Goal: Task Accomplishment & Management: Manage account settings

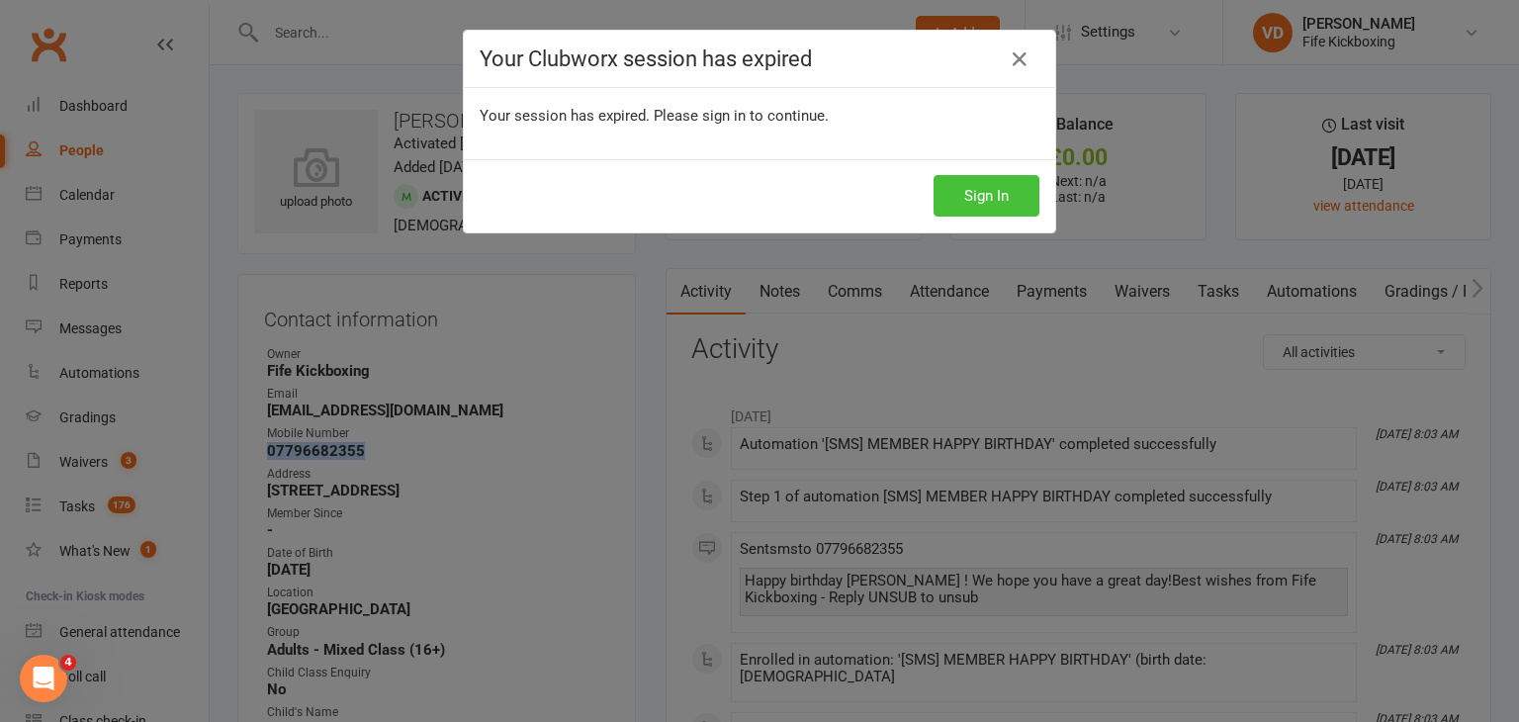
click at [977, 200] on button "Sign In" at bounding box center [987, 196] width 106 height 42
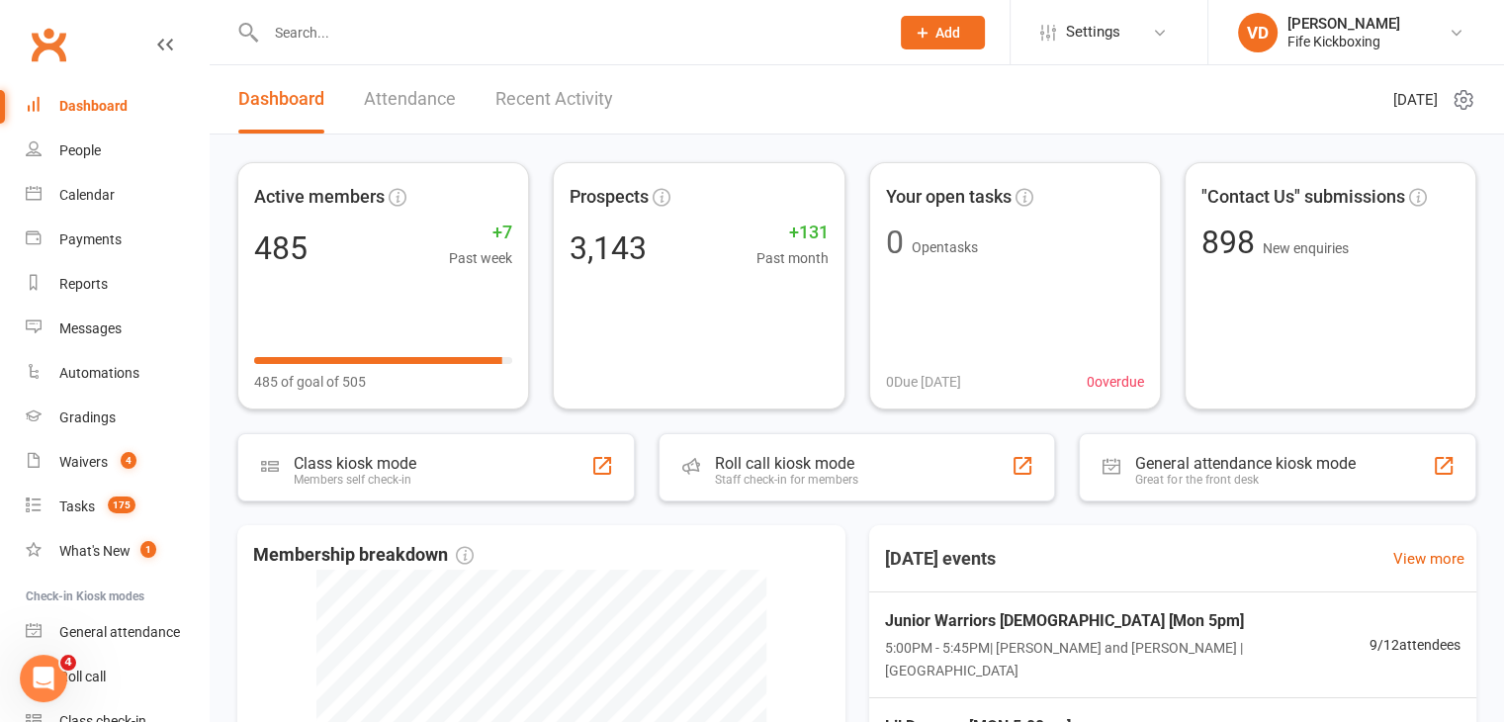
click at [307, 23] on input "text" at bounding box center [567, 33] width 615 height 28
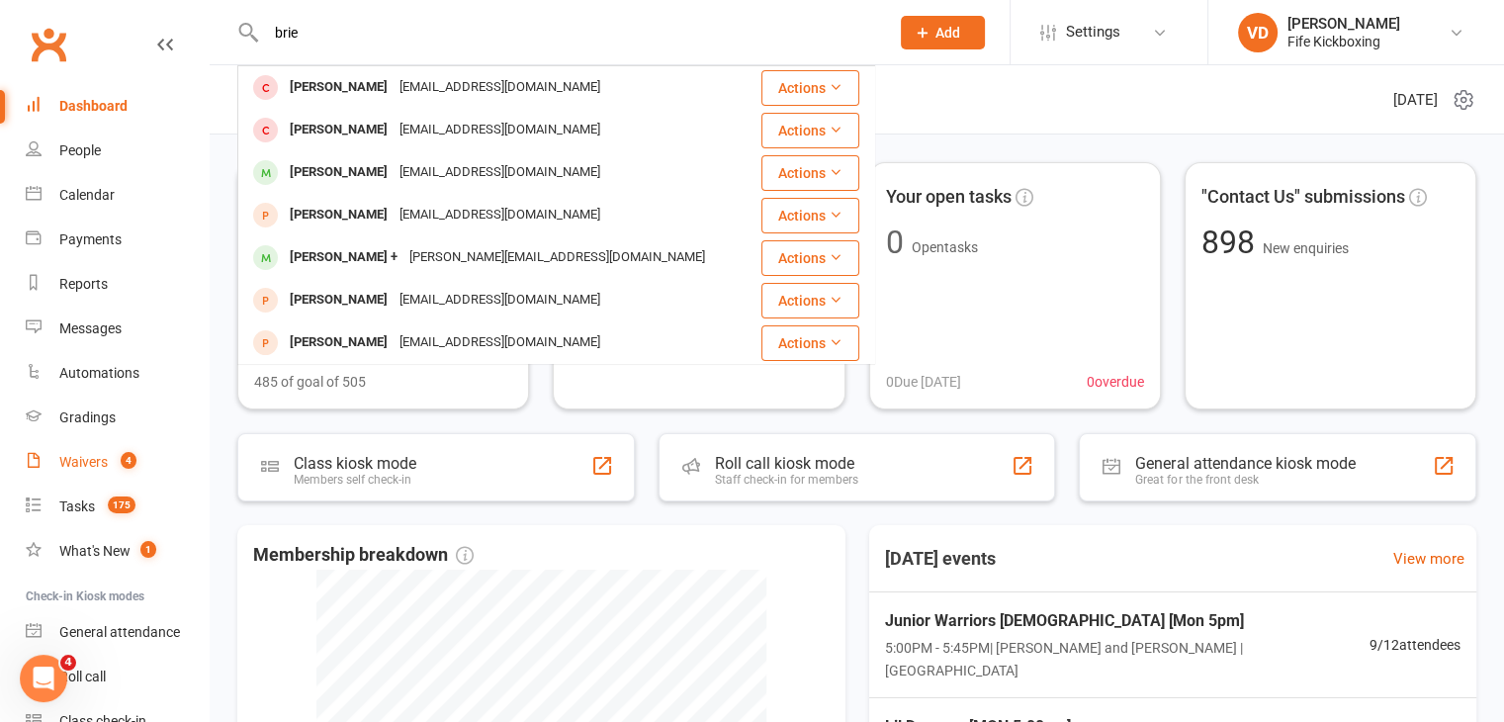
type input "brie"
click at [94, 457] on div "Waivers" at bounding box center [83, 462] width 48 height 16
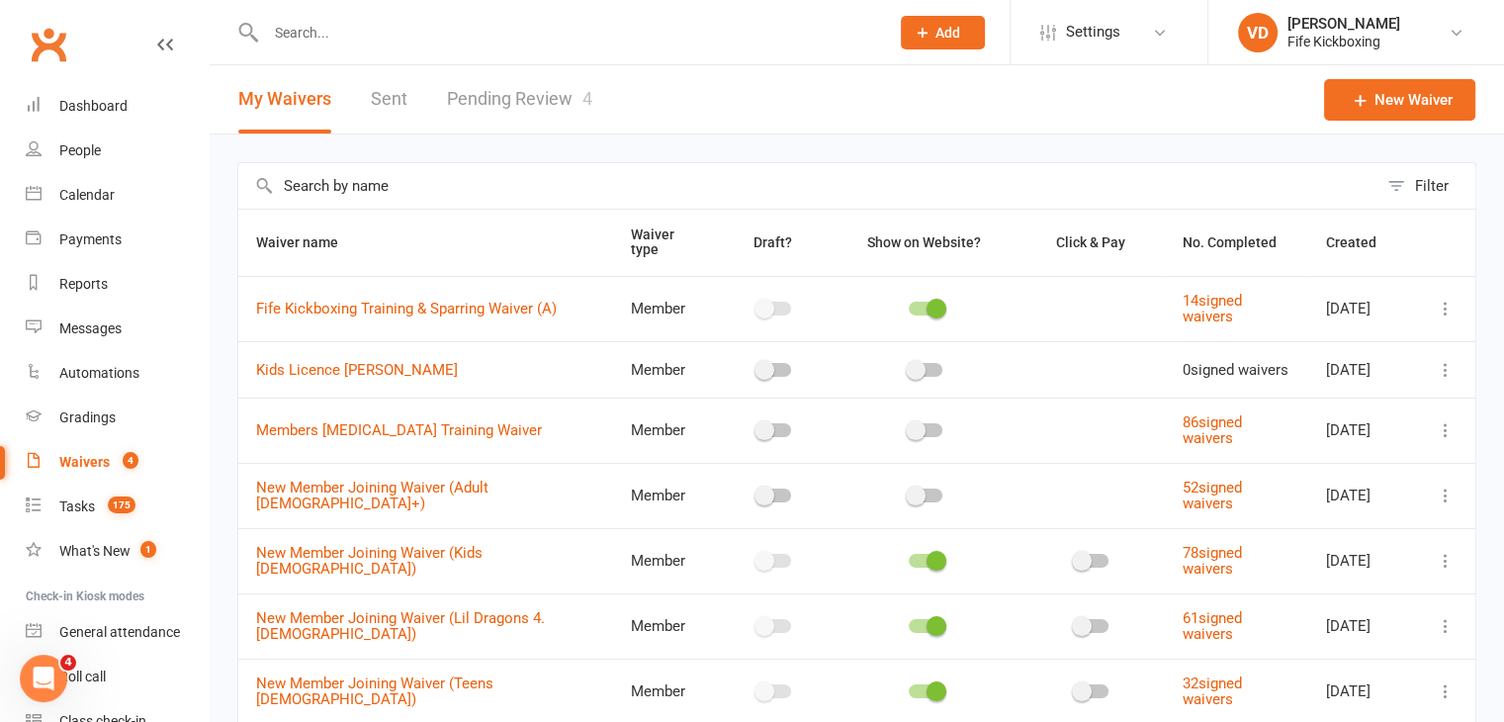
click at [506, 96] on link "Pending Review 4" at bounding box center [519, 99] width 145 height 68
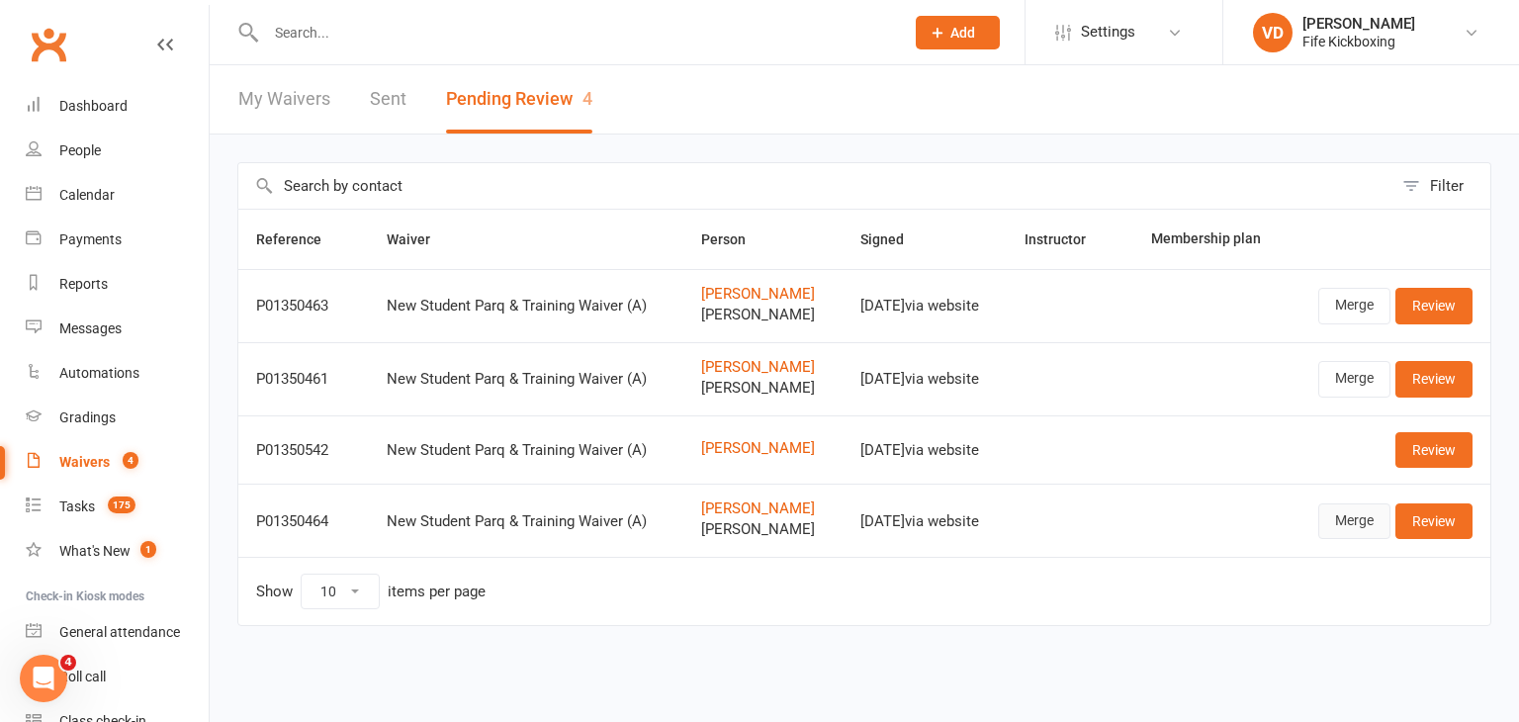
click at [1342, 519] on link "Merge" at bounding box center [1355, 521] width 72 height 36
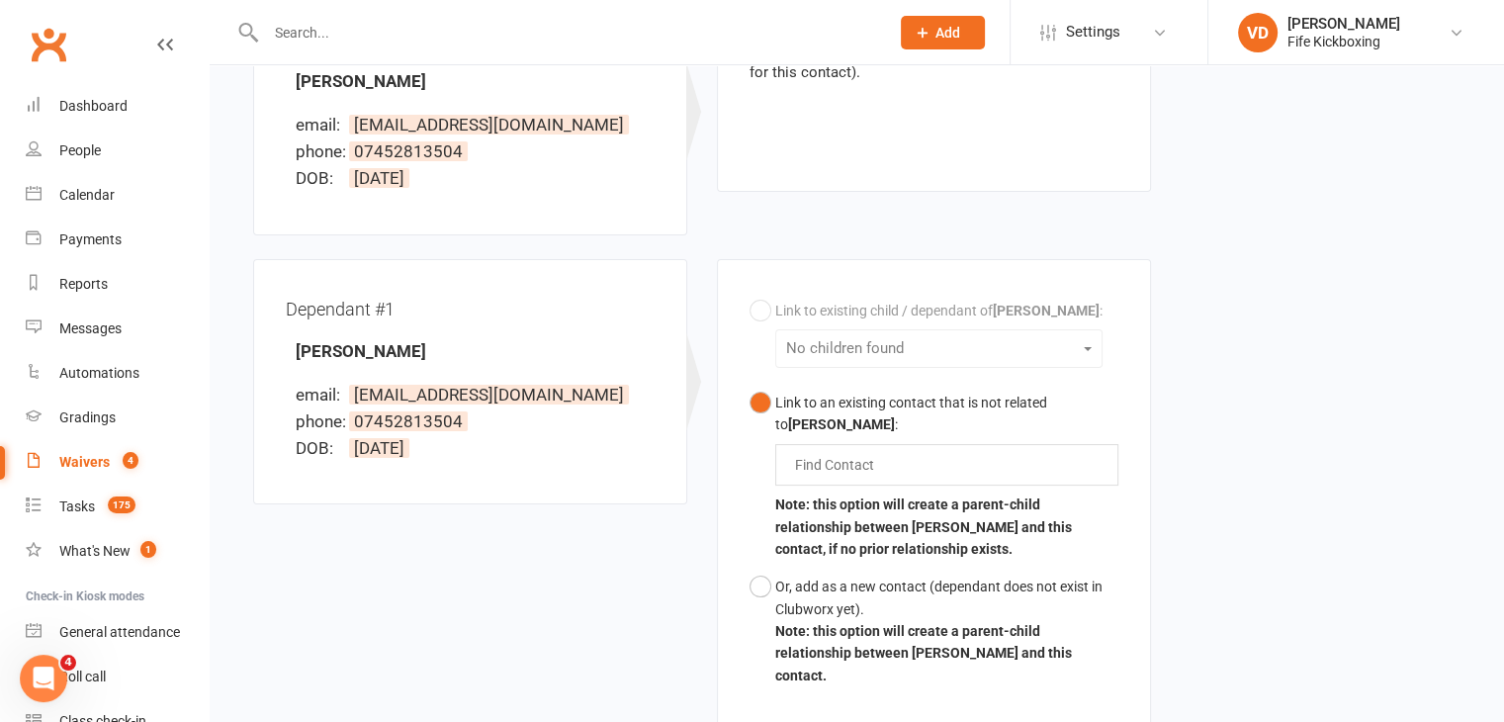
scroll to position [396, 0]
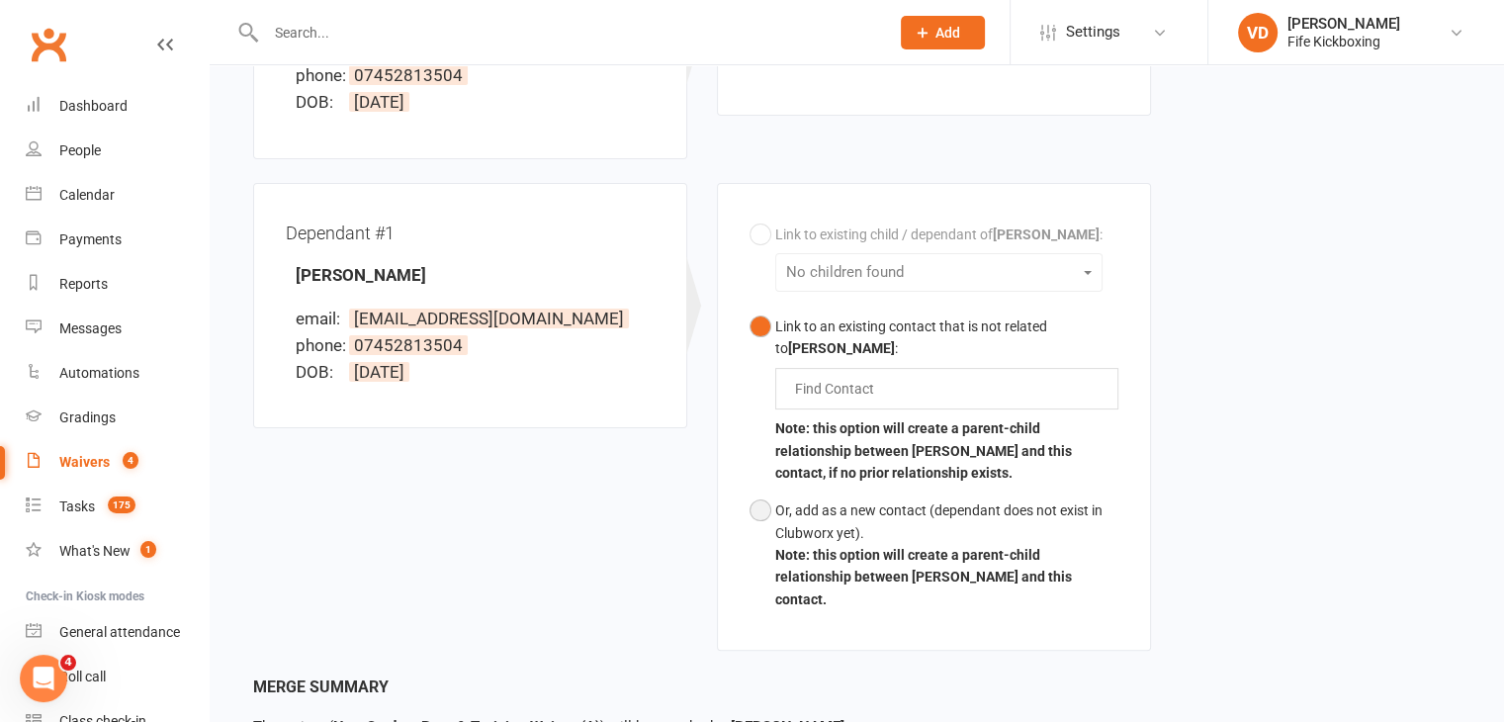
click at [756, 511] on button "Or, add as a new contact (dependant does not exist in Clubworx yet). Note: this…" at bounding box center [934, 555] width 369 height 127
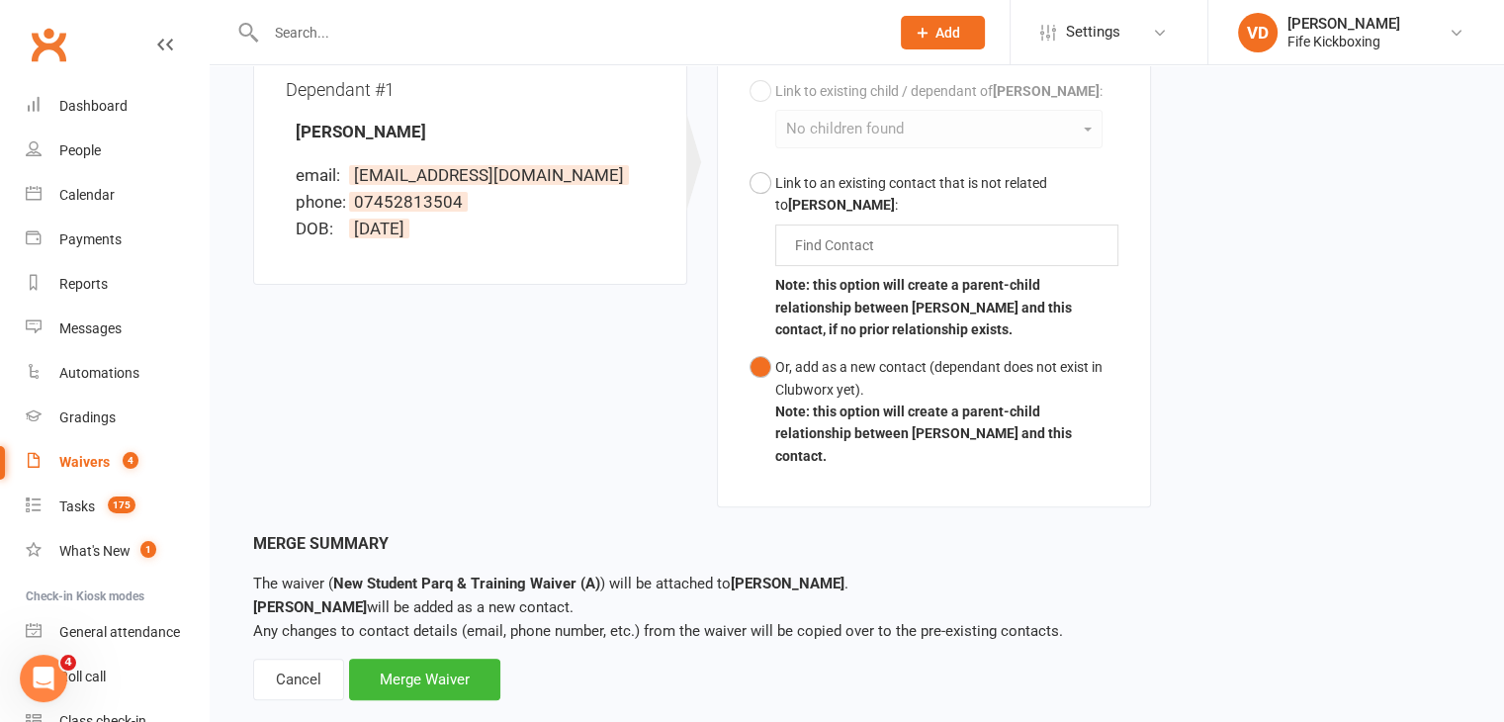
scroll to position [554, 0]
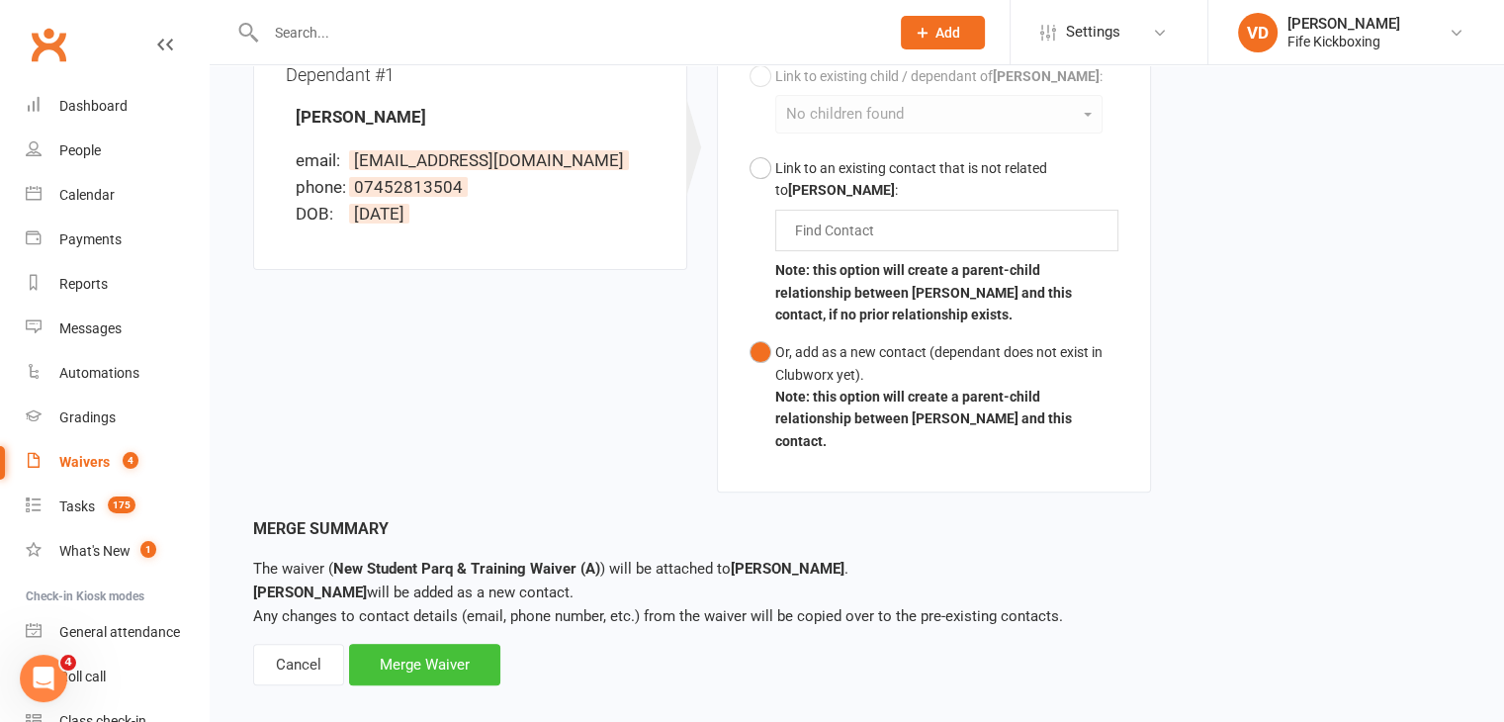
click at [432, 644] on div "Merge Waiver" at bounding box center [424, 665] width 151 height 42
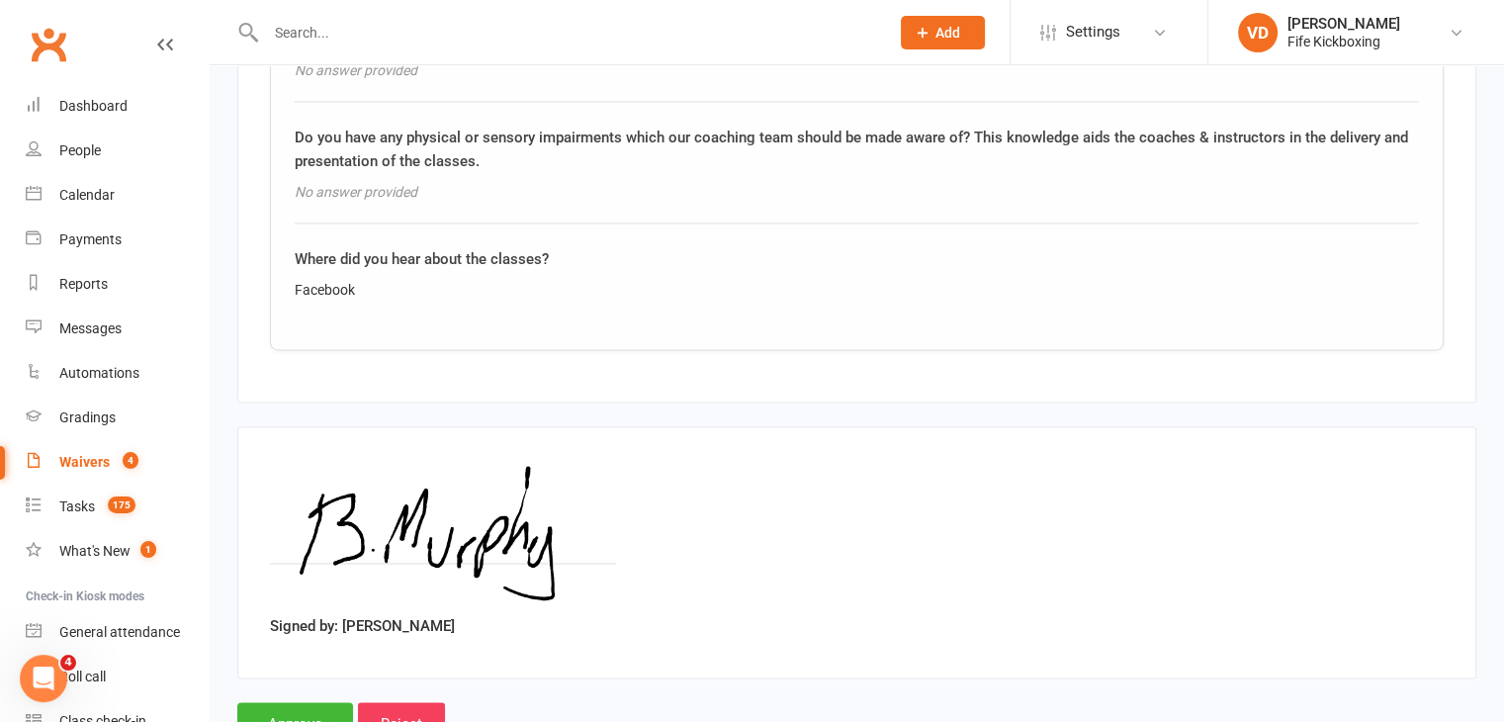
scroll to position [3153, 0]
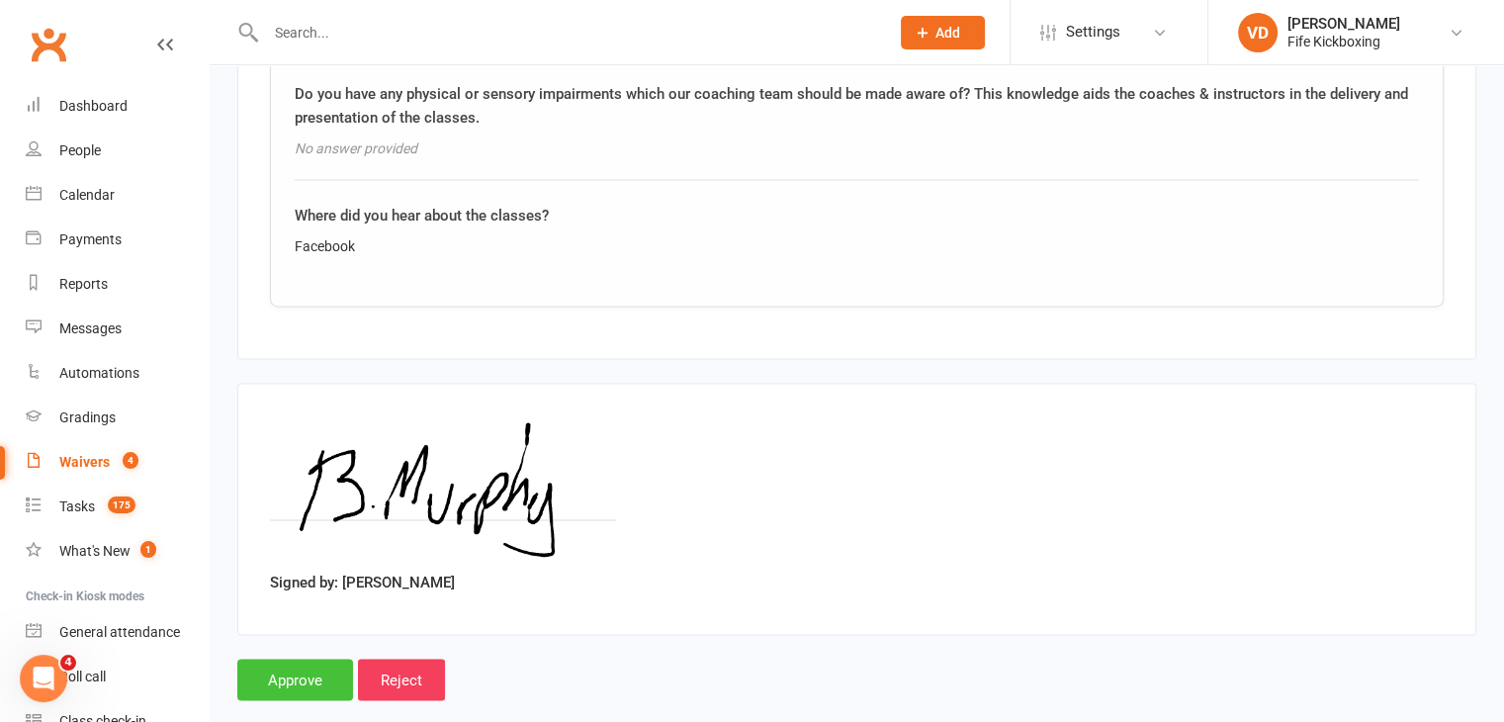
click at [308, 659] on input "Approve" at bounding box center [295, 680] width 116 height 42
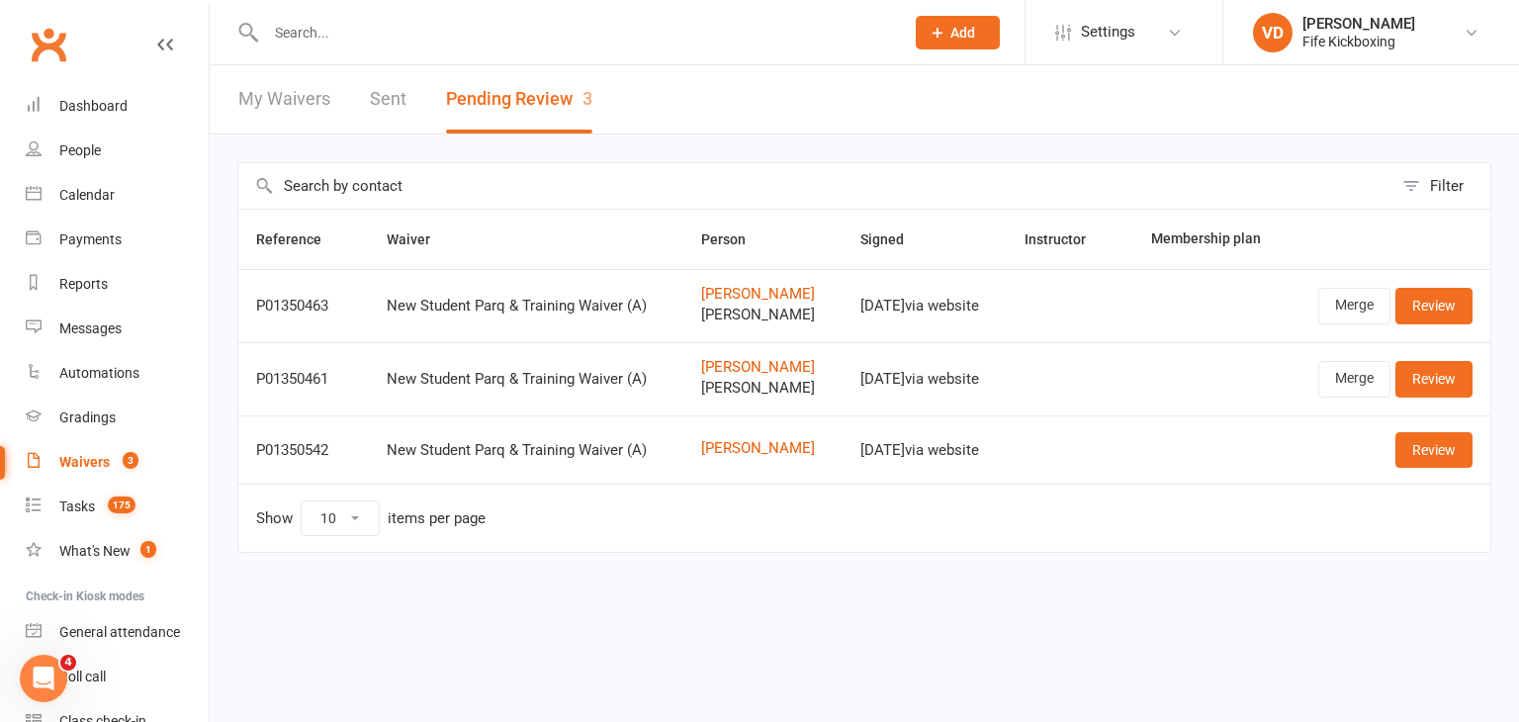
click at [288, 31] on input "text" at bounding box center [575, 33] width 630 height 28
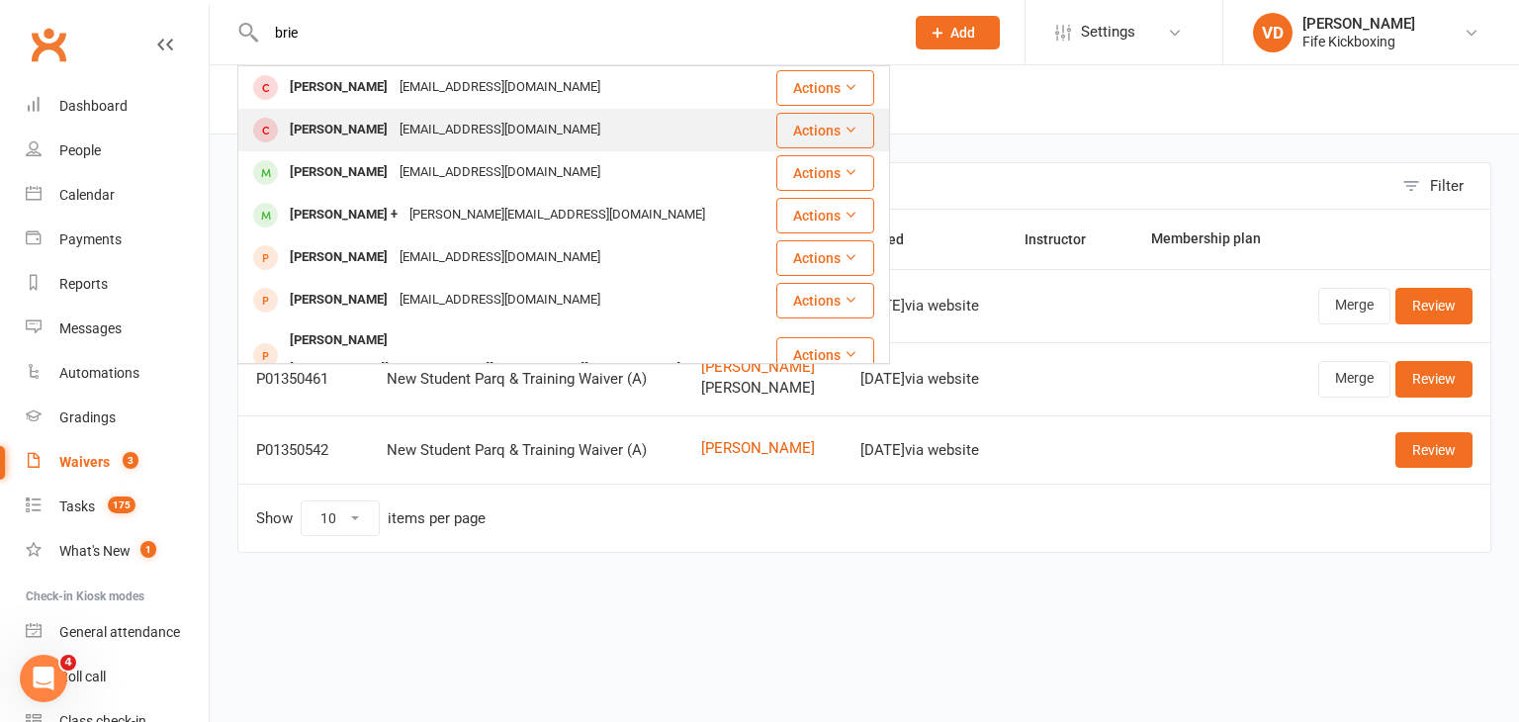
type input "brie"
click at [341, 138] on div "Brie Murphy" at bounding box center [339, 130] width 110 height 29
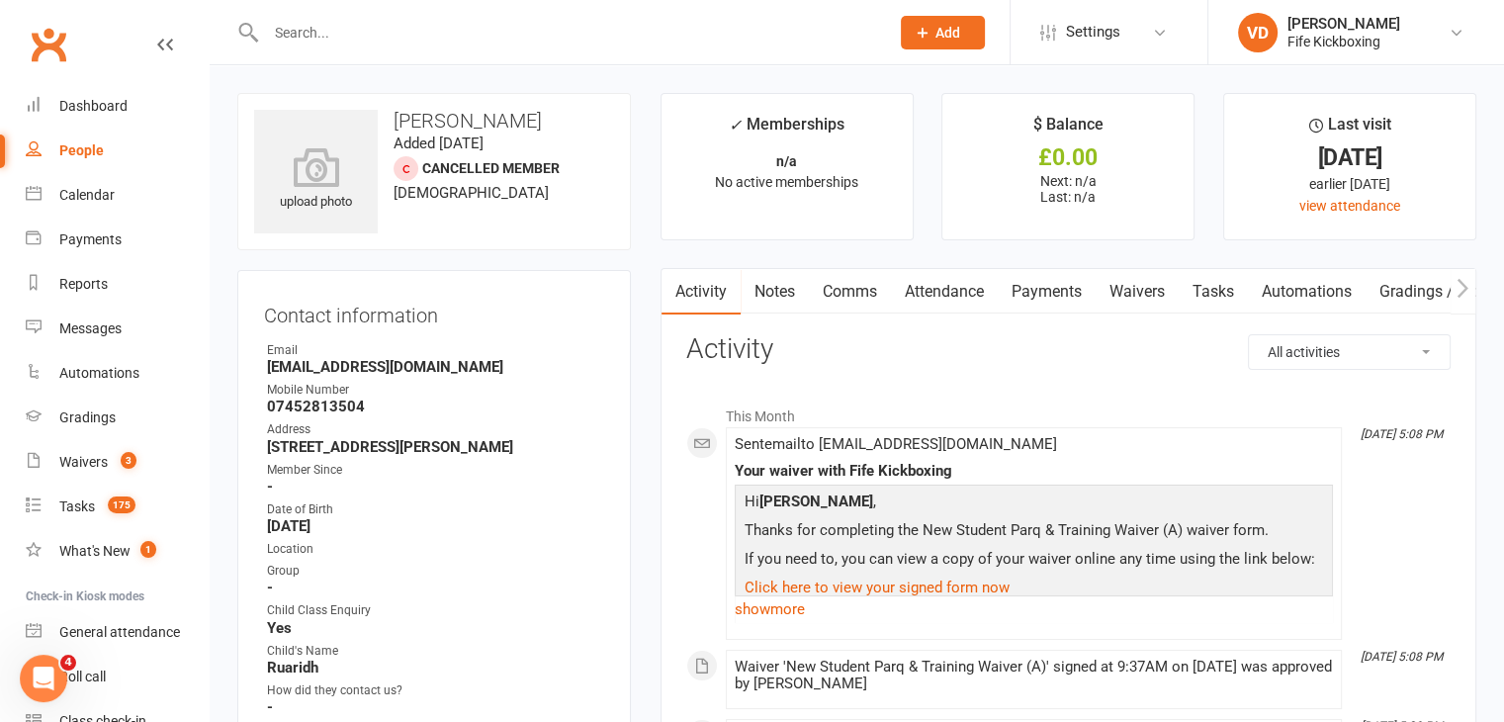
click at [338, 30] on input "text" at bounding box center [567, 33] width 615 height 28
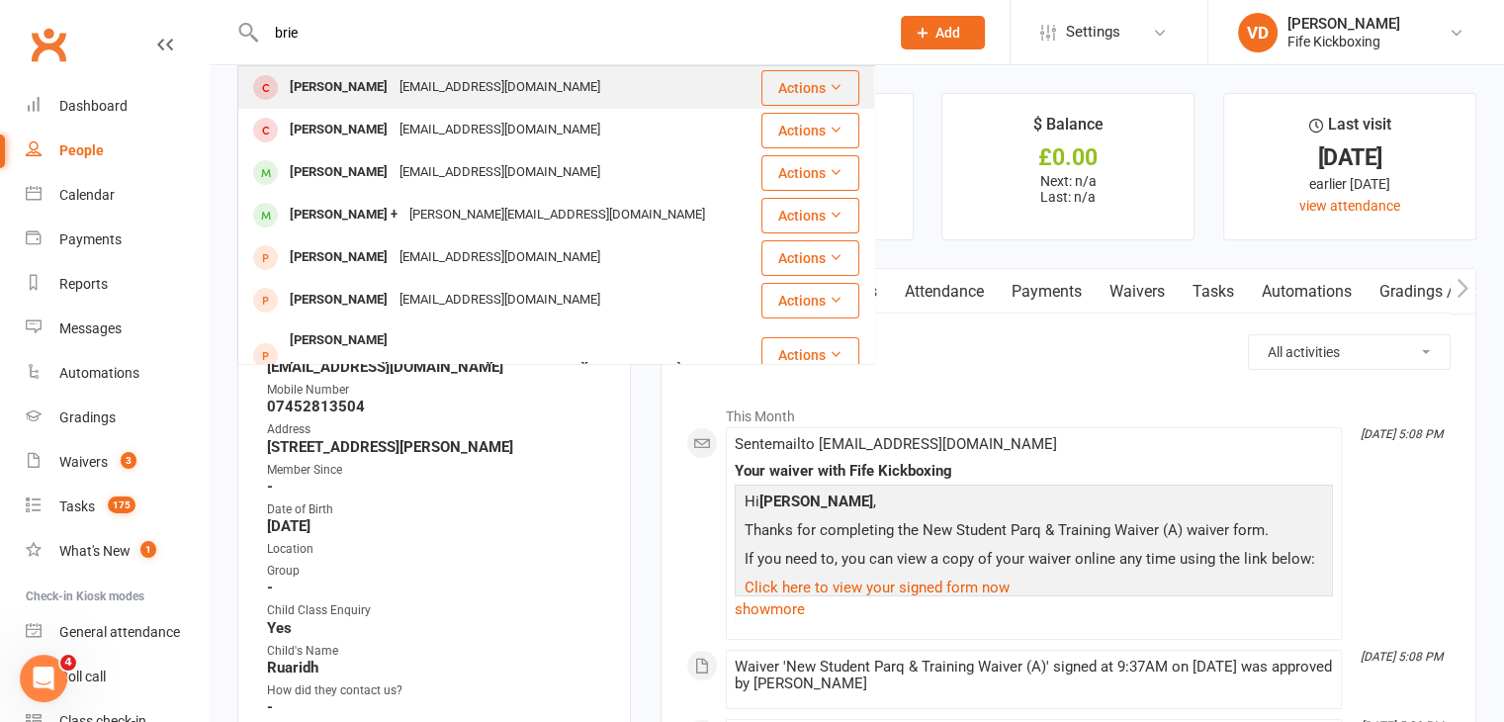
type input "brie"
click at [316, 90] on div "Brie Murphy" at bounding box center [339, 87] width 110 height 29
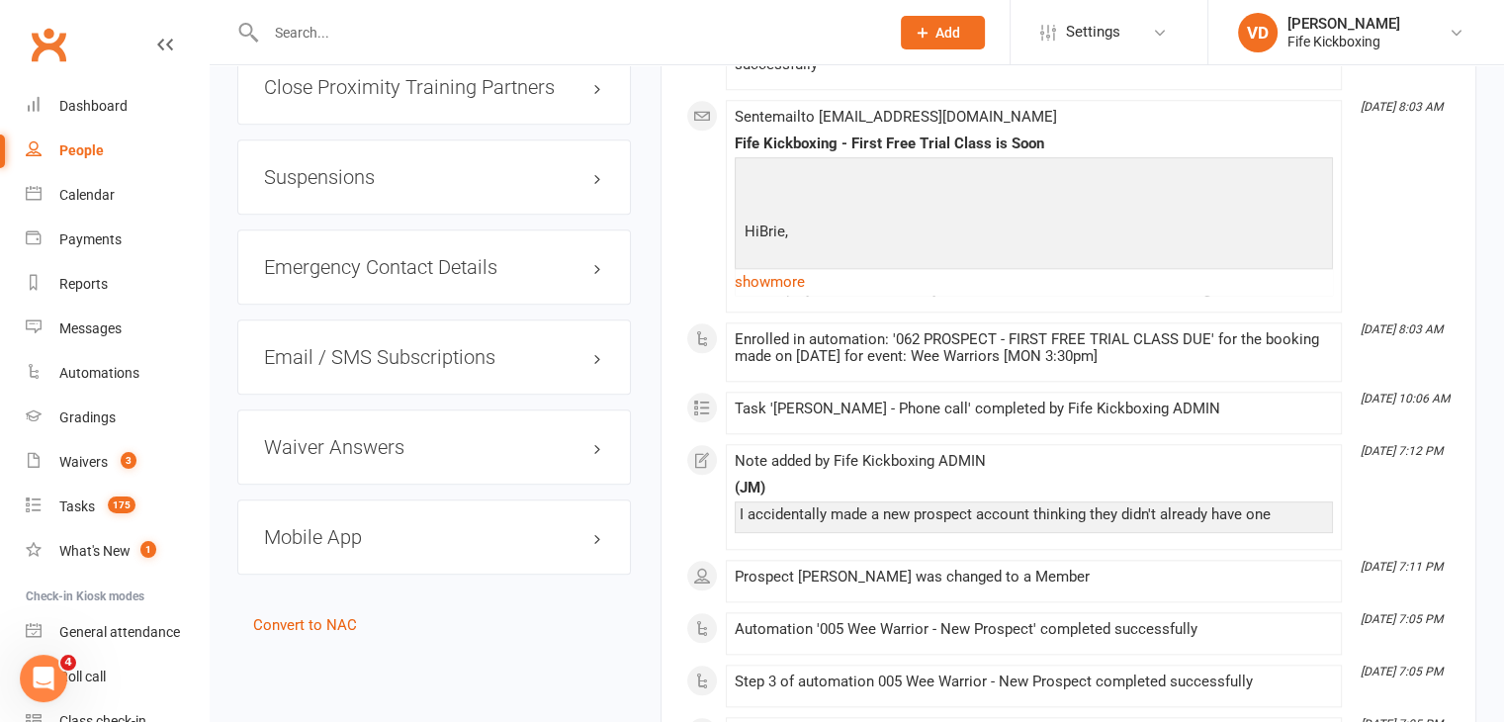
scroll to position [2077, 0]
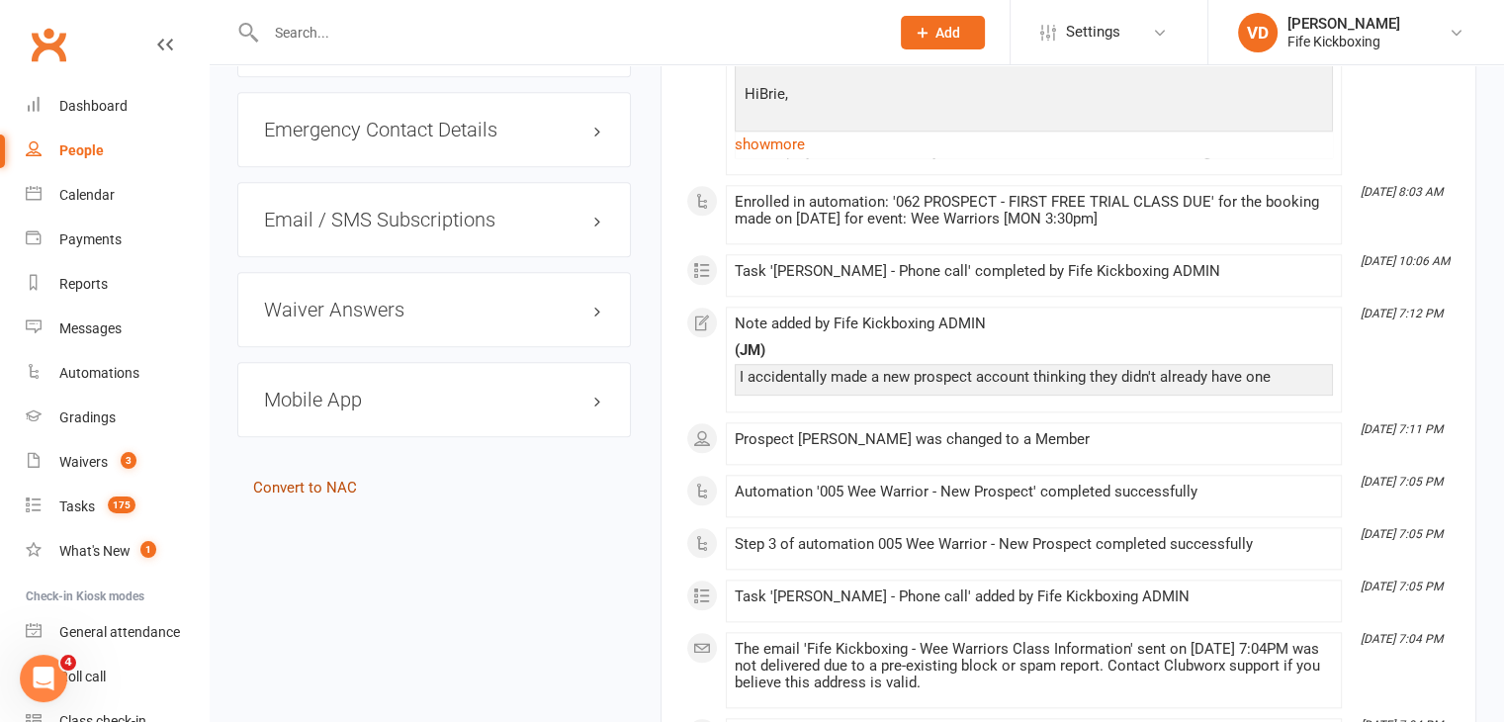
click at [336, 490] on link "Convert to NAC" at bounding box center [305, 488] width 104 height 18
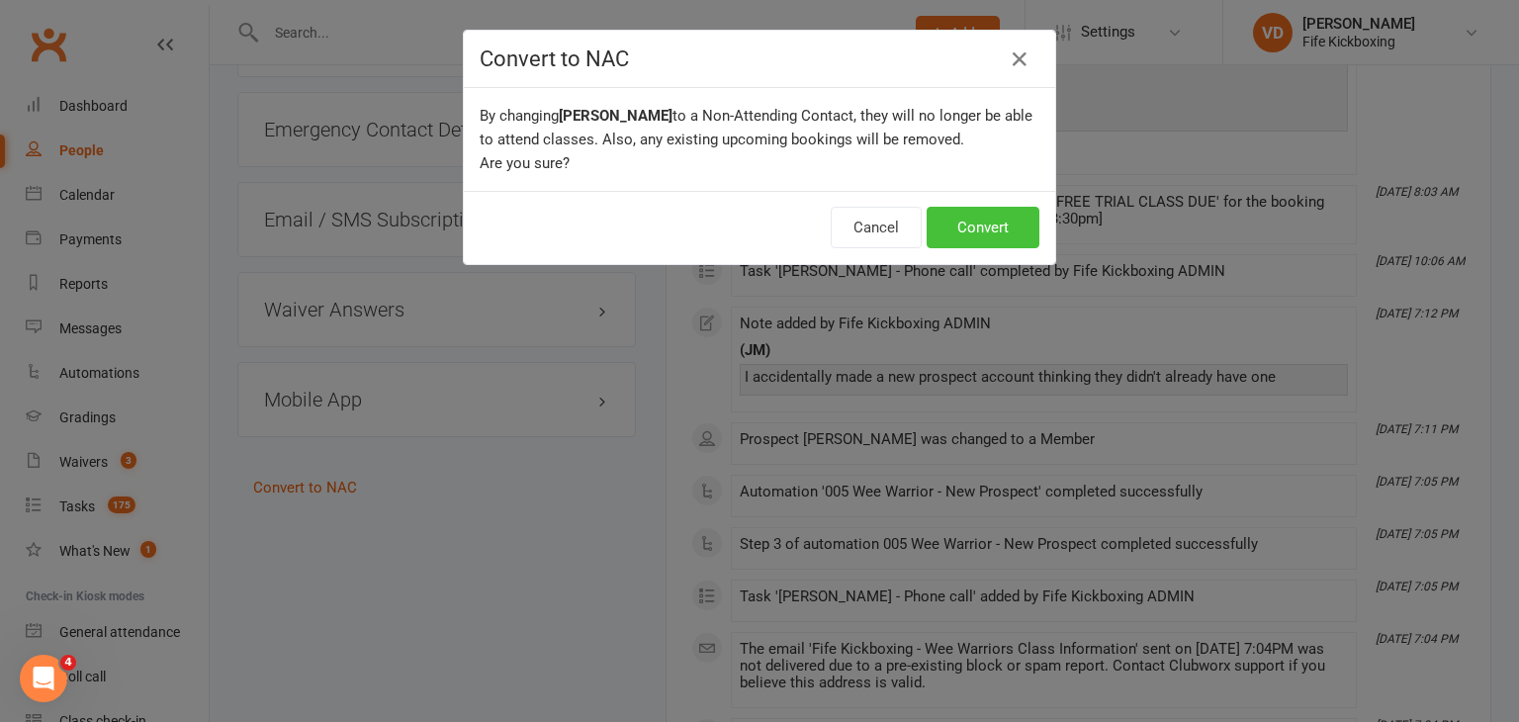
click at [974, 218] on button "Convert" at bounding box center [983, 228] width 113 height 42
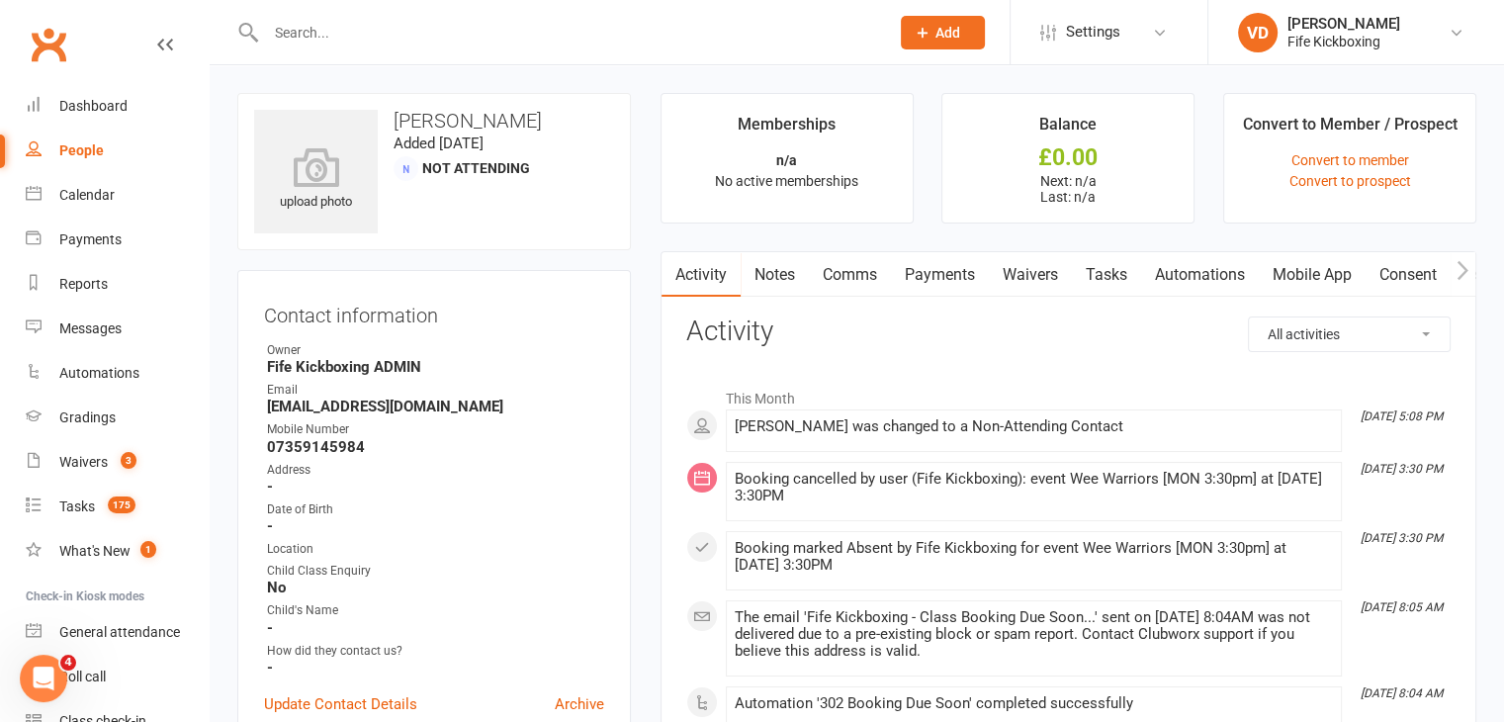
click at [319, 34] on input "text" at bounding box center [567, 33] width 615 height 28
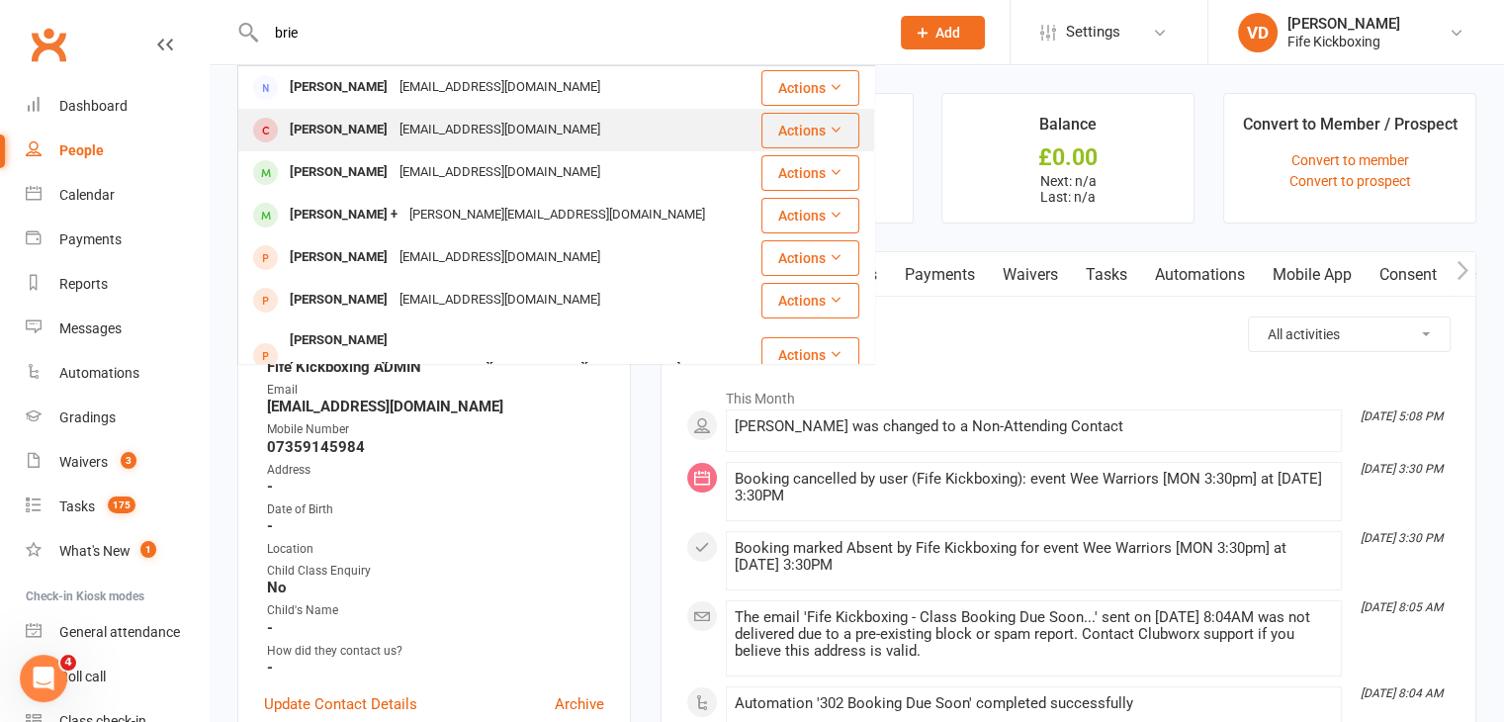
type input "brie"
click at [320, 131] on div "Brie Murphy" at bounding box center [339, 130] width 110 height 29
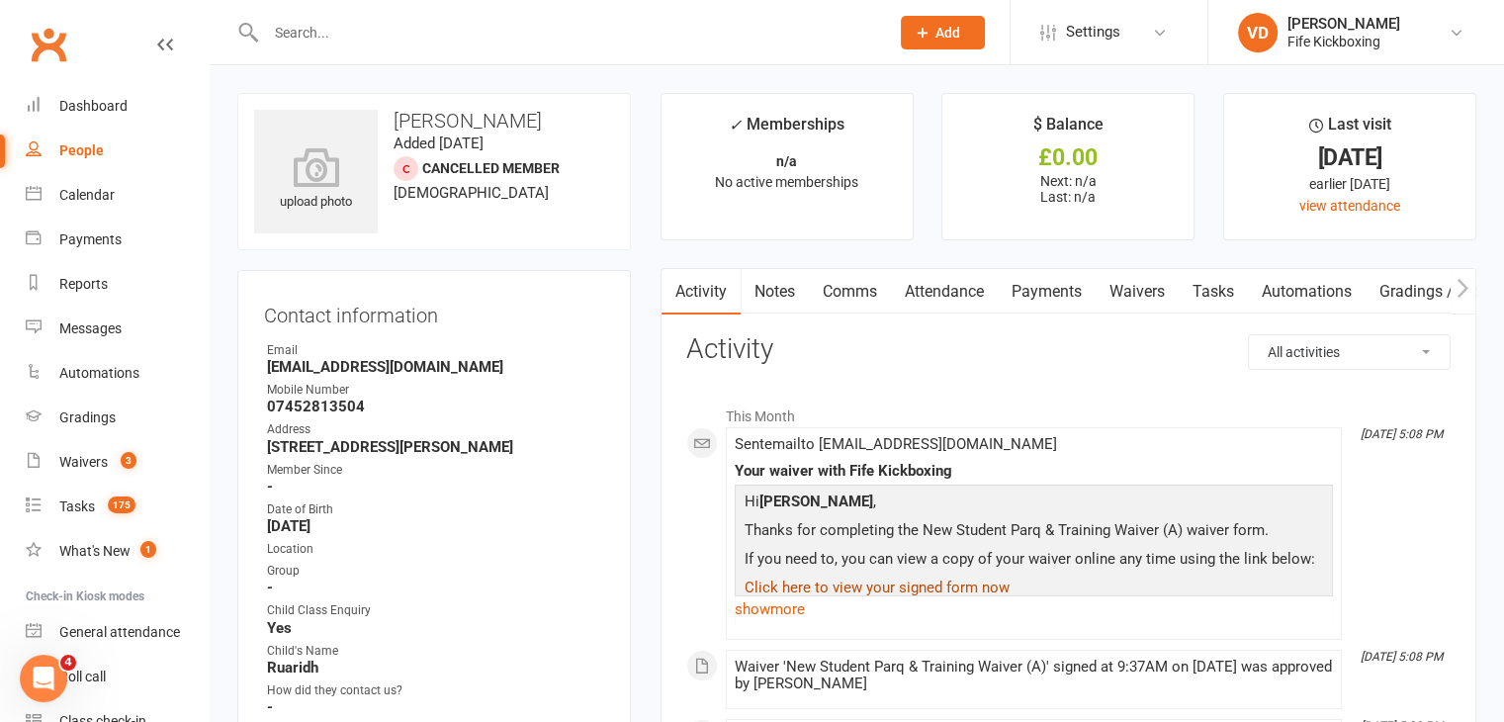
click at [949, 589] on link "Click here to view your signed form now" at bounding box center [877, 588] width 265 height 18
click at [792, 608] on link "show more" at bounding box center [1034, 609] width 598 height 28
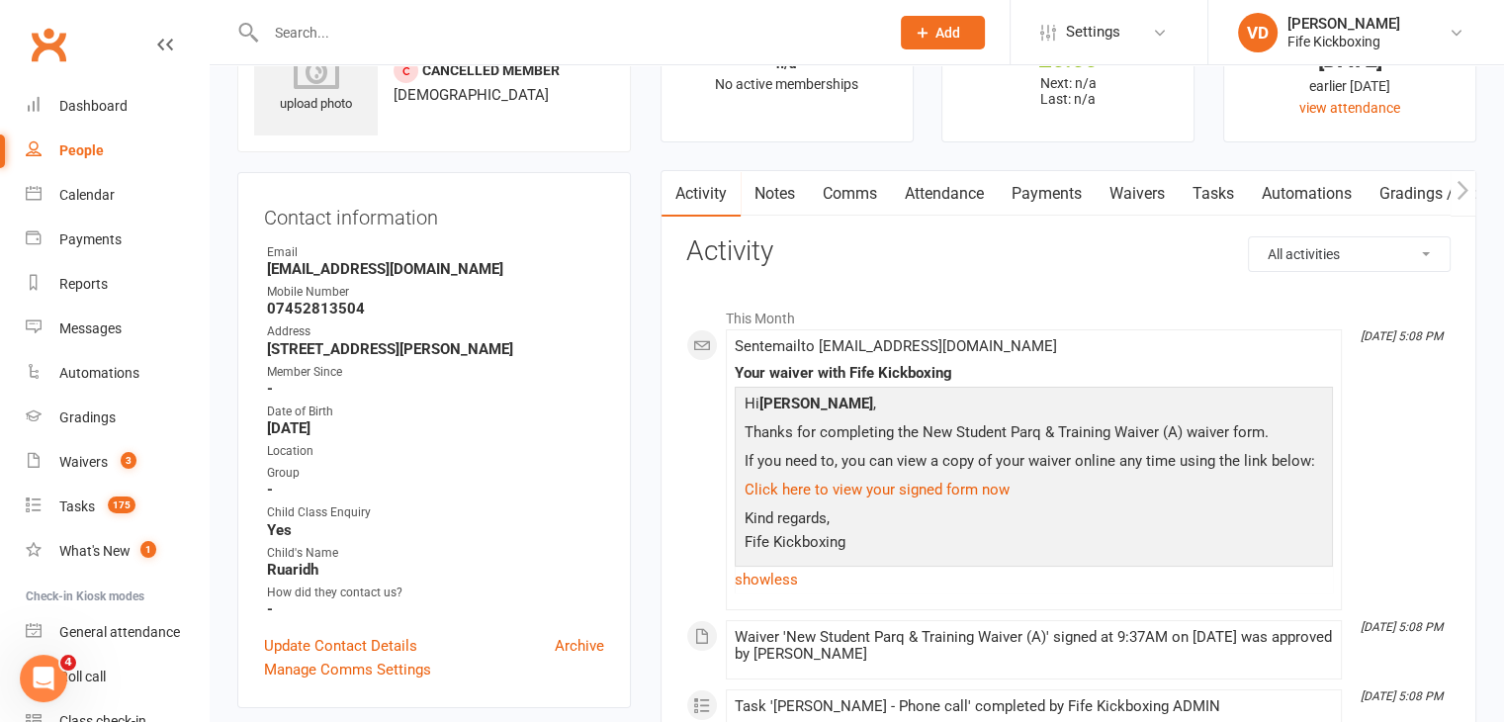
scroll to position [99, 0]
click at [1143, 190] on link "Waivers" at bounding box center [1137, 193] width 83 height 46
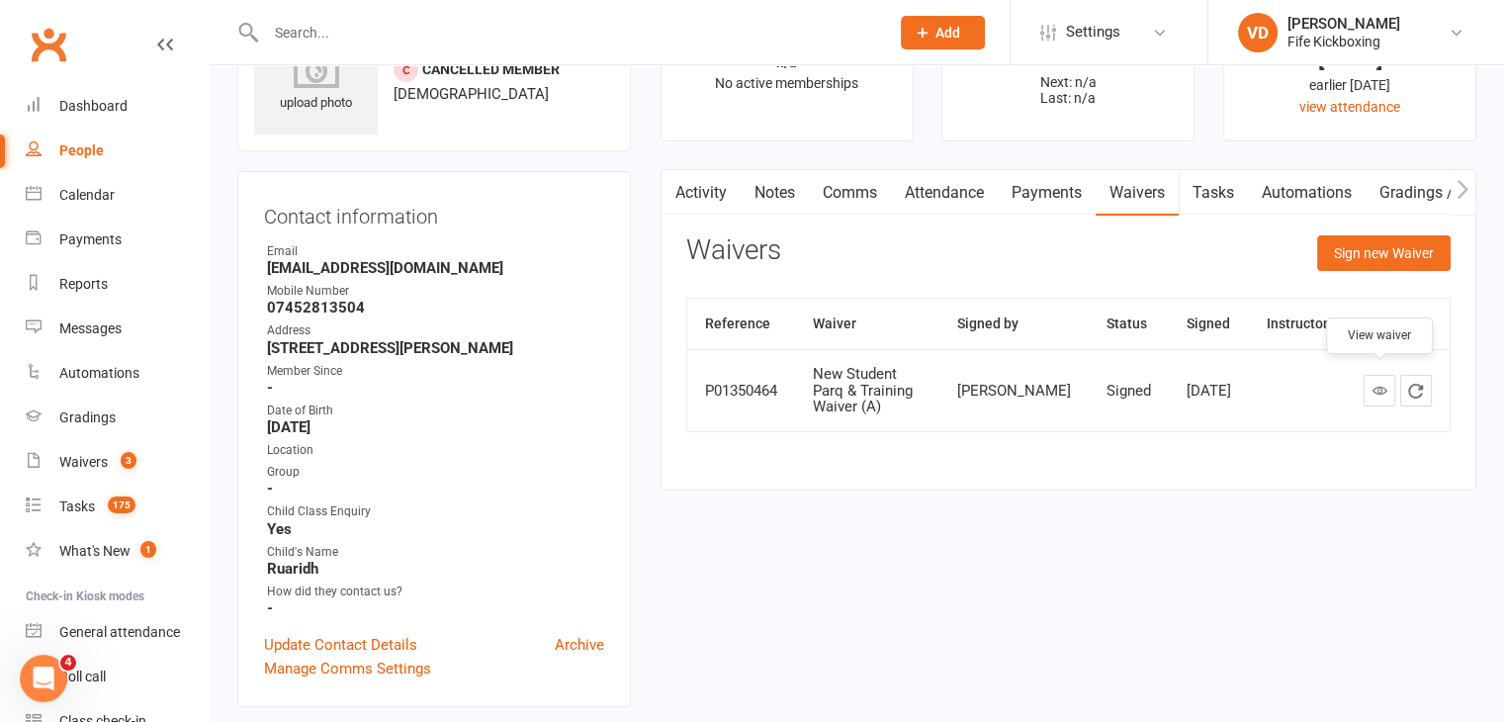
click at [1381, 384] on icon at bounding box center [1379, 390] width 15 height 15
click at [299, 30] on input "text" at bounding box center [567, 33] width 615 height 28
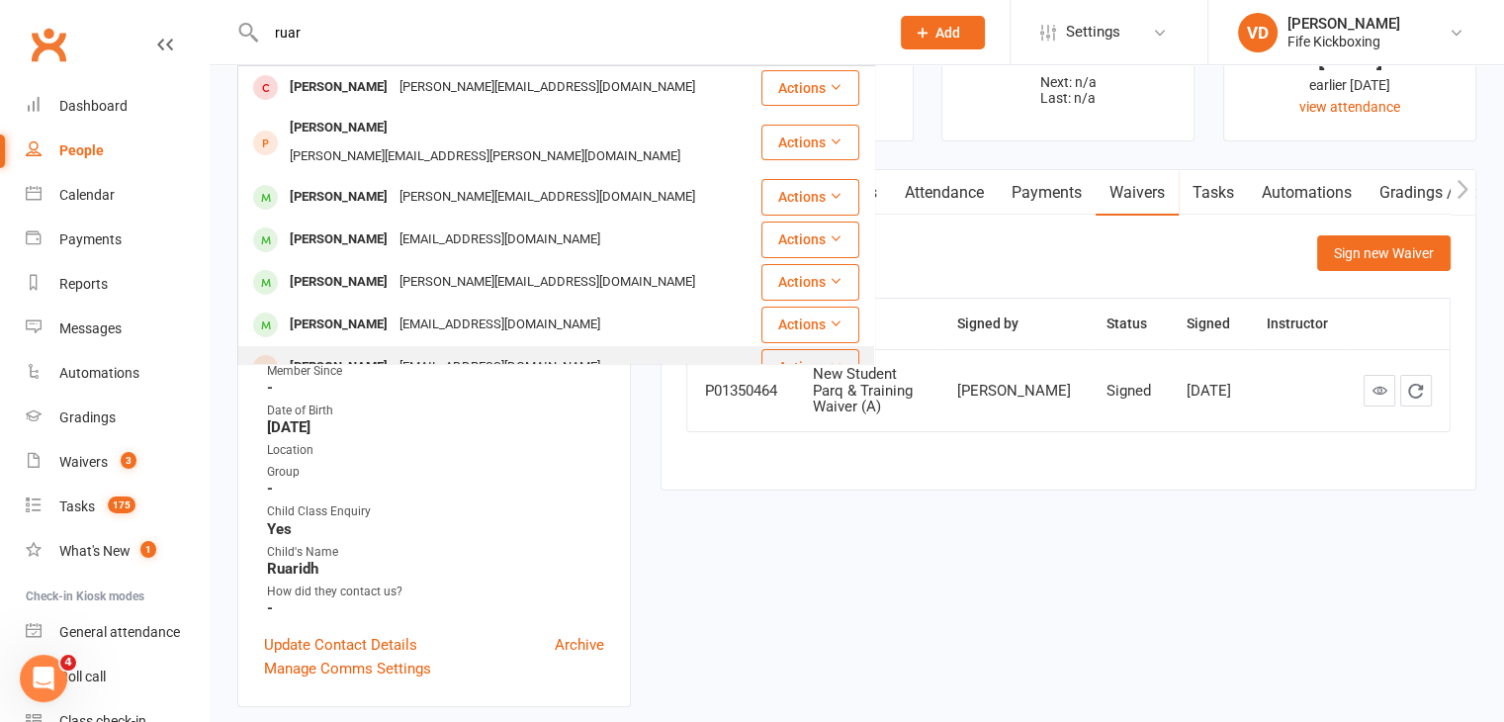
type input "ruar"
click at [369, 353] on div "Ruaridh Whorlton" at bounding box center [339, 367] width 110 height 29
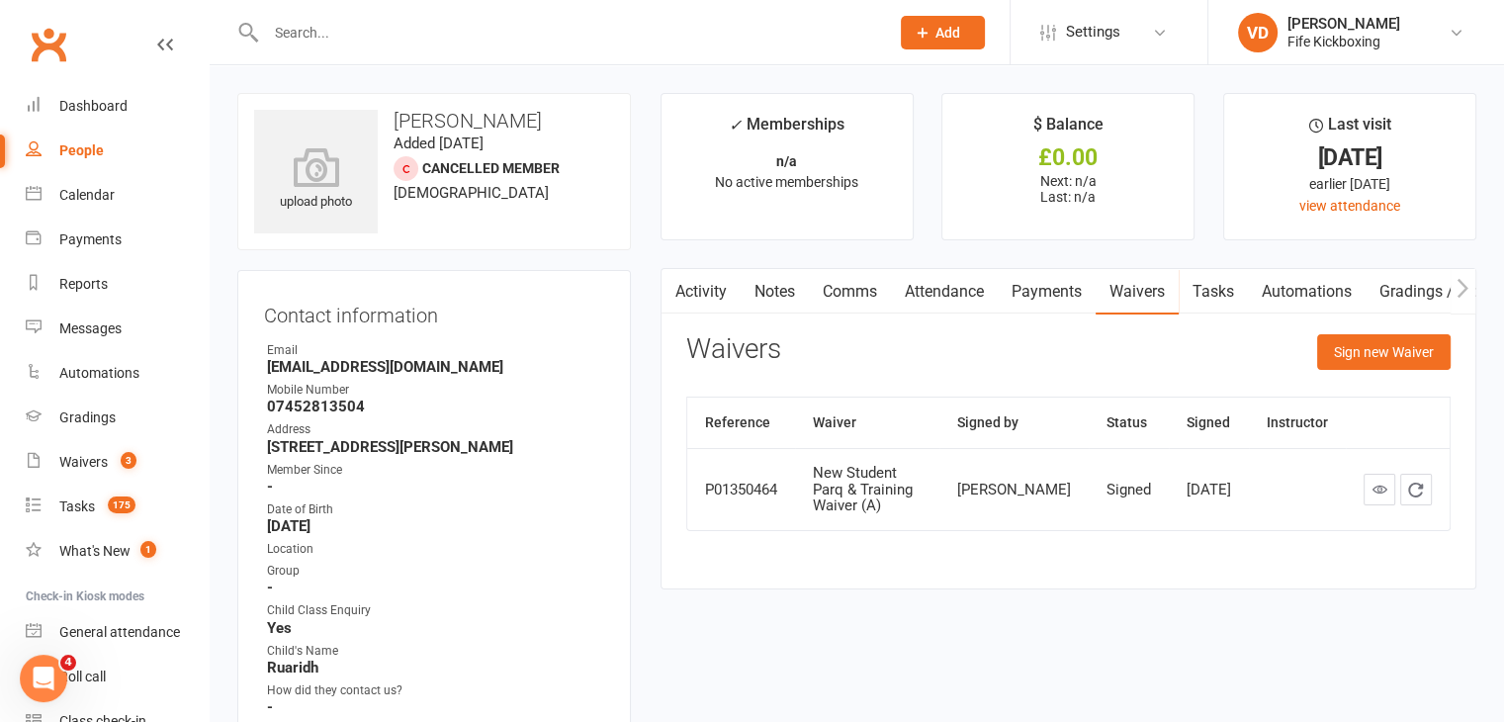
click at [324, 36] on input "text" at bounding box center [567, 33] width 615 height 28
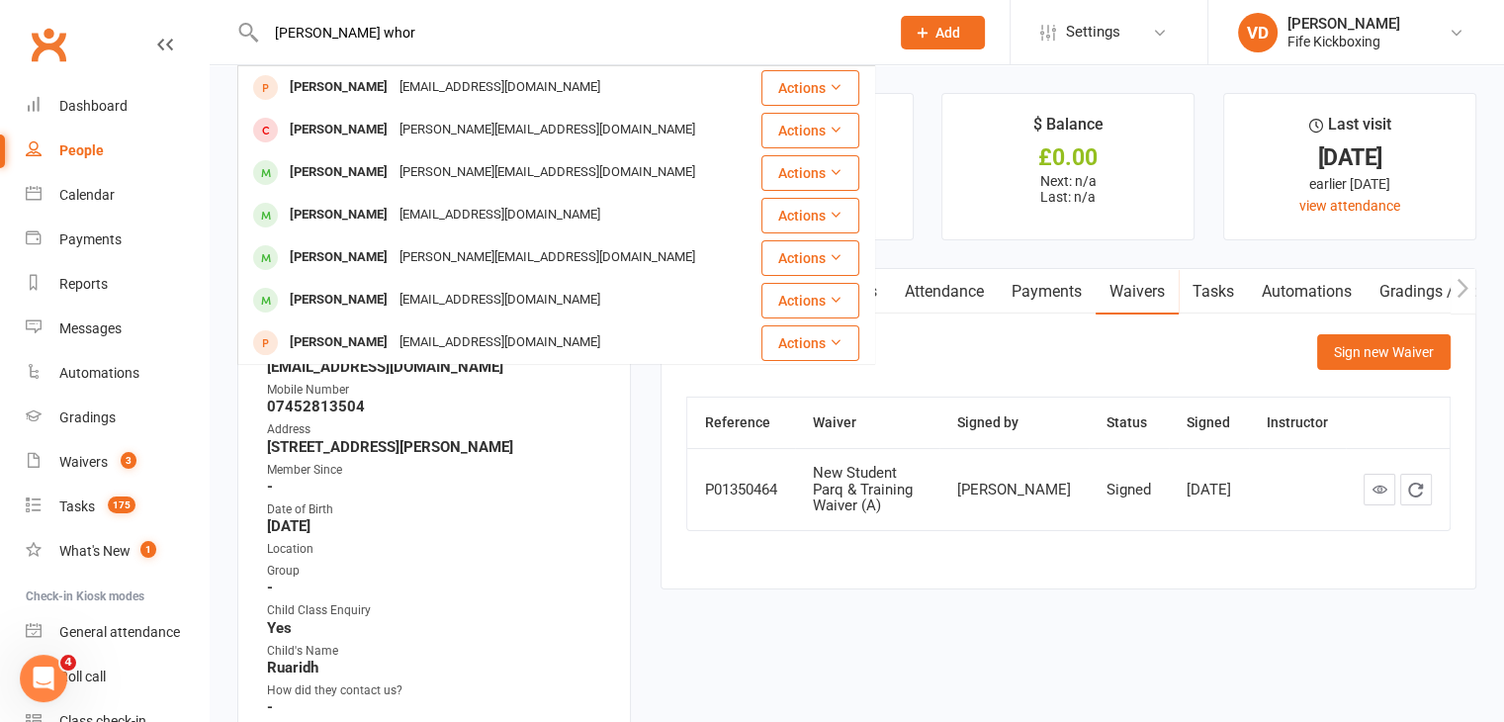
type input "ruaridh whor"
click at [380, 85] on div "Ruaridh Whorlton" at bounding box center [339, 87] width 110 height 29
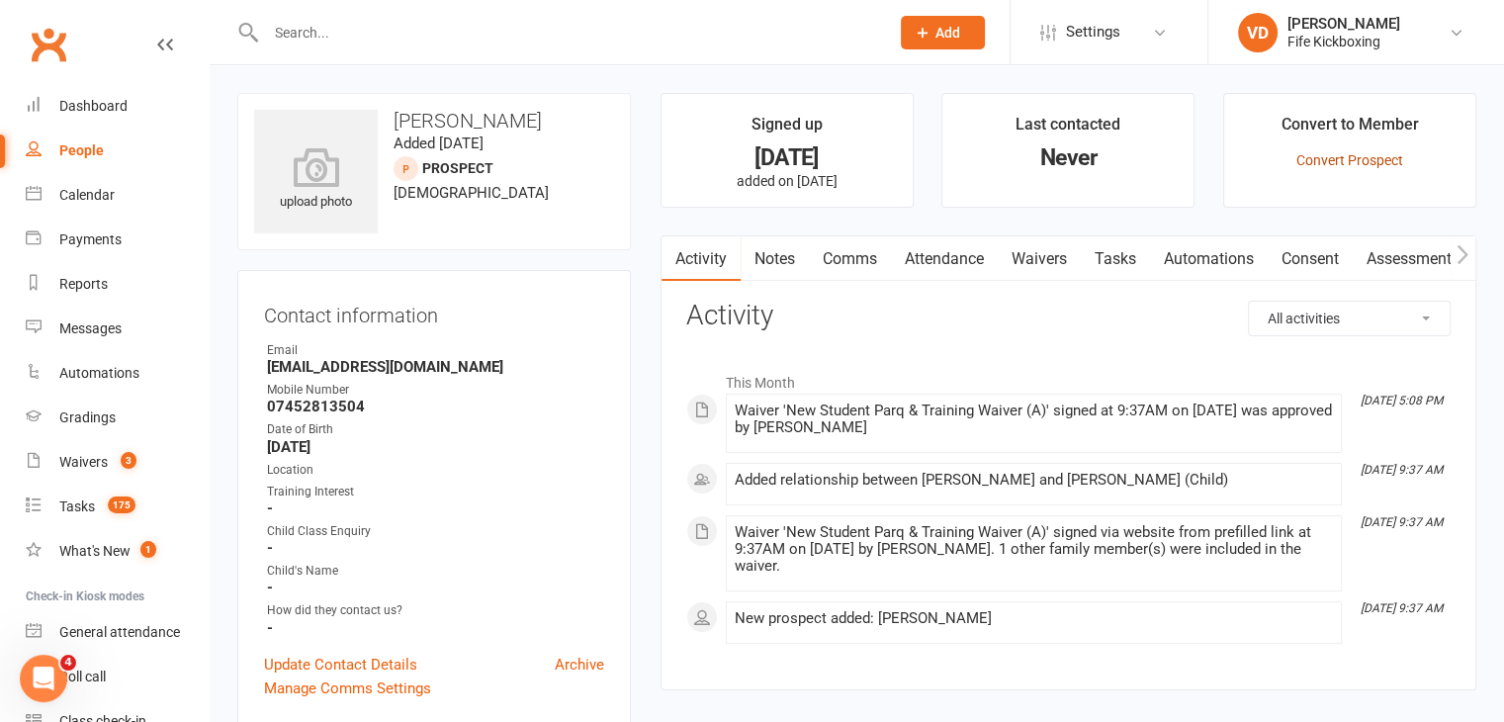
click at [1341, 159] on link "Convert Prospect" at bounding box center [1350, 160] width 107 height 16
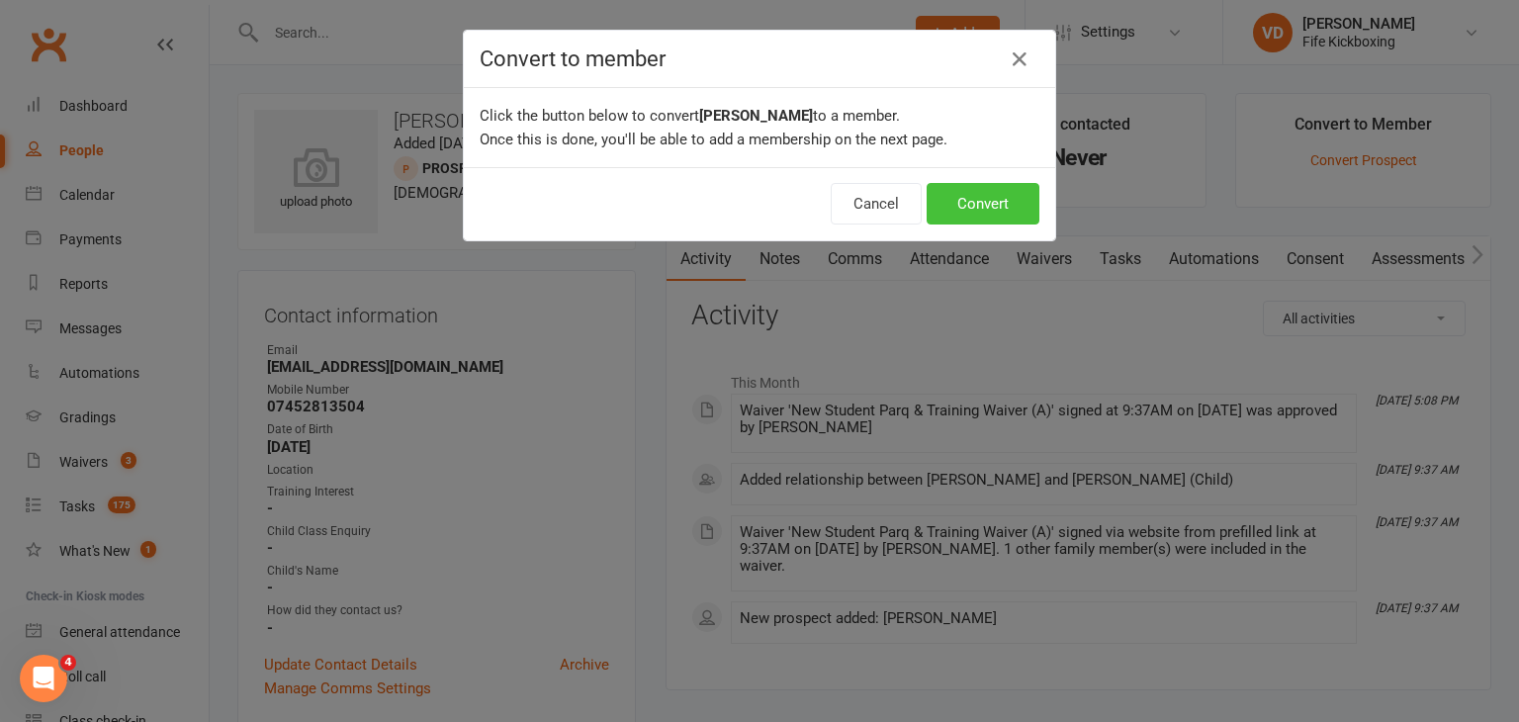
click at [1001, 207] on button "Convert" at bounding box center [983, 204] width 113 height 42
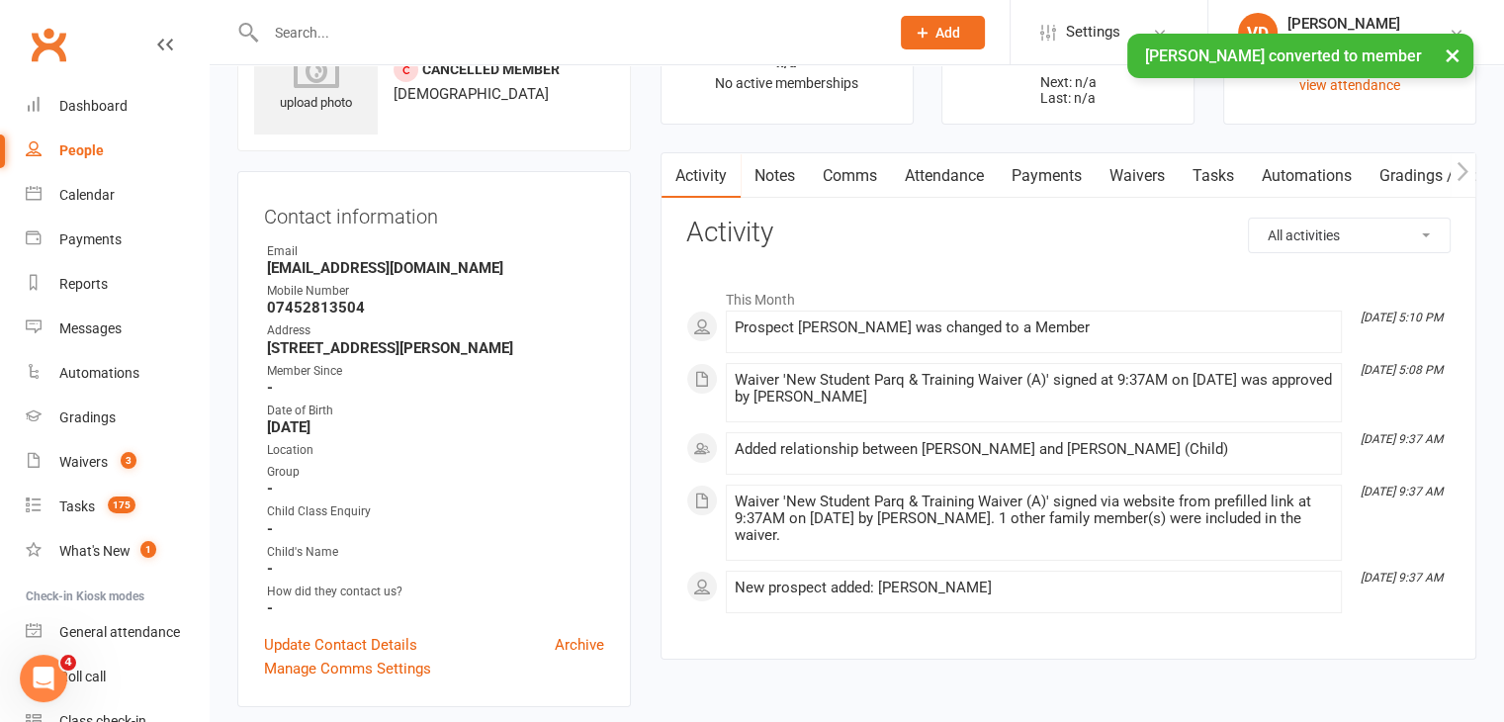
scroll to position [198, 0]
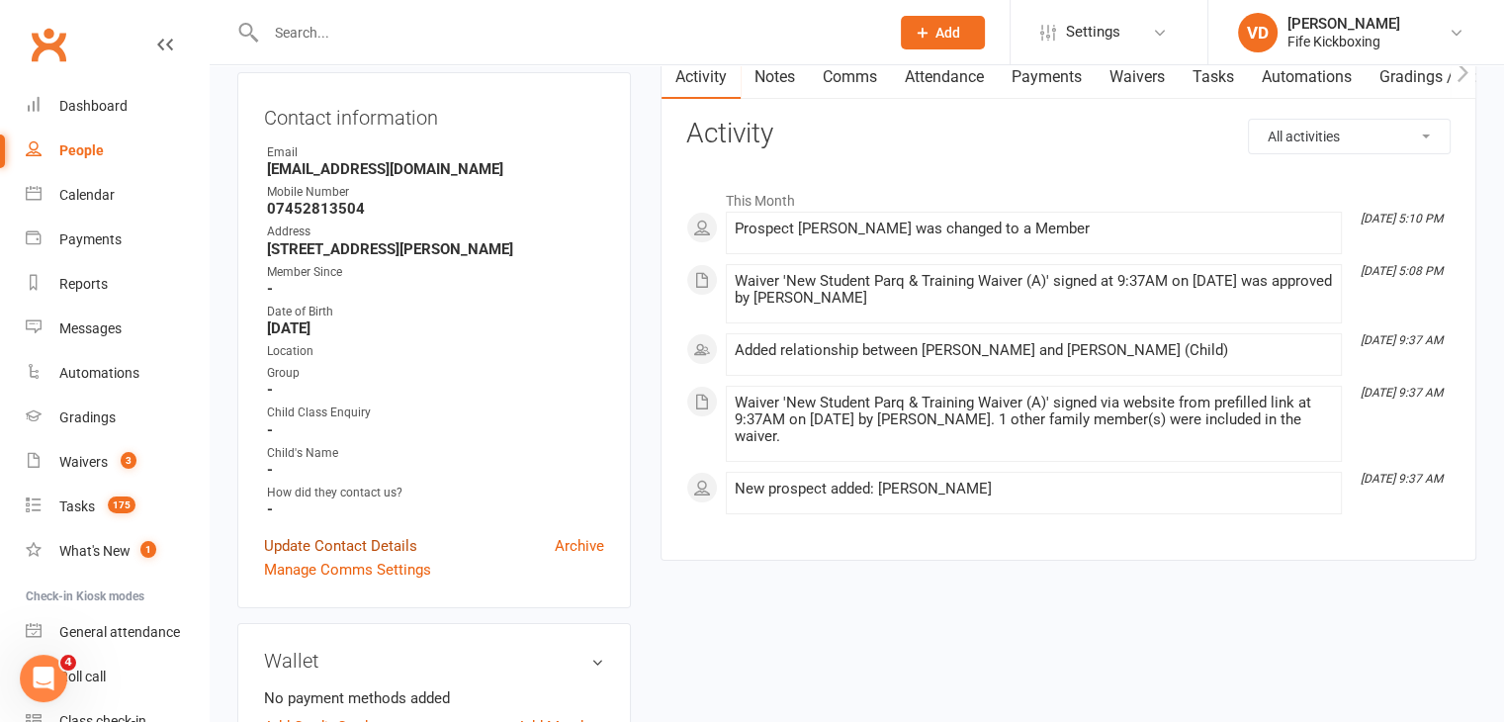
click at [378, 558] on link "Update Contact Details" at bounding box center [340, 546] width 153 height 24
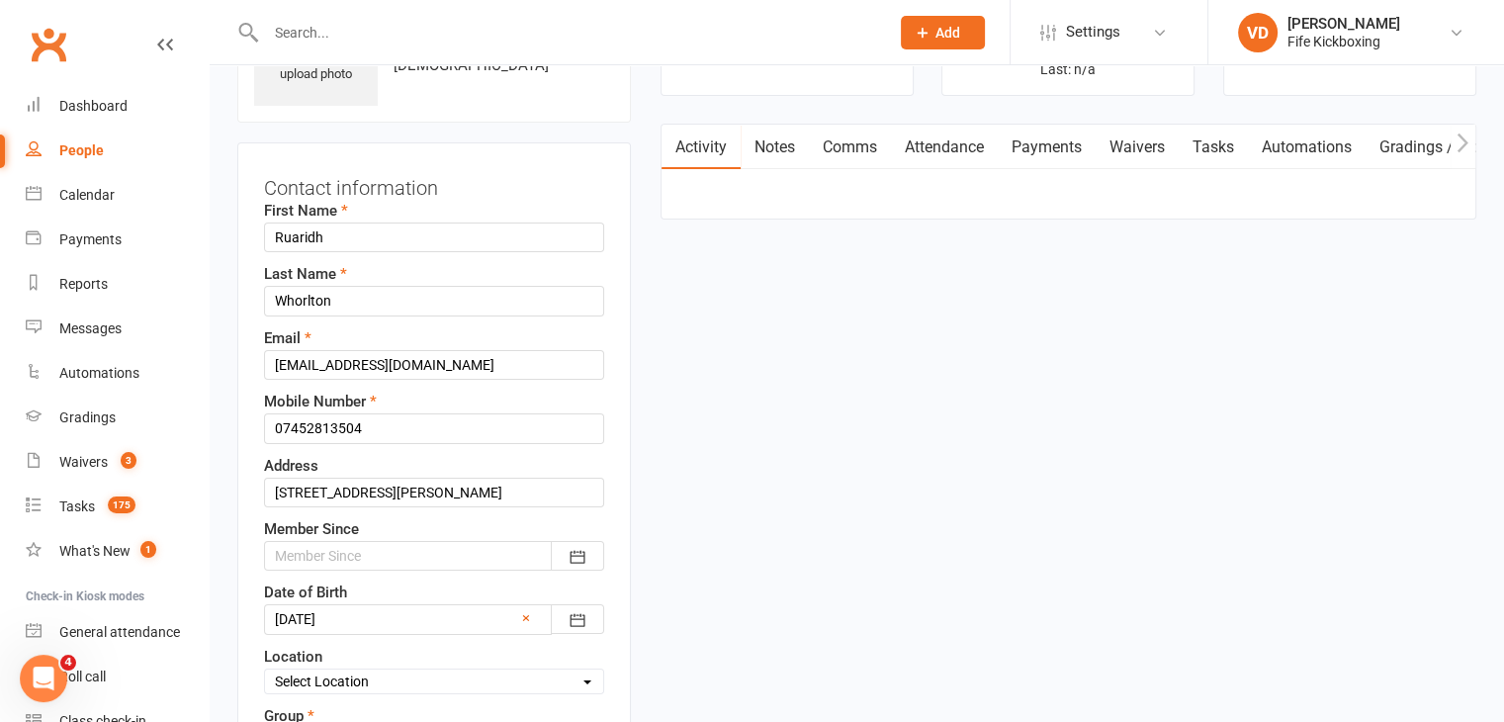
scroll to position [93, 0]
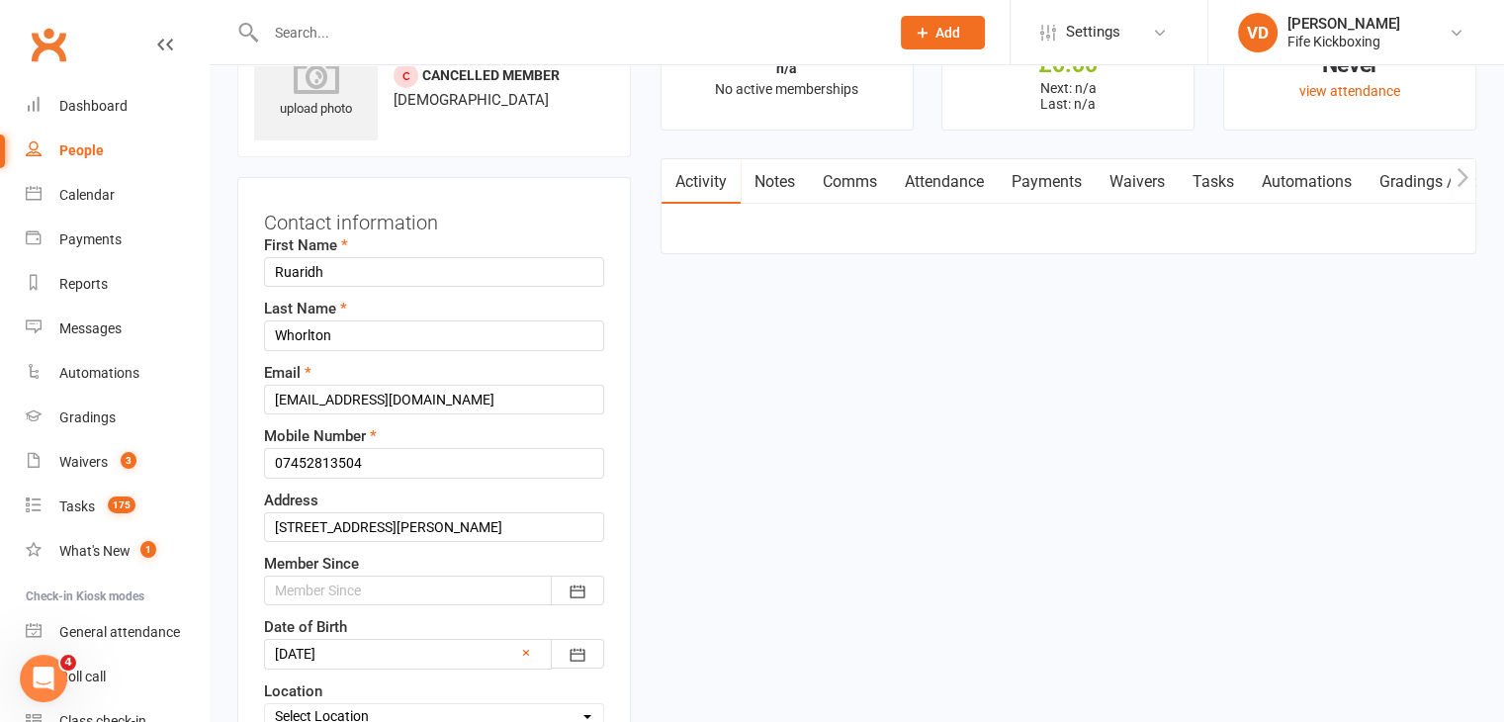
click at [508, 584] on div at bounding box center [434, 591] width 340 height 30
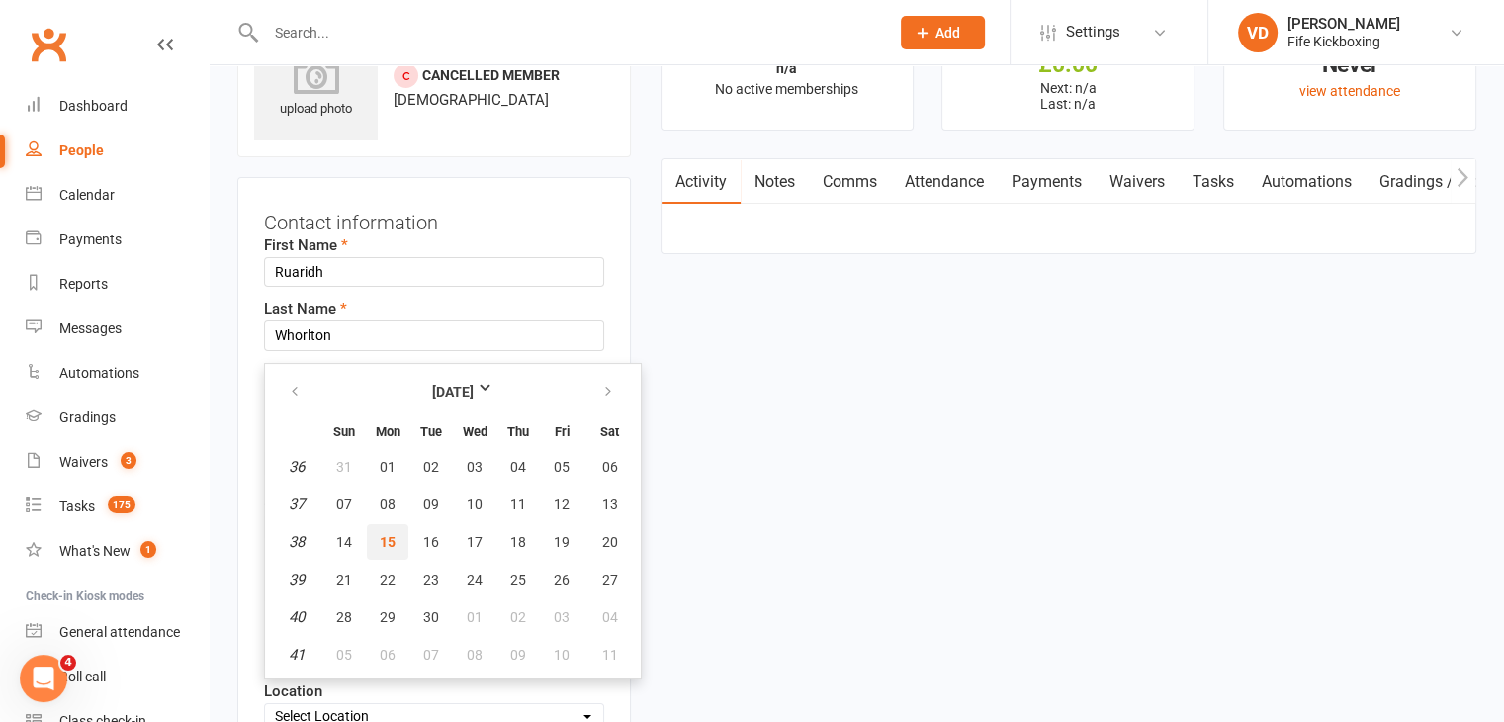
click at [392, 537] on span "15" at bounding box center [388, 542] width 16 height 16
type input "15 Sep 2025"
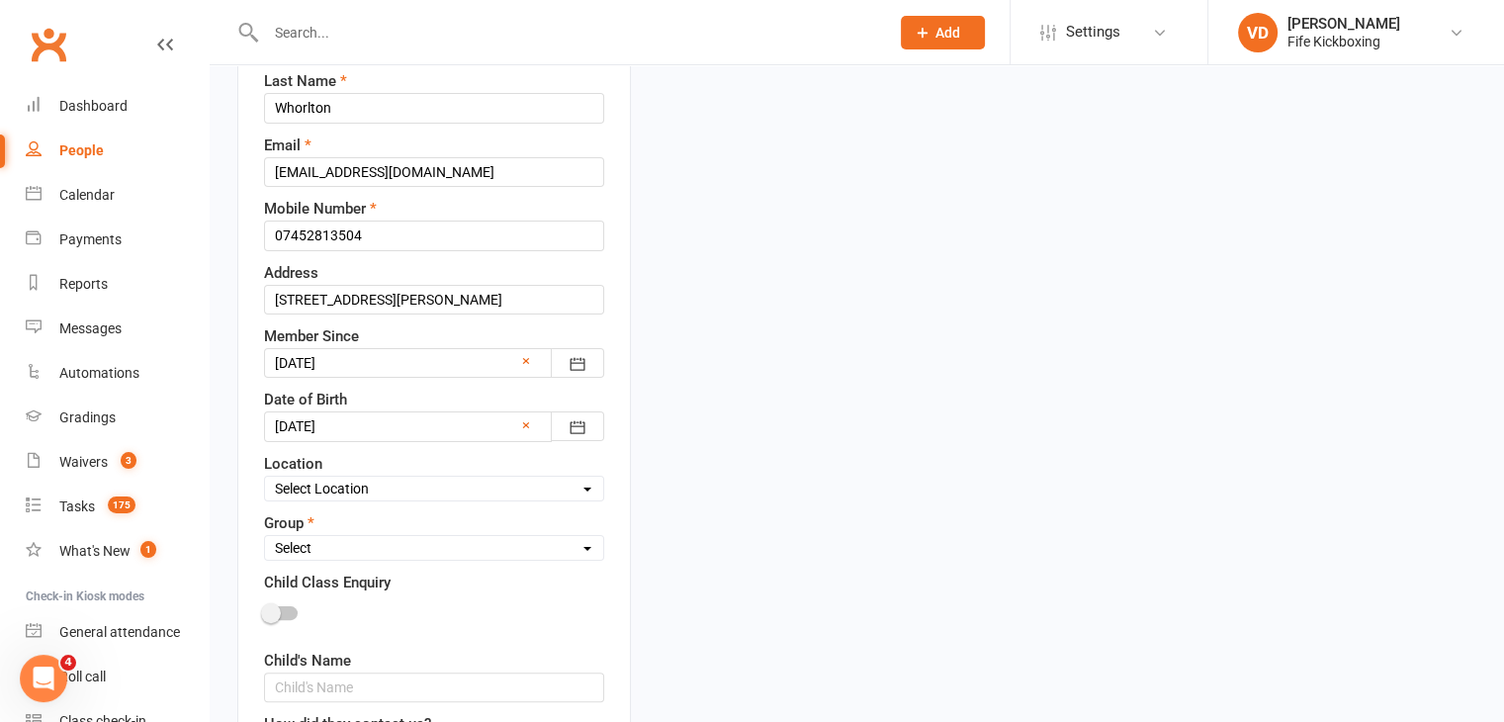
scroll to position [390, 0]
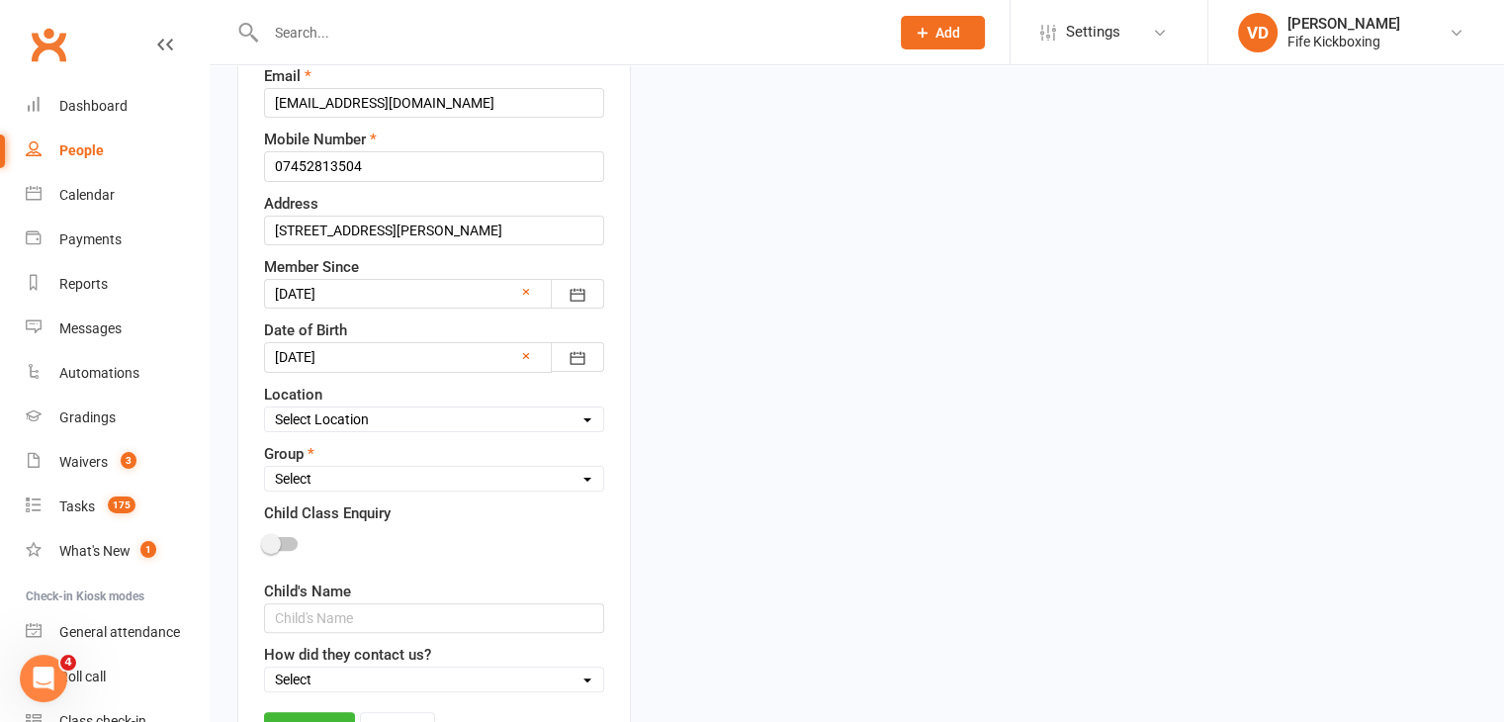
click at [484, 472] on select "Select Wee Warriors (3 - 4½) Lil Dragons (4½-6) Junior Warriors (7-8) Beg Kids …" at bounding box center [434, 479] width 338 height 22
select select "Wee Warriors (3 - 4½)"
click at [265, 468] on select "Select Wee Warriors (3 - 4½) Lil Dragons (4½-6) Junior Warriors (7-8) Beg Kids …" at bounding box center [434, 479] width 338 height 22
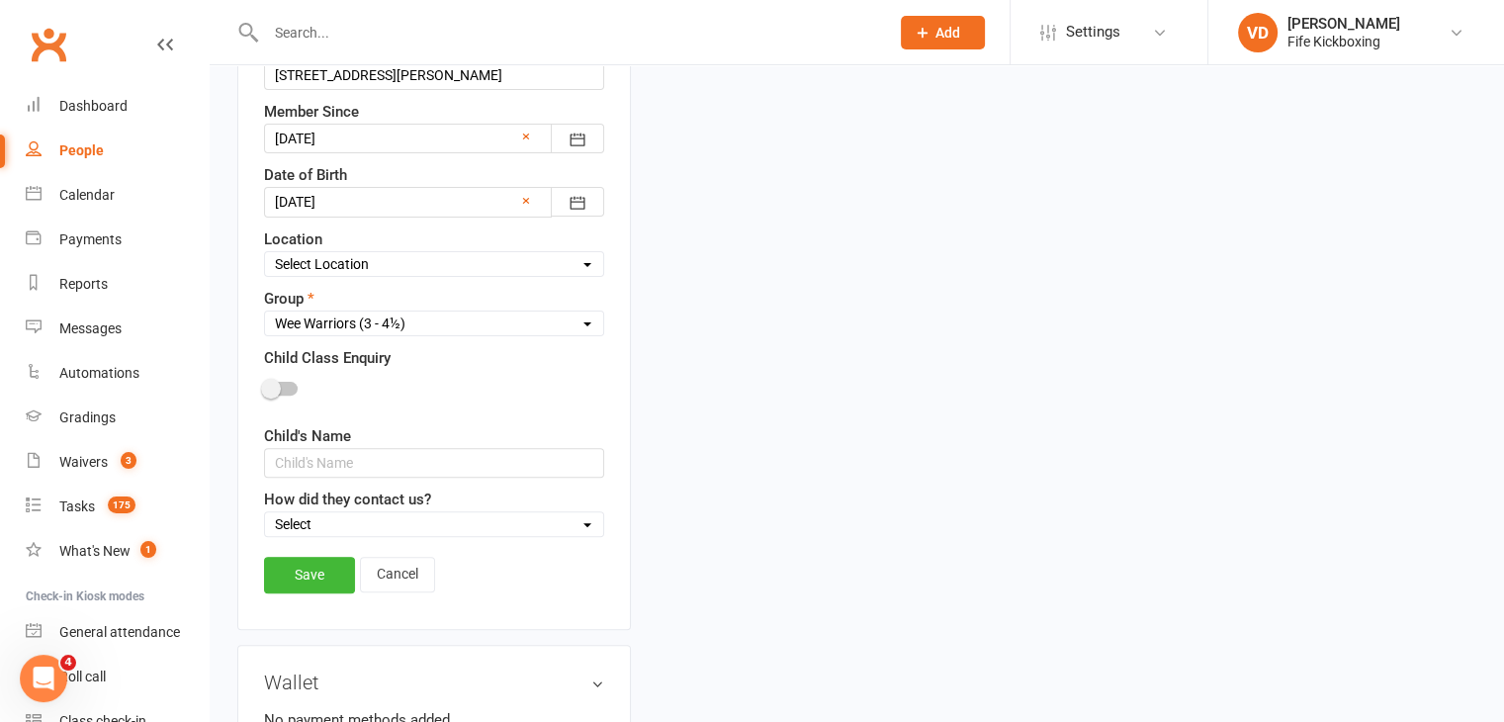
scroll to position [588, 0]
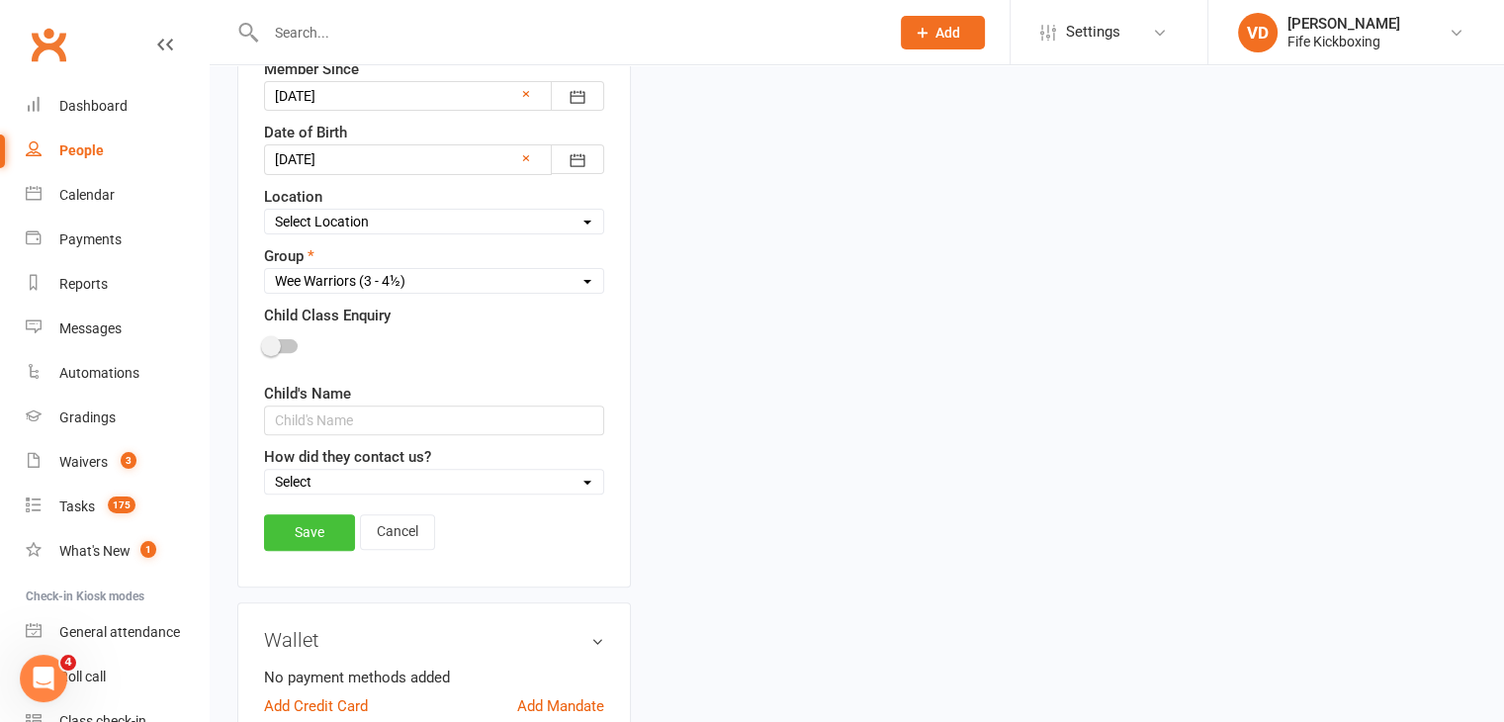
click at [311, 528] on link "Save" at bounding box center [309, 532] width 91 height 36
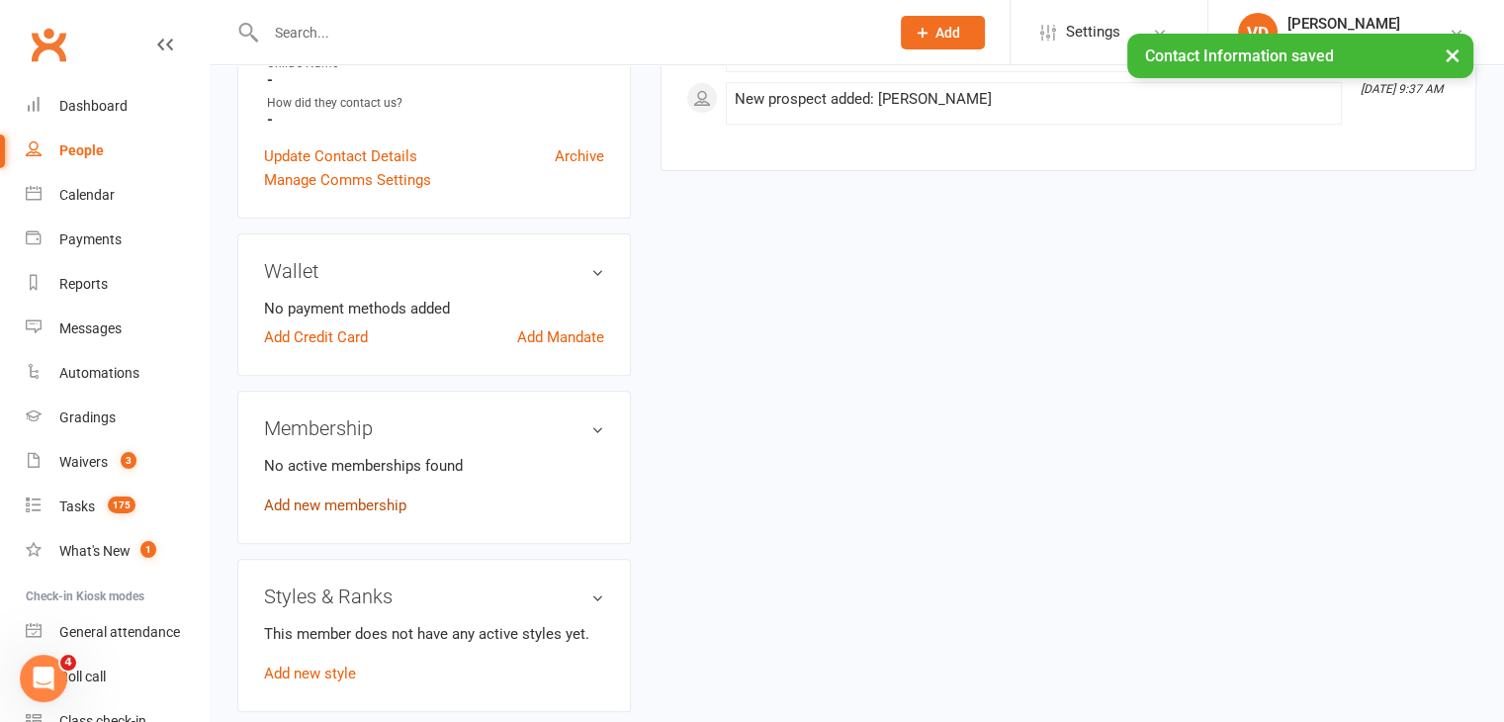
click at [372, 514] on link "Add new membership" at bounding box center [335, 506] width 142 height 18
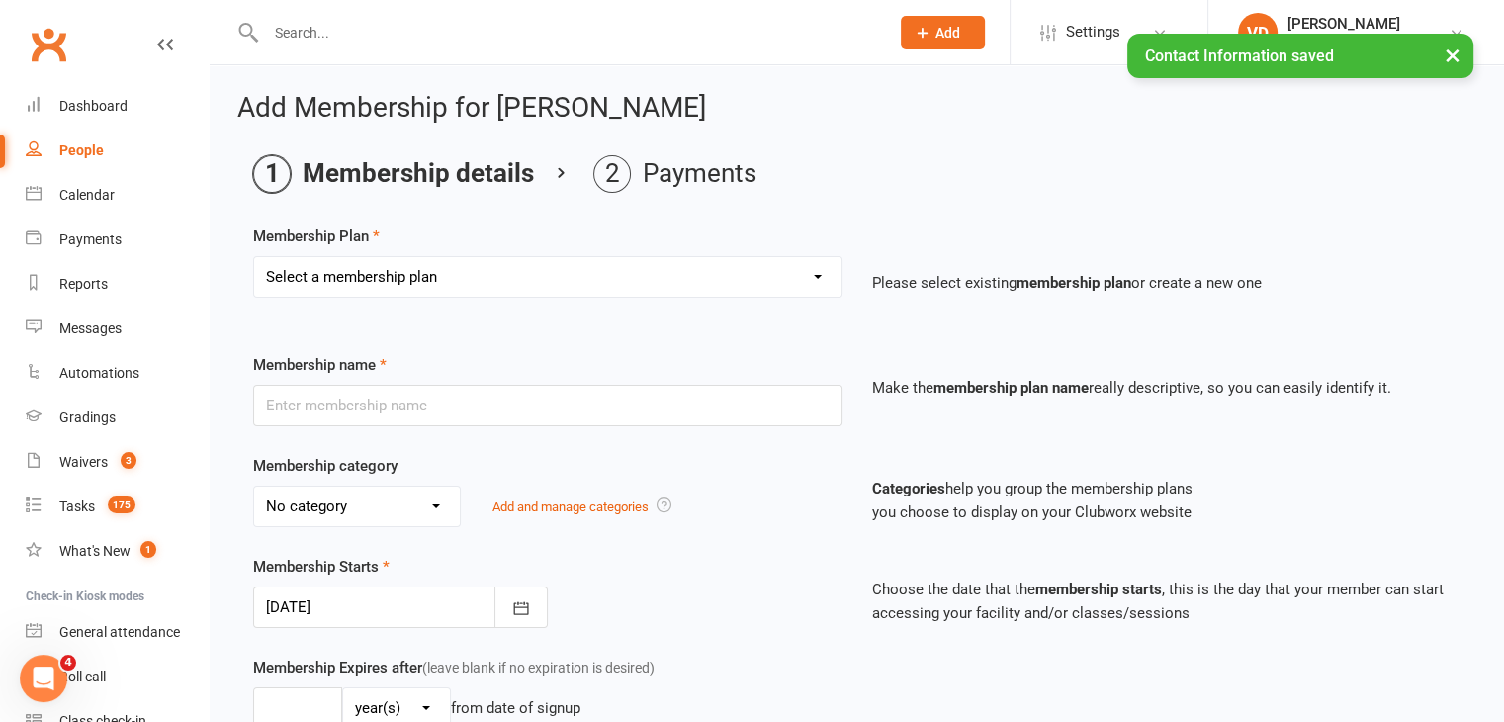
click at [606, 281] on select "Select a membership plan Create new Membership Plan Lil Dragons (2024) Junior W…" at bounding box center [548, 277] width 588 height 40
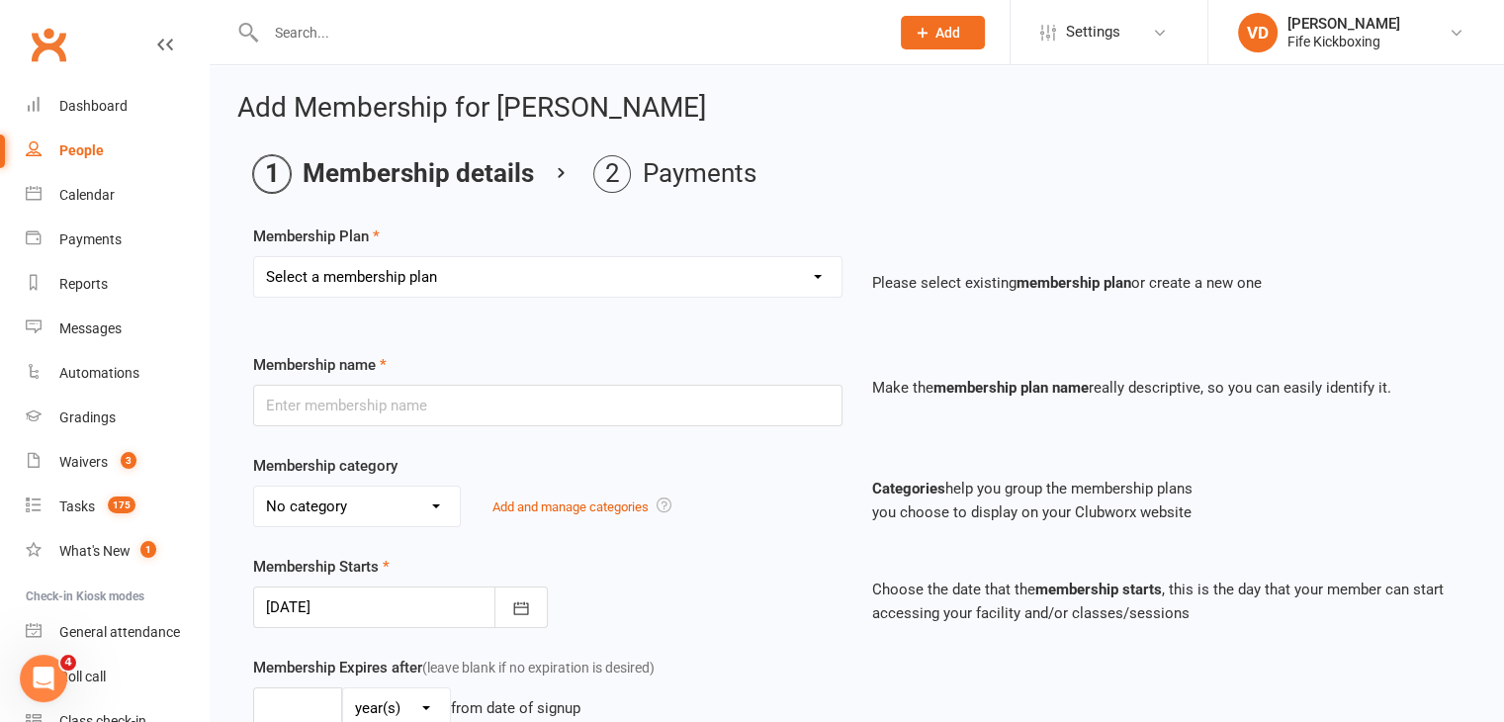
select select "82"
click at [254, 257] on select "Select a membership plan Create new Membership Plan Lil Dragons (2024) Junior W…" at bounding box center [548, 277] width 588 height 40
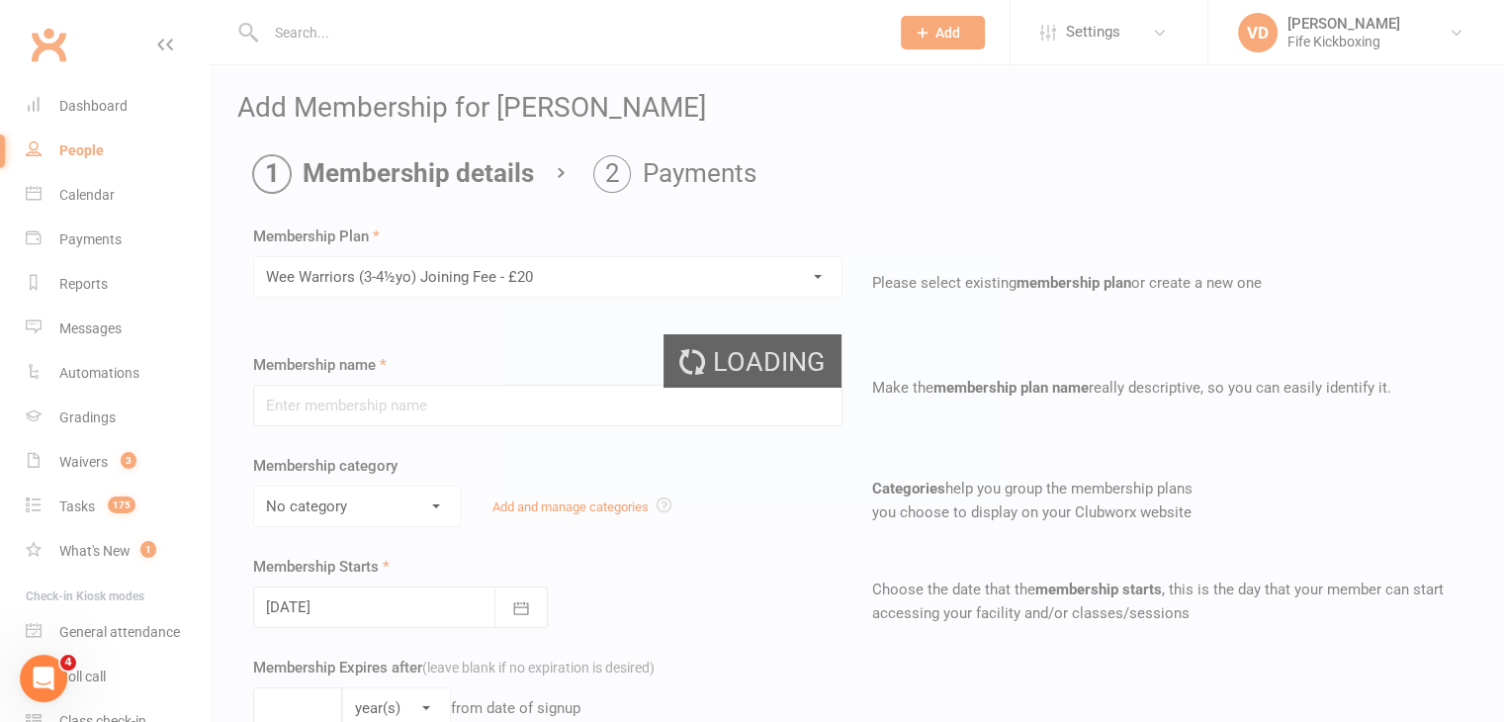
type input "Wee Warriors (3-4½yo) Joining Fee - £20"
select select "10"
type input "0"
type input "1"
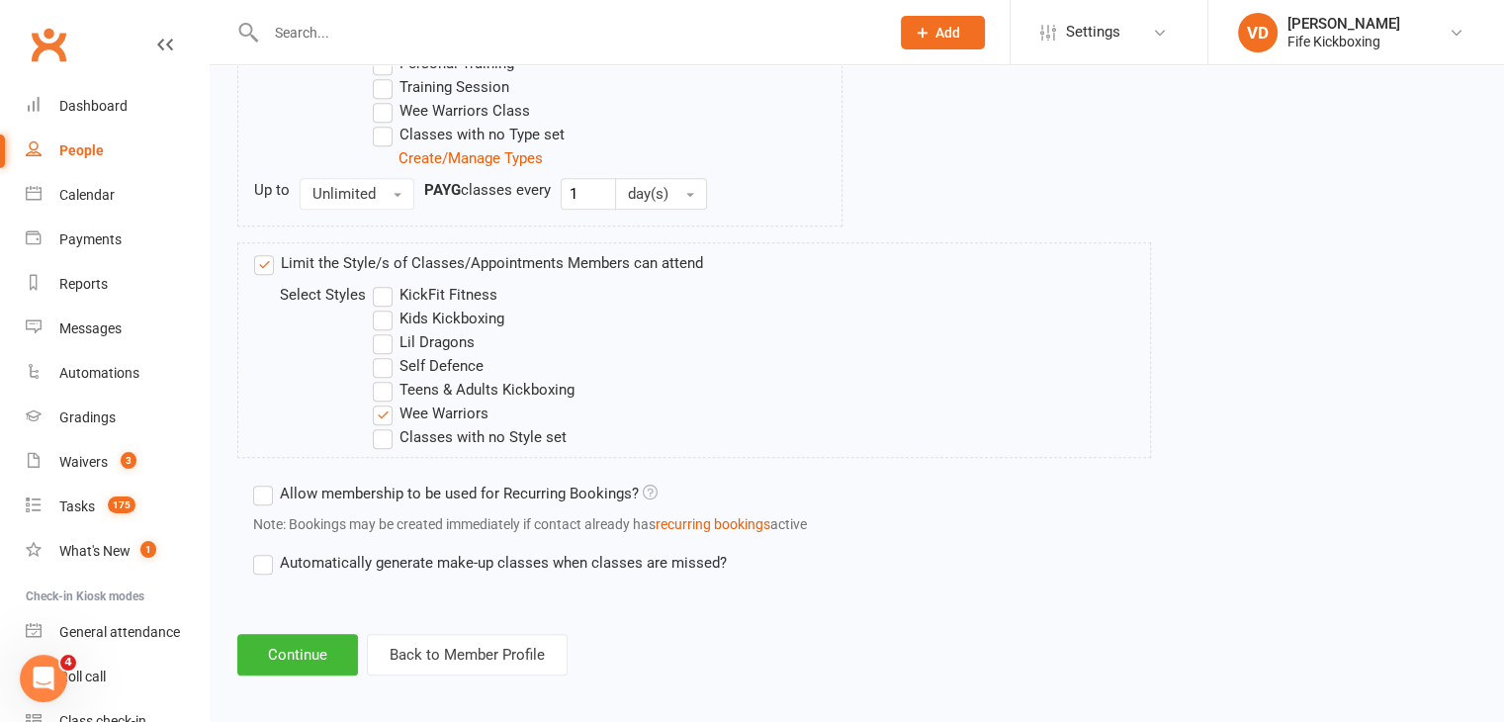
scroll to position [1177, 0]
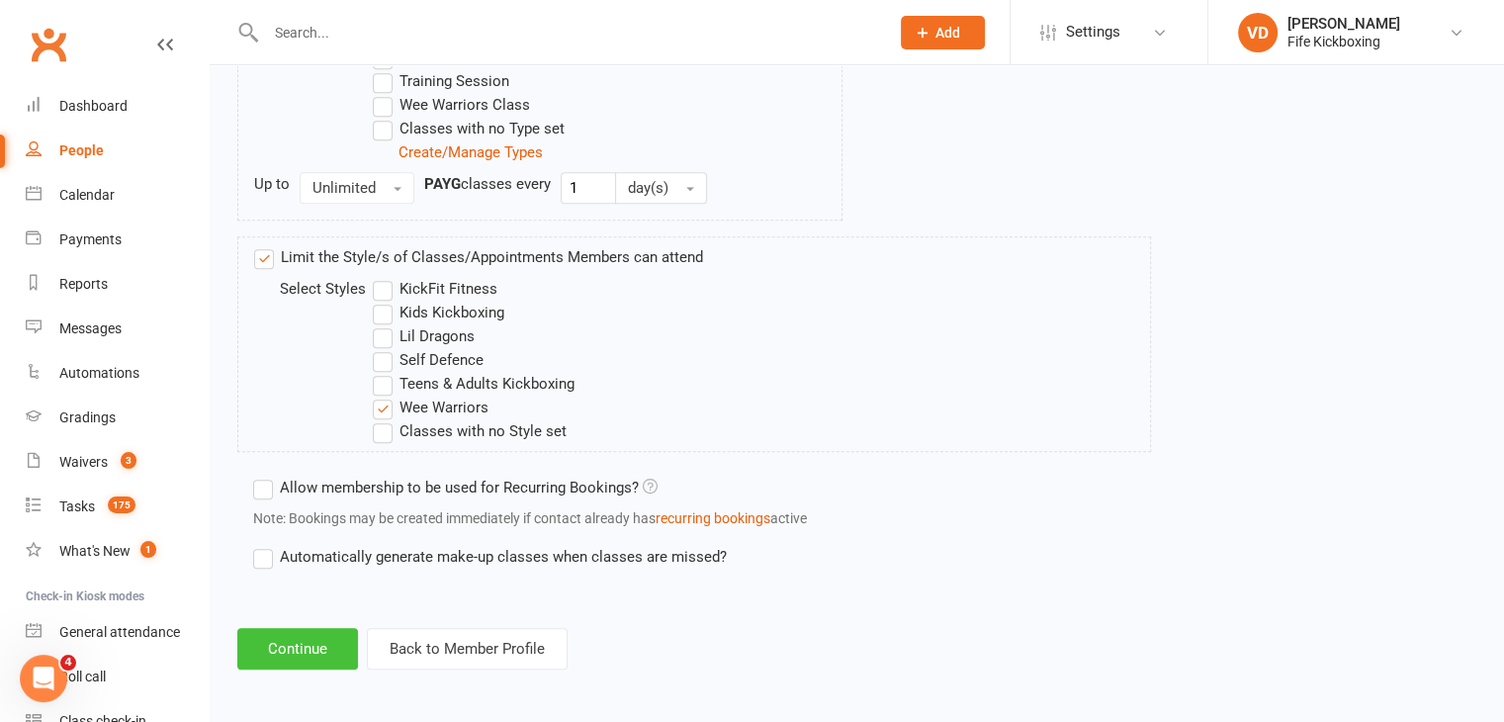
click at [319, 646] on button "Continue" at bounding box center [297, 649] width 121 height 42
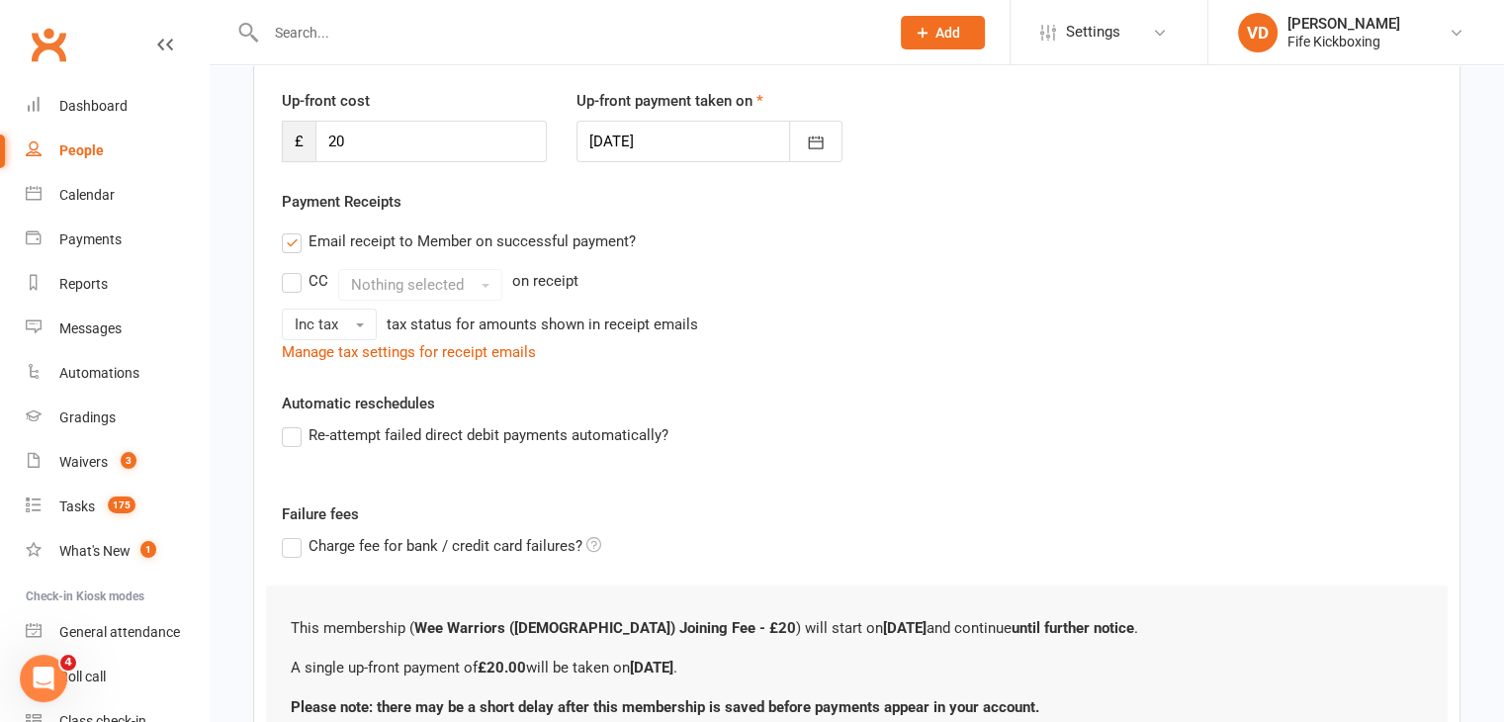
scroll to position [396, 0]
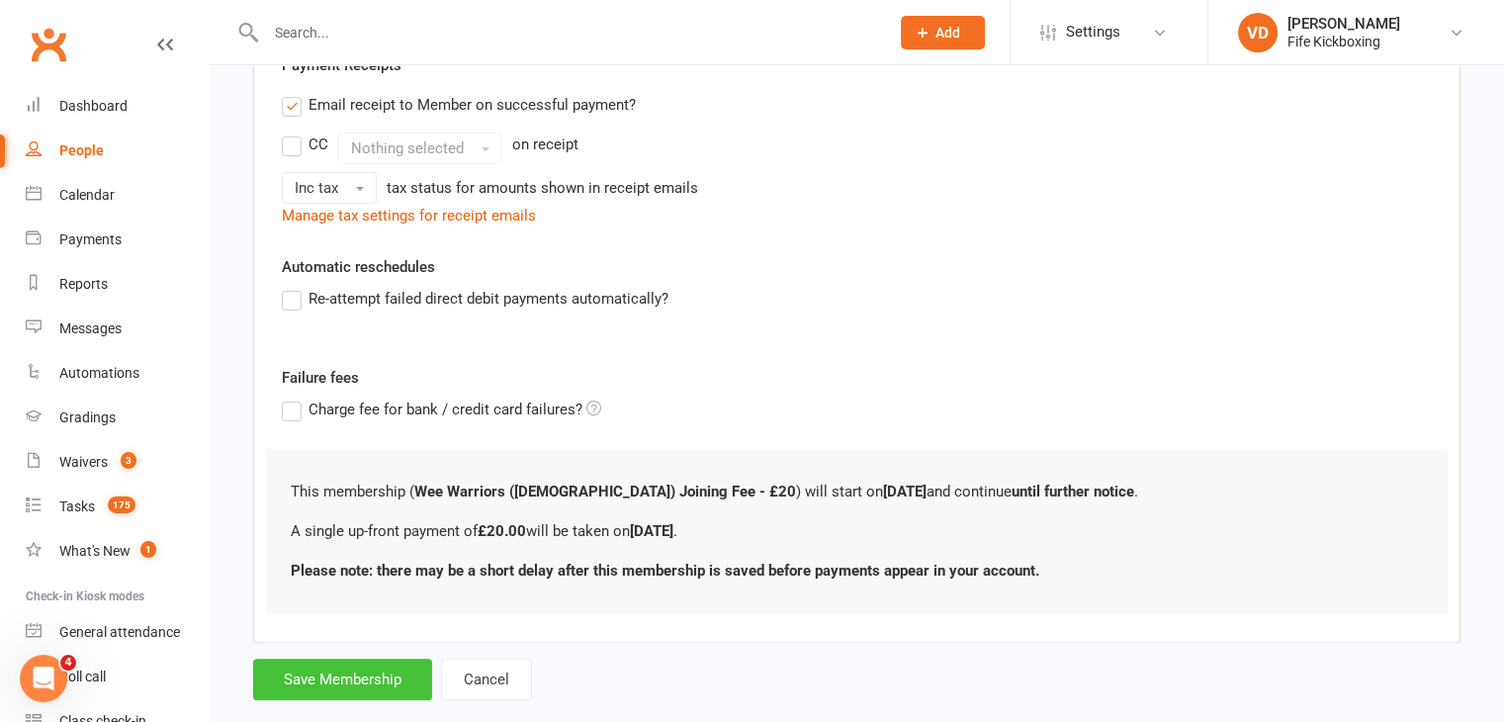
click at [366, 680] on button "Save Membership" at bounding box center [342, 680] width 179 height 42
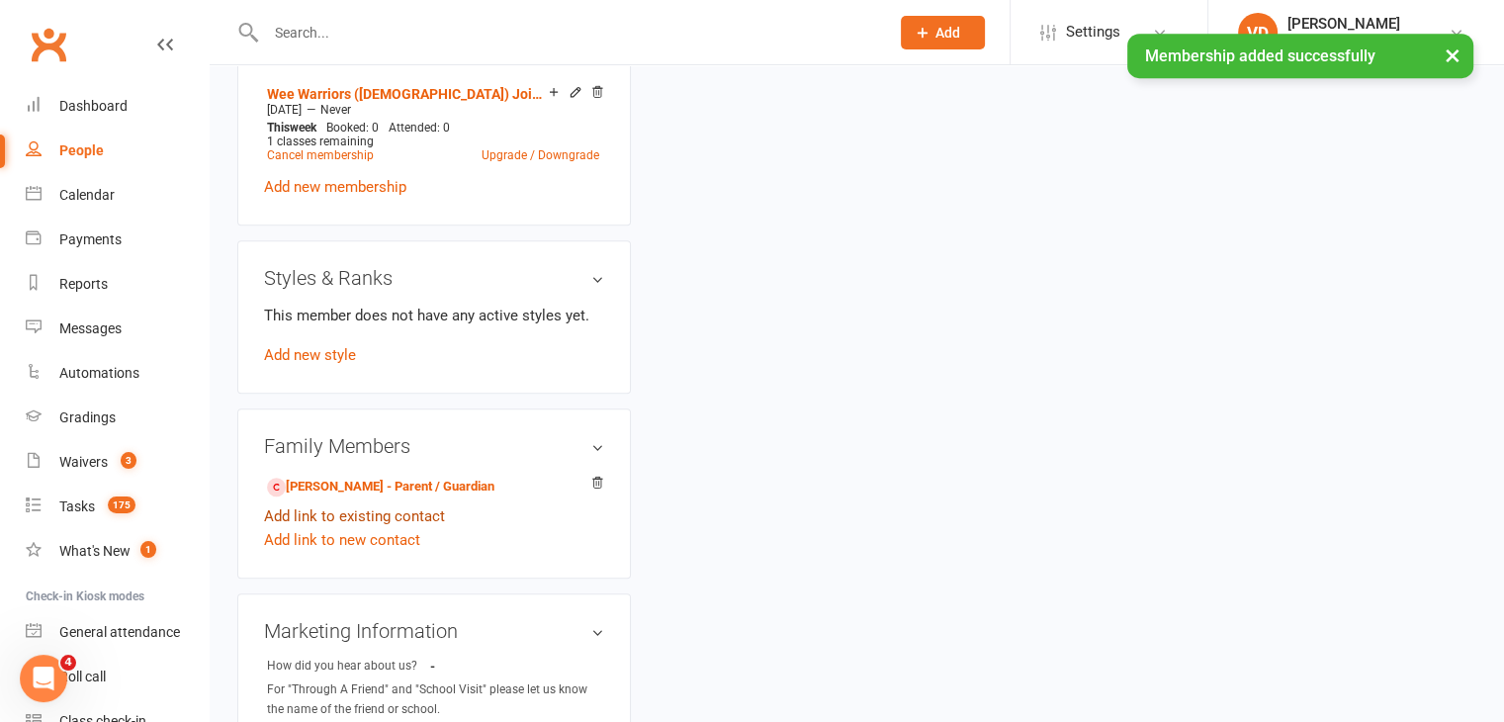
scroll to position [989, 0]
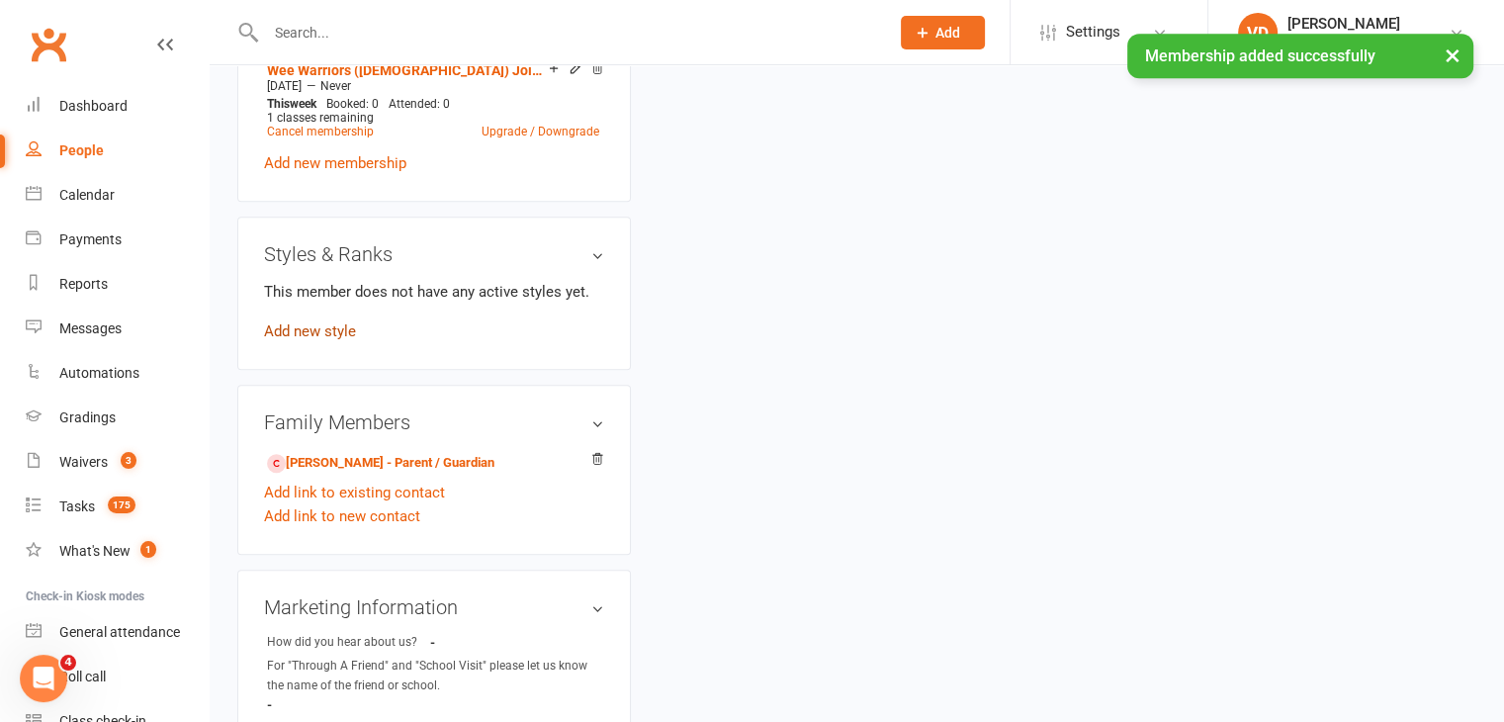
click at [319, 340] on link "Add new style" at bounding box center [310, 331] width 92 height 18
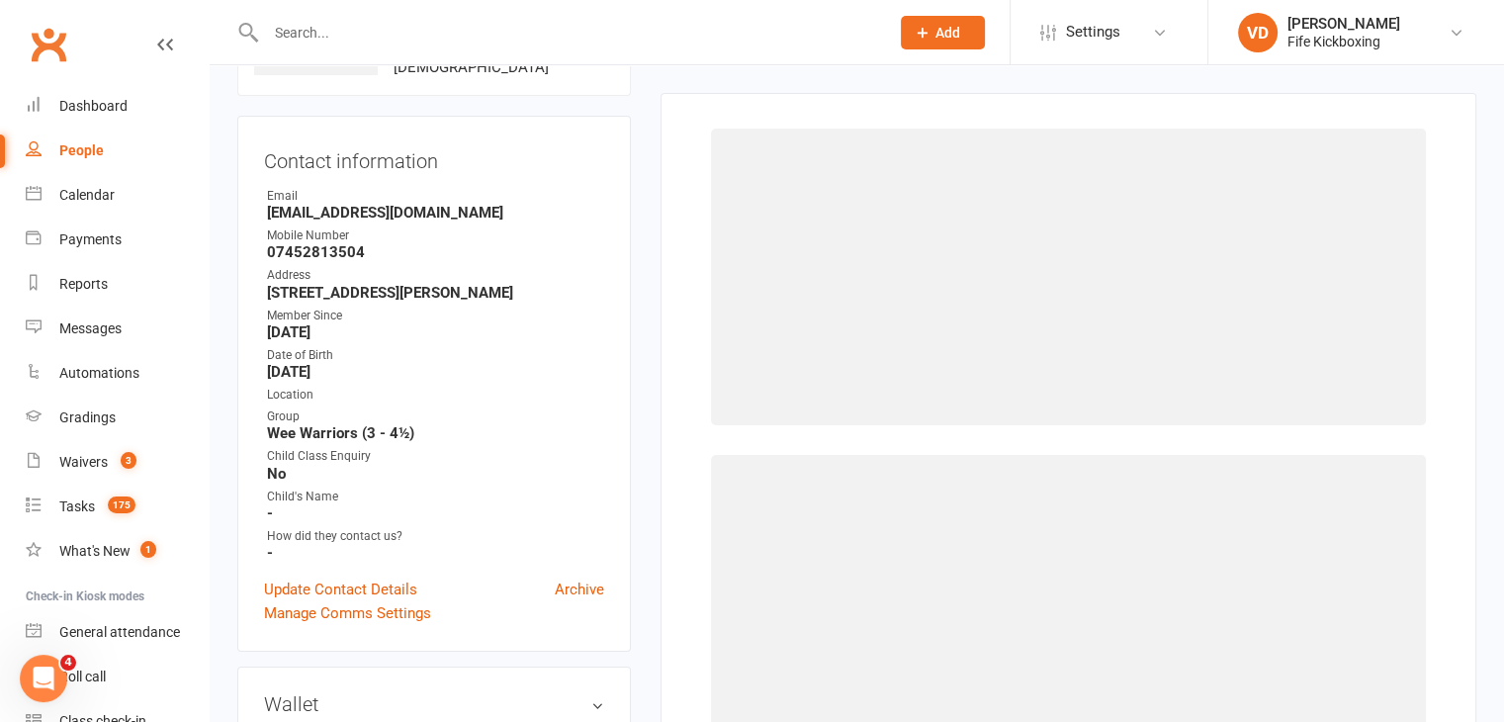
scroll to position [151, 0]
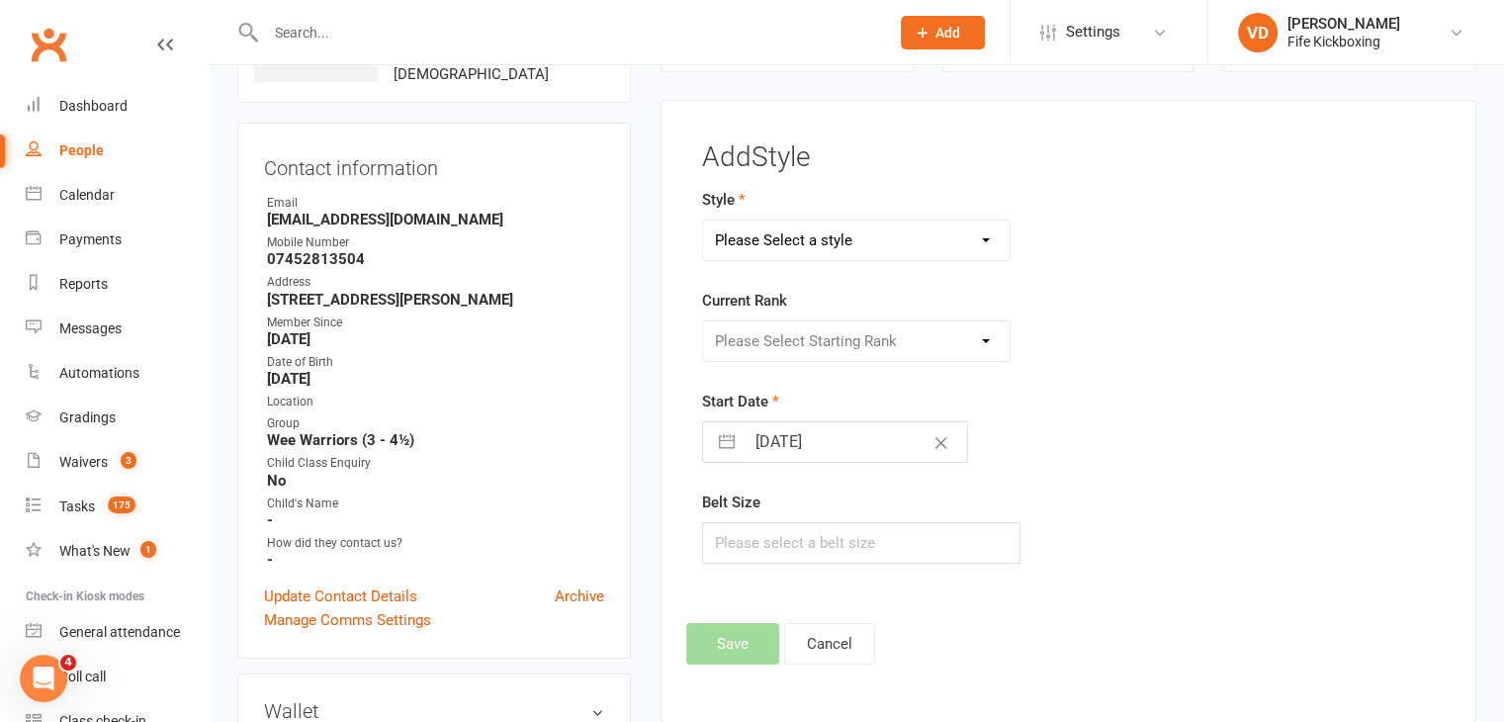
click at [841, 256] on select "Please Select a style KickFit Fitness Kids Kickboxing Lil Dragons Self Defence …" at bounding box center [857, 241] width 308 height 40
select select "1435"
click at [703, 221] on select "Please Select a style KickFit Fitness Kids Kickboxing Lil Dragons Self Defence …" at bounding box center [857, 241] width 308 height 40
click at [843, 336] on select "Please Select Starting Rank Wee Warriors Attendee" at bounding box center [857, 341] width 308 height 40
select select "14039"
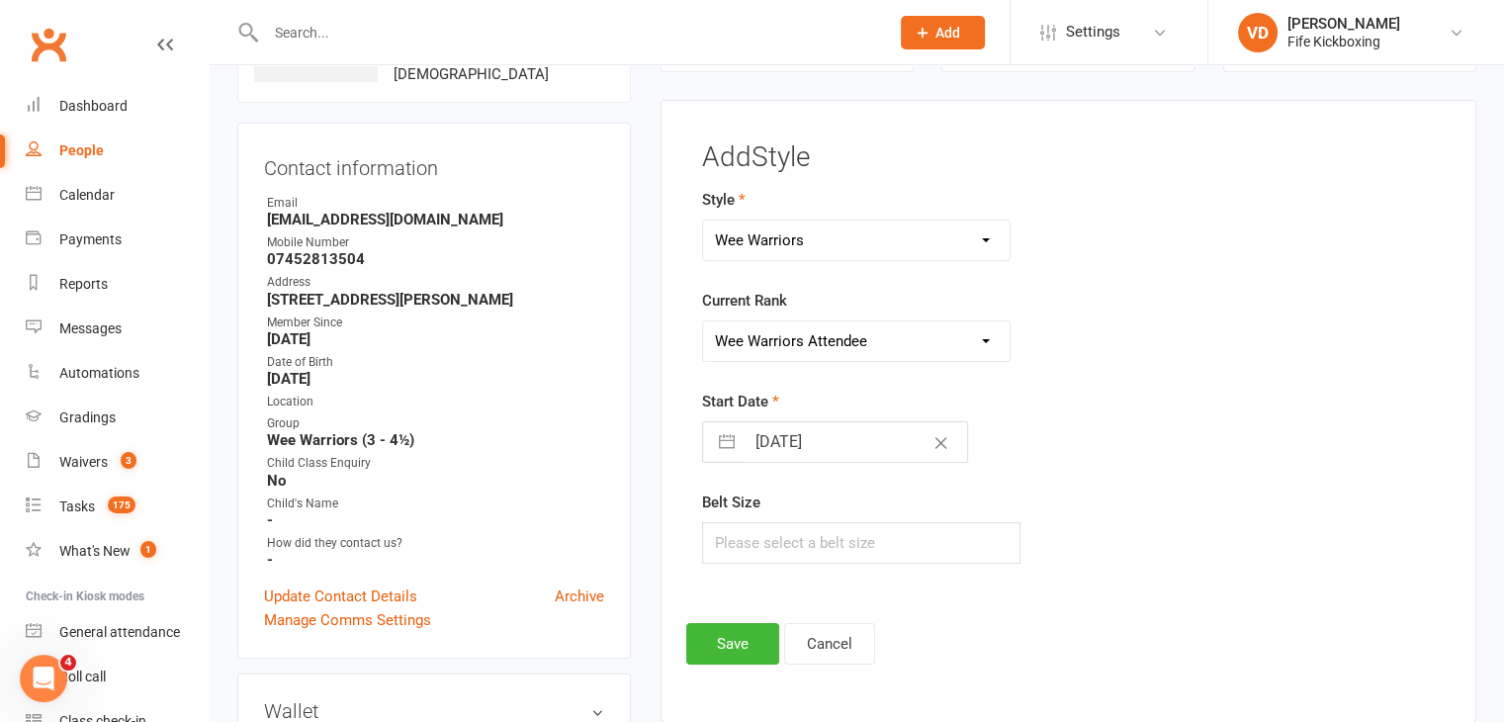
click at [703, 321] on select "Please Select Starting Rank Wee Warriors Attendee" at bounding box center [857, 341] width 308 height 40
click at [724, 642] on button "Save" at bounding box center [732, 644] width 93 height 42
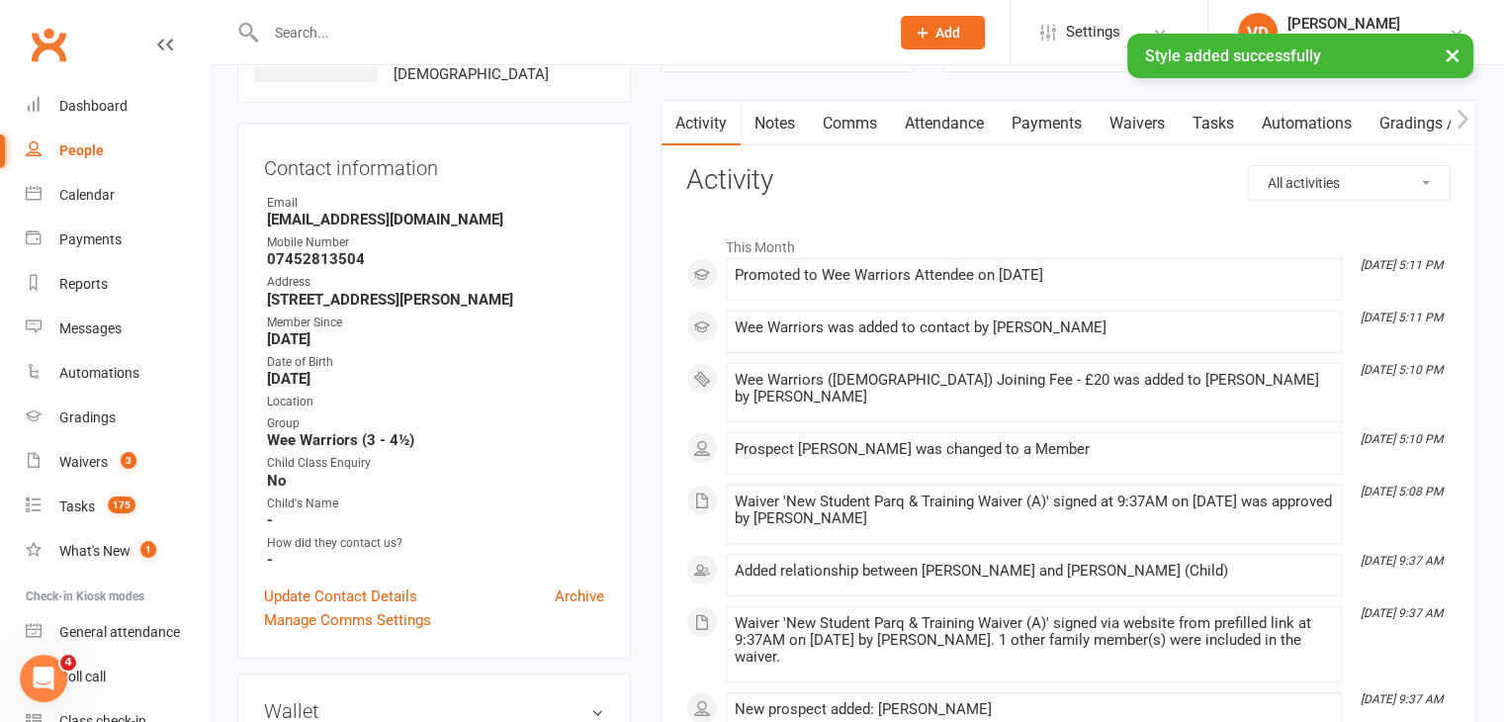
click at [1045, 118] on link "Payments" at bounding box center [1047, 124] width 98 height 46
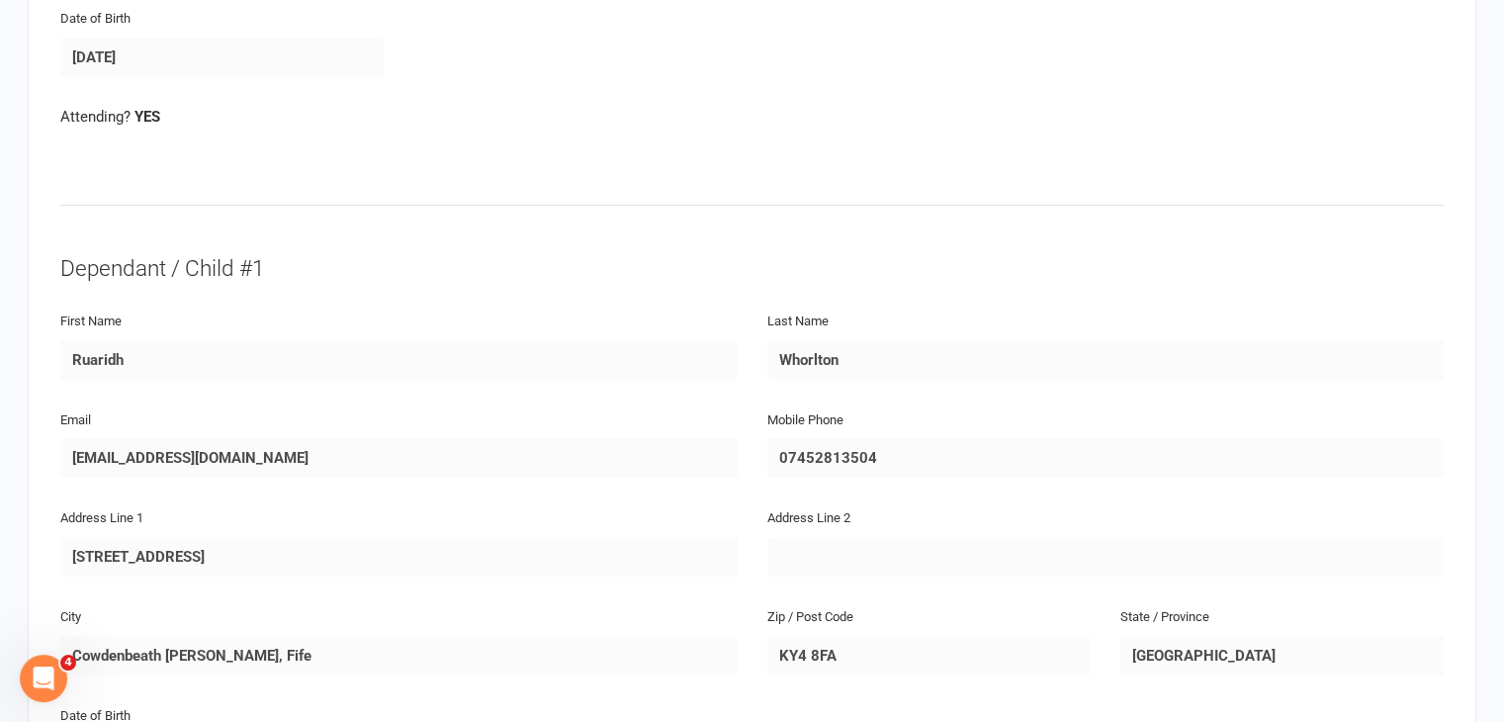
scroll to position [884, 0]
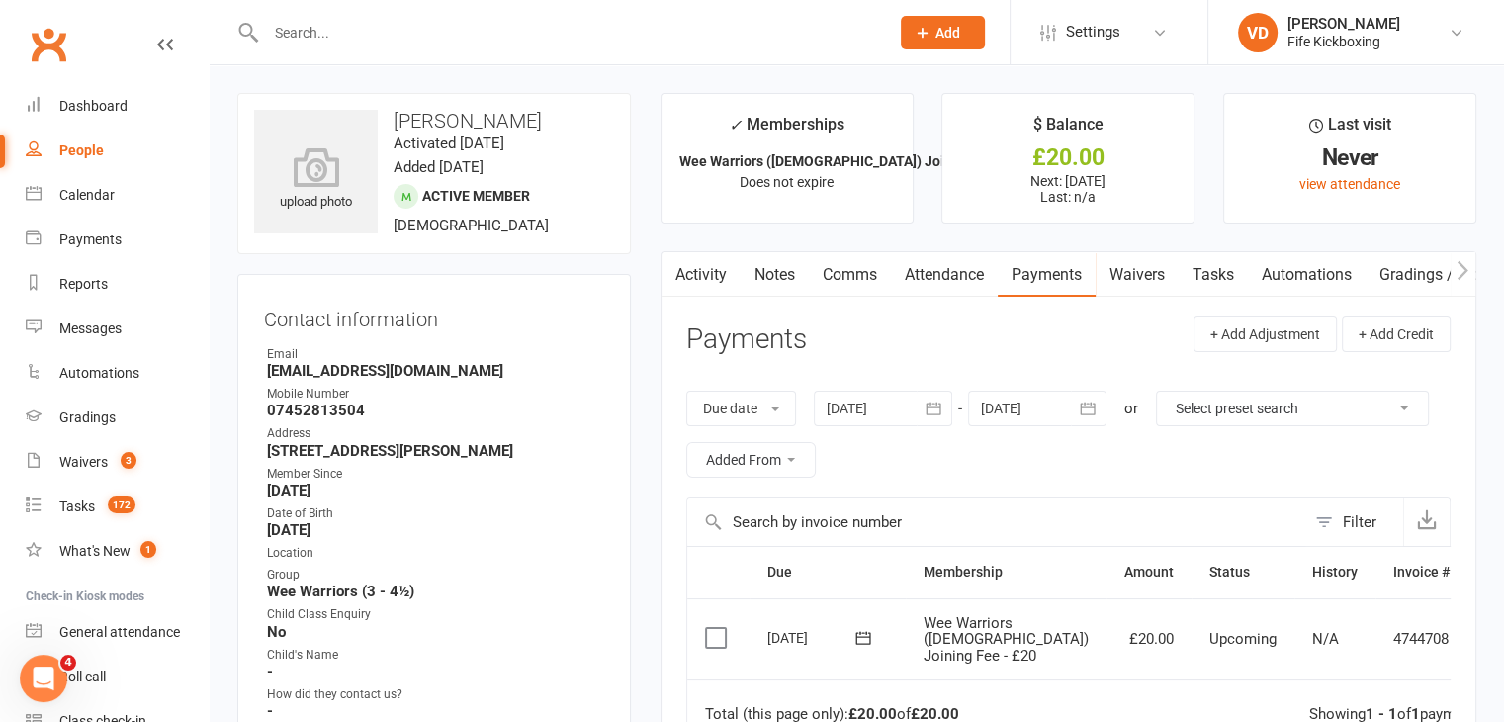
click at [1488, 650] on icon at bounding box center [1498, 640] width 20 height 20
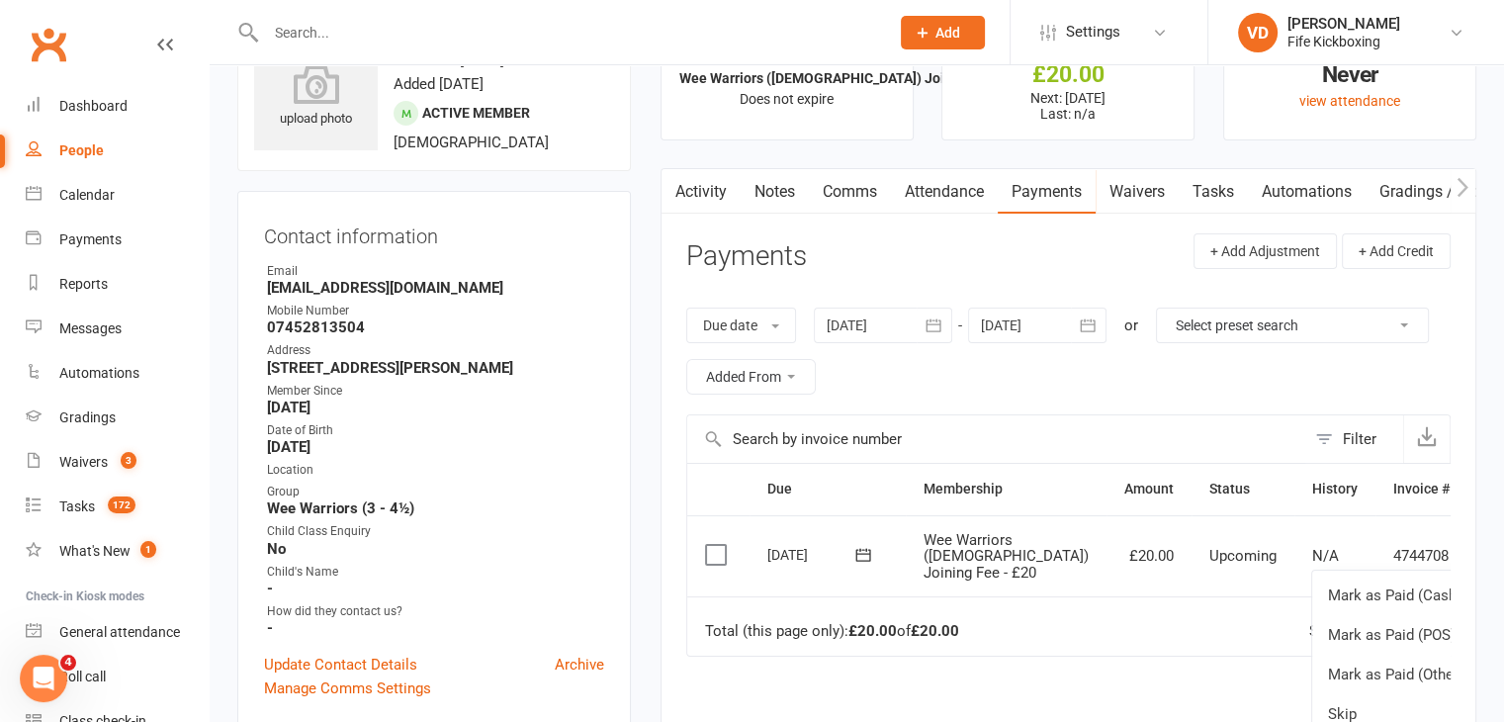
scroll to position [198, 0]
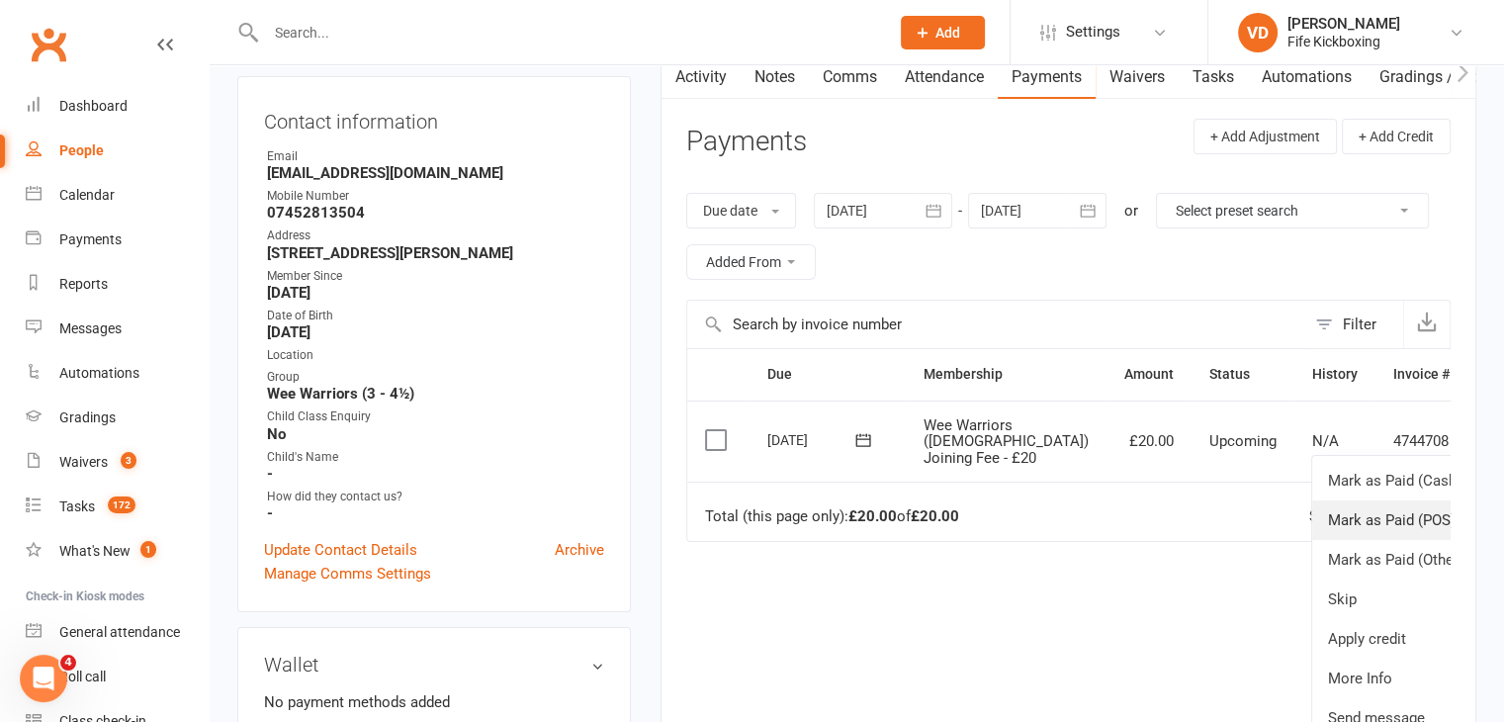
click at [1313, 531] on link "Mark as Paid (POS)" at bounding box center [1411, 521] width 196 height 40
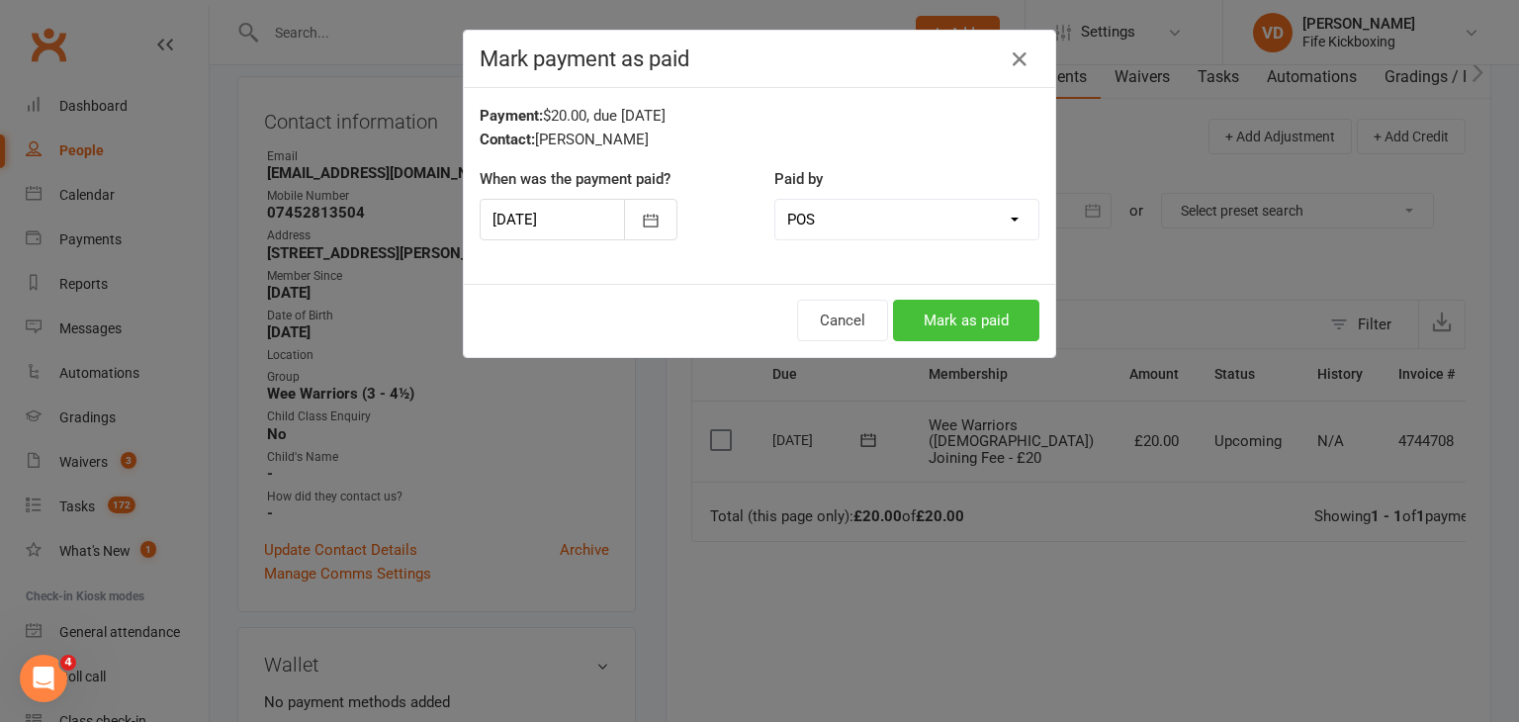
click at [969, 315] on button "Mark as paid" at bounding box center [966, 321] width 146 height 42
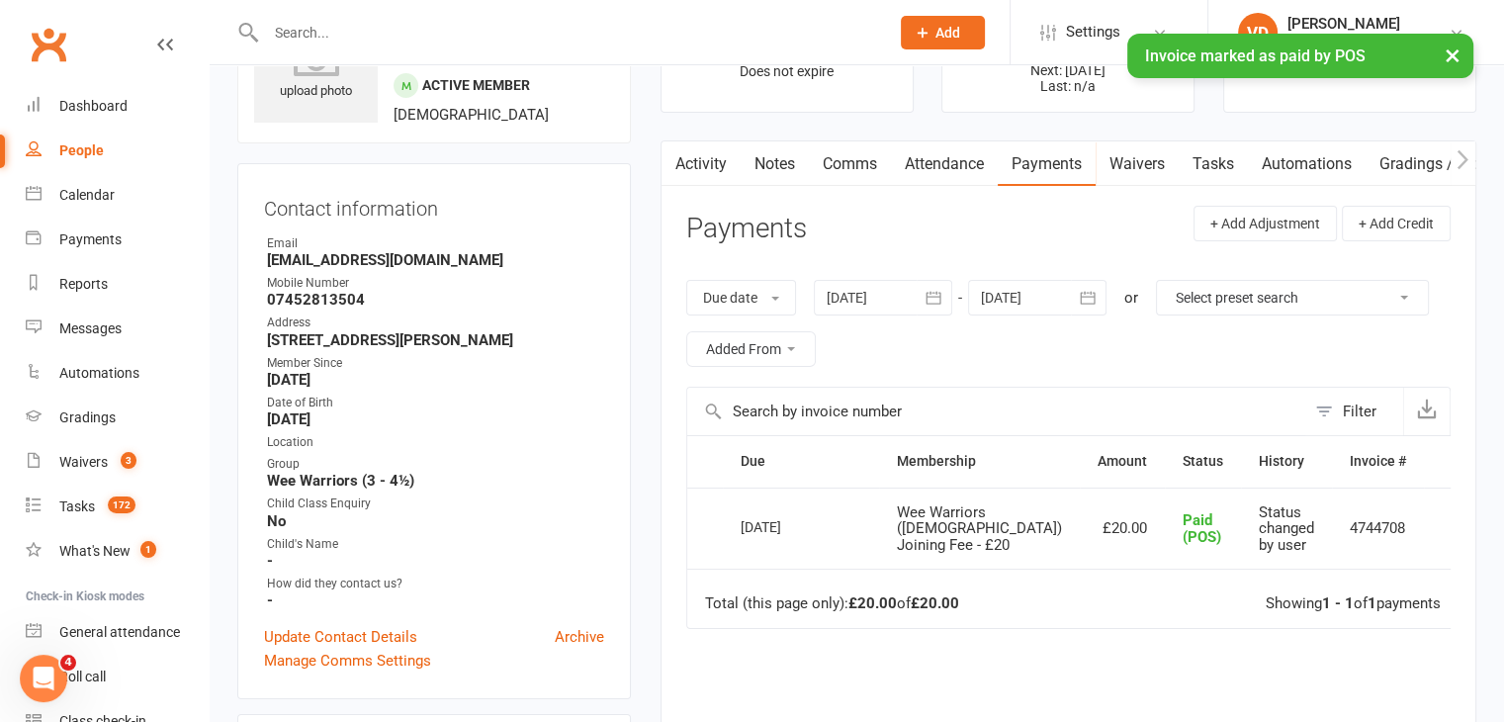
scroll to position [0, 0]
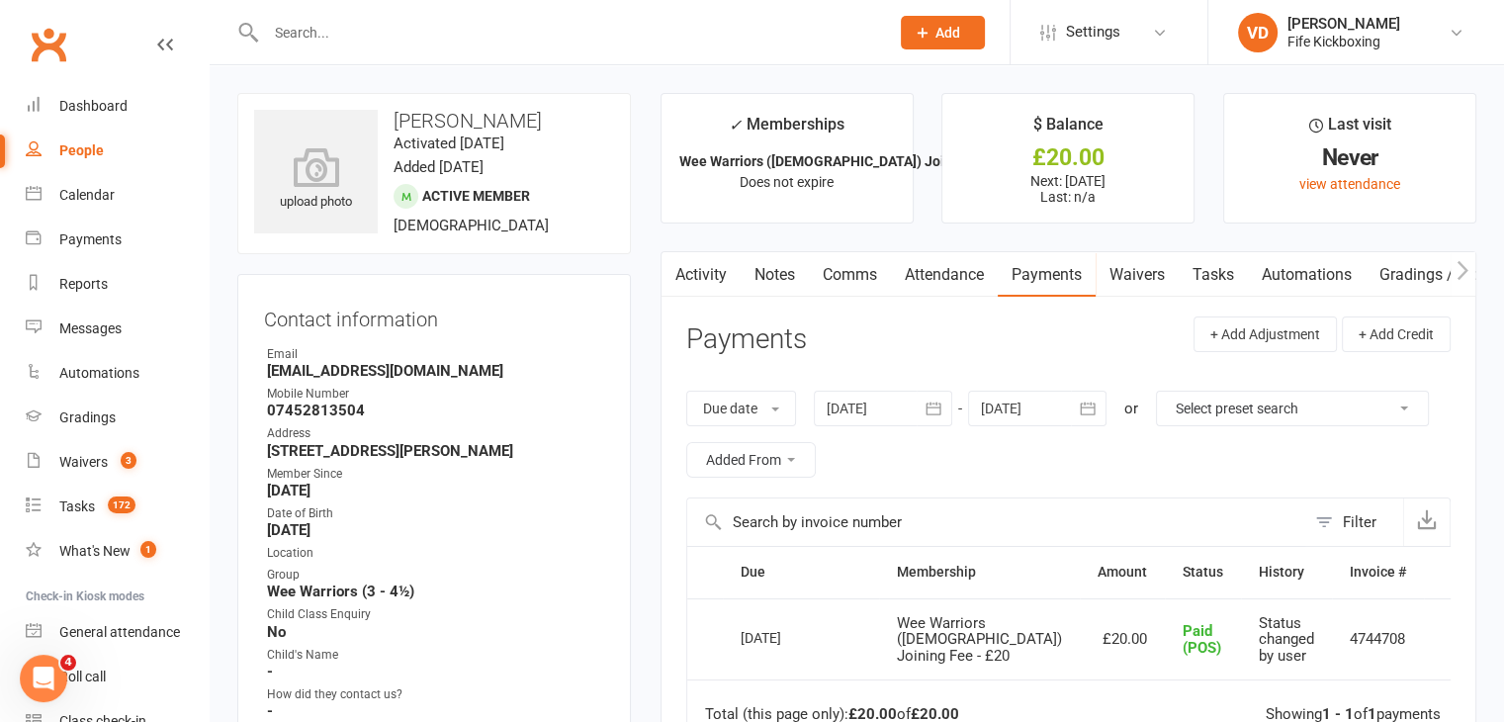
click at [711, 274] on link "Activity" at bounding box center [701, 275] width 79 height 46
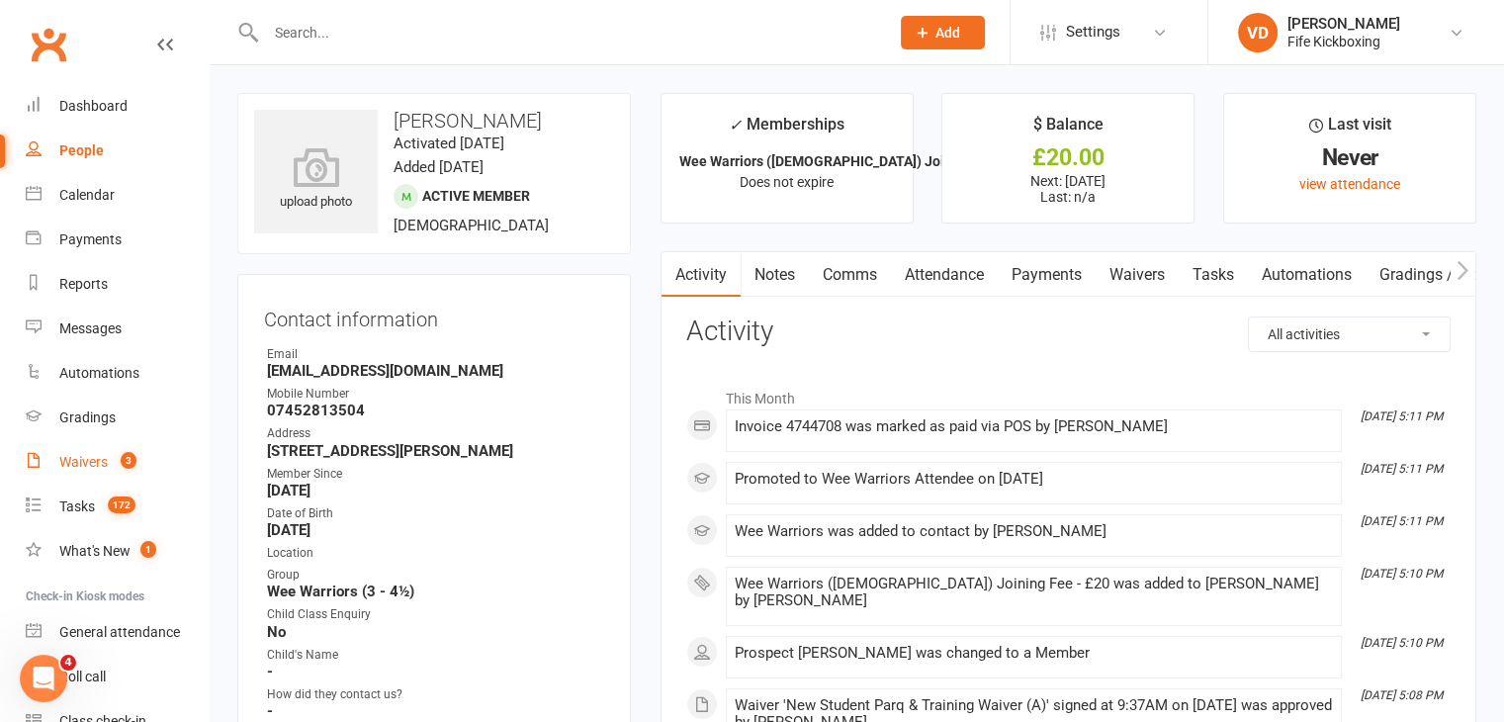
click at [94, 460] on div "Waivers" at bounding box center [83, 462] width 48 height 16
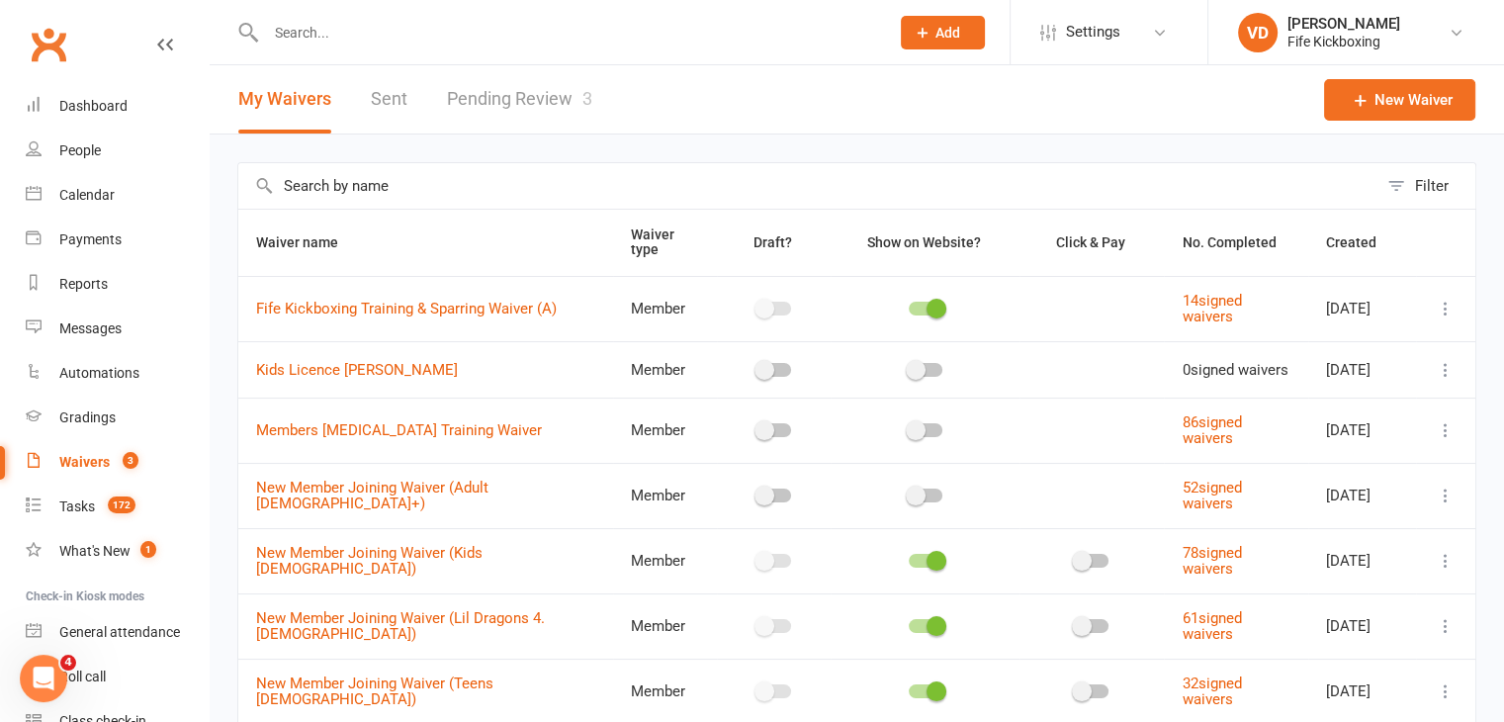
click at [512, 98] on link "Pending Review 3" at bounding box center [519, 99] width 145 height 68
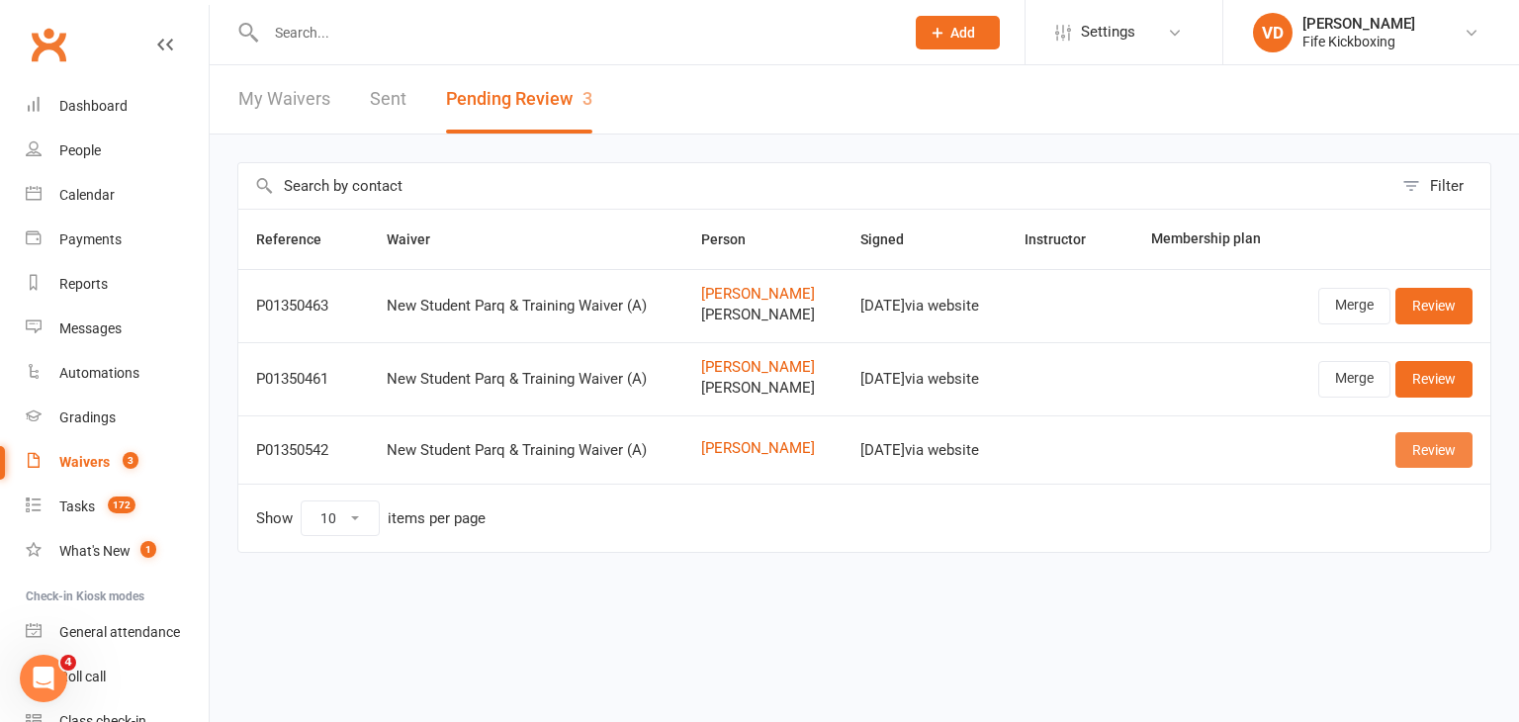
click at [1424, 450] on link "Review" at bounding box center [1434, 450] width 77 height 36
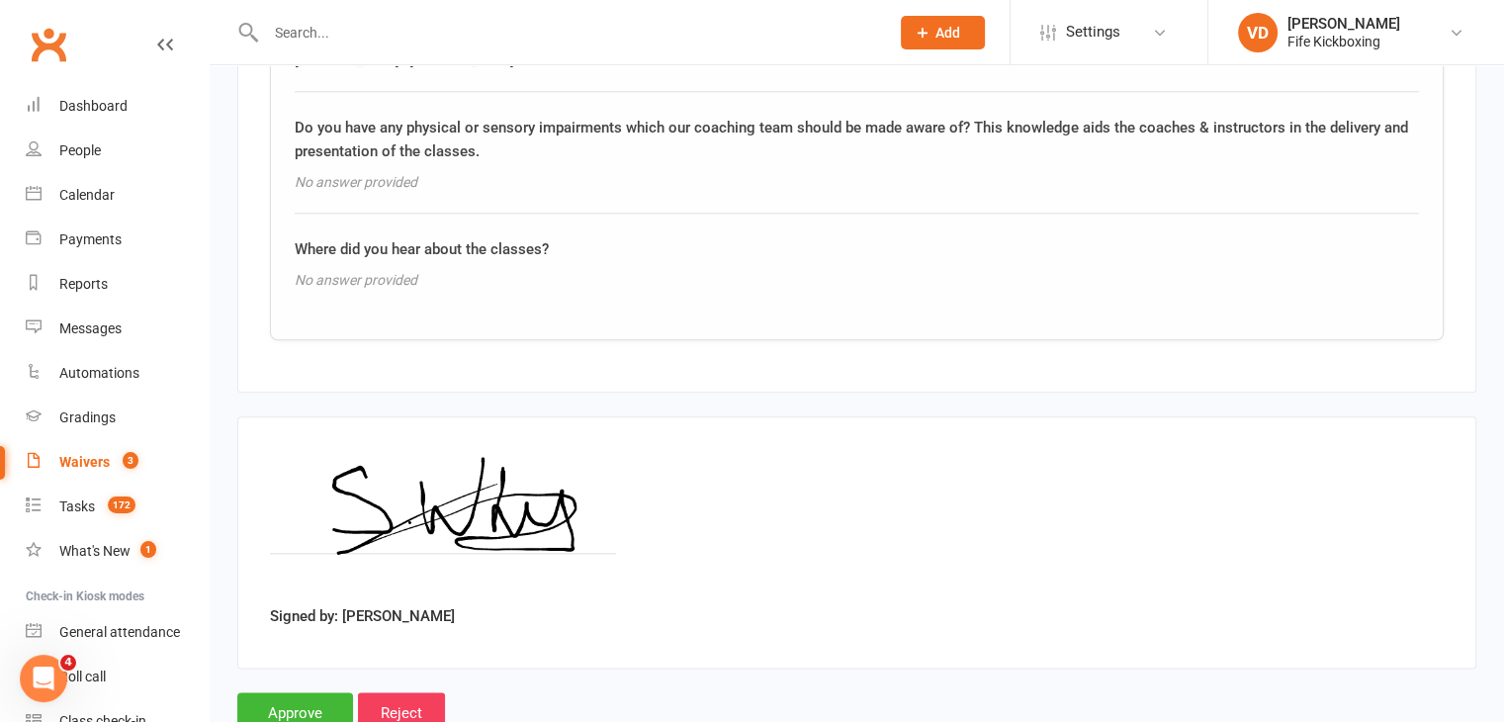
scroll to position [2405, 0]
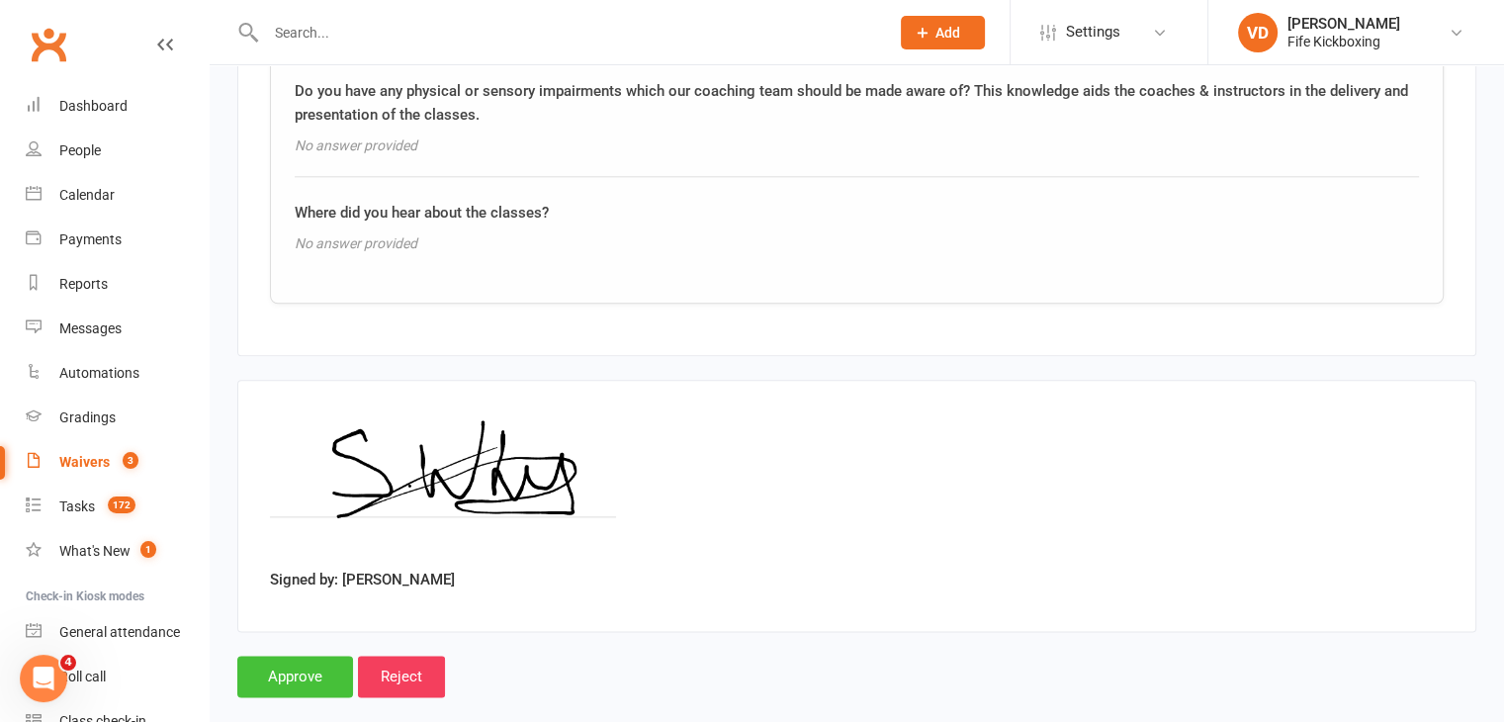
click at [311, 656] on input "Approve" at bounding box center [295, 677] width 116 height 42
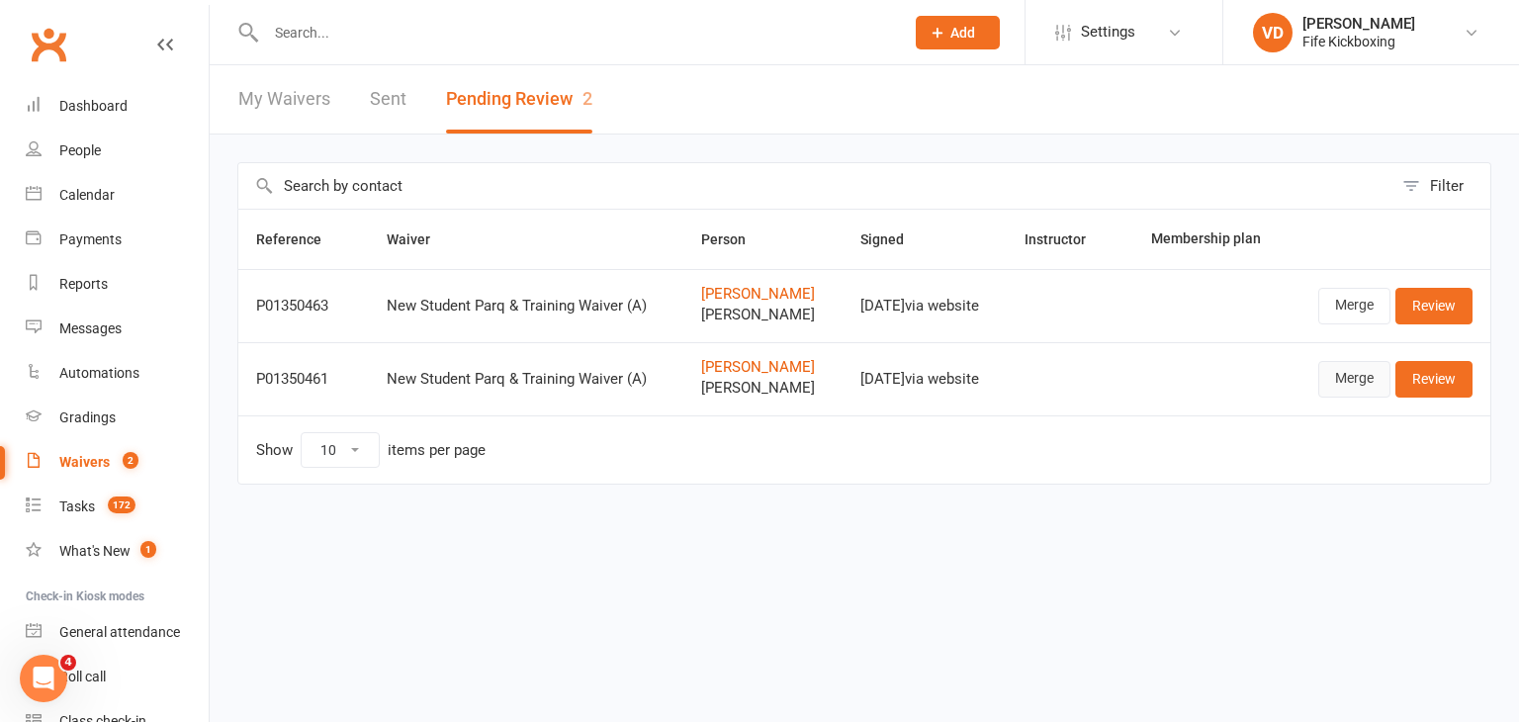
click at [1352, 375] on link "Merge" at bounding box center [1355, 379] width 72 height 36
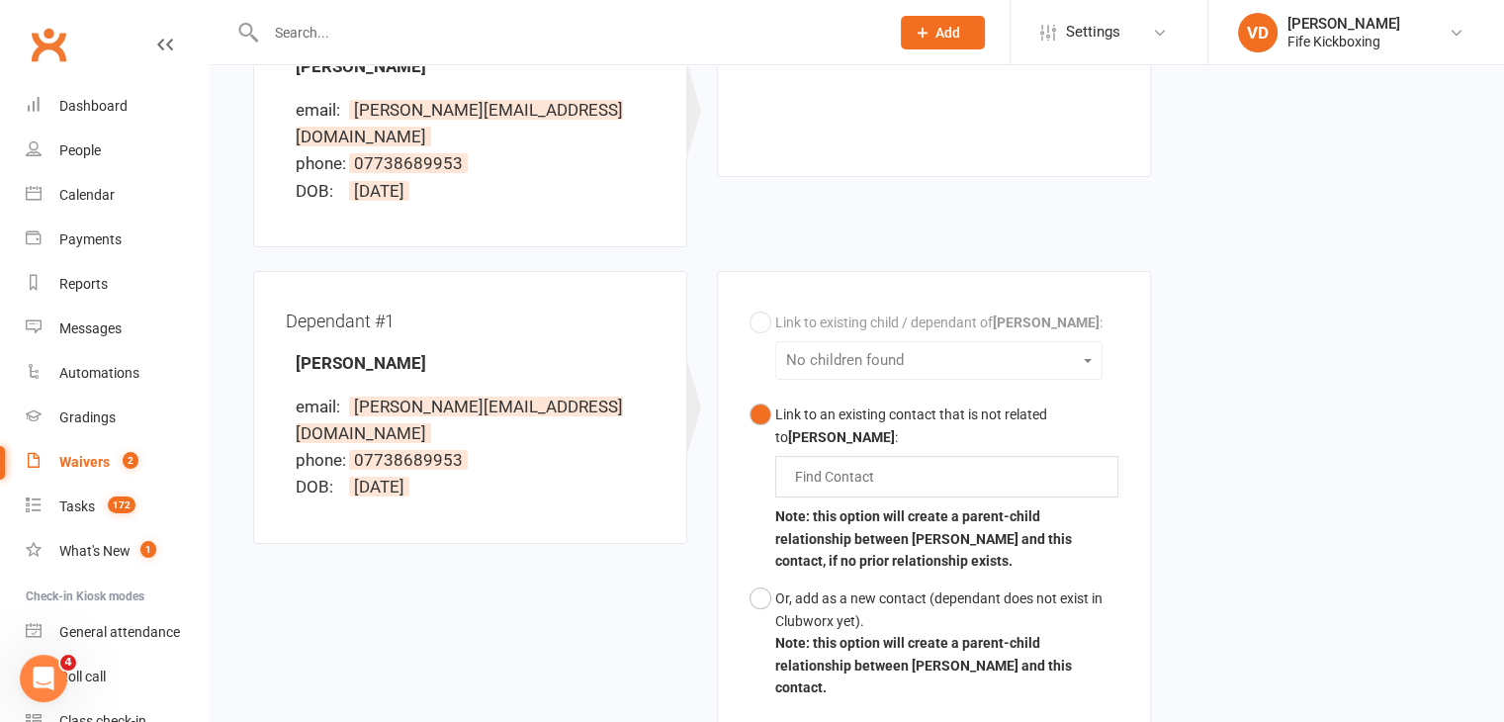
scroll to position [396, 0]
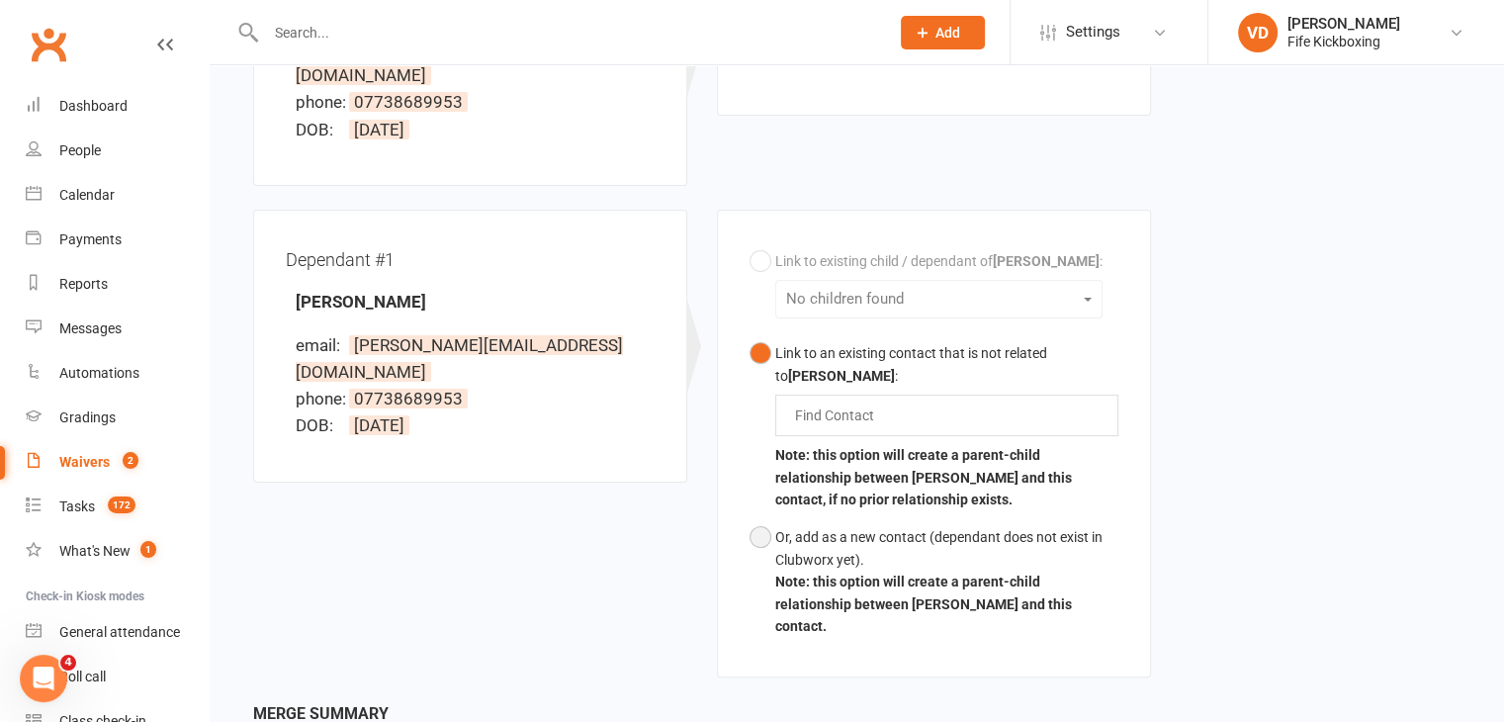
click at [768, 518] on button "Or, add as a new contact (dependant does not exist in Clubworx yet). Note: this…" at bounding box center [934, 581] width 369 height 127
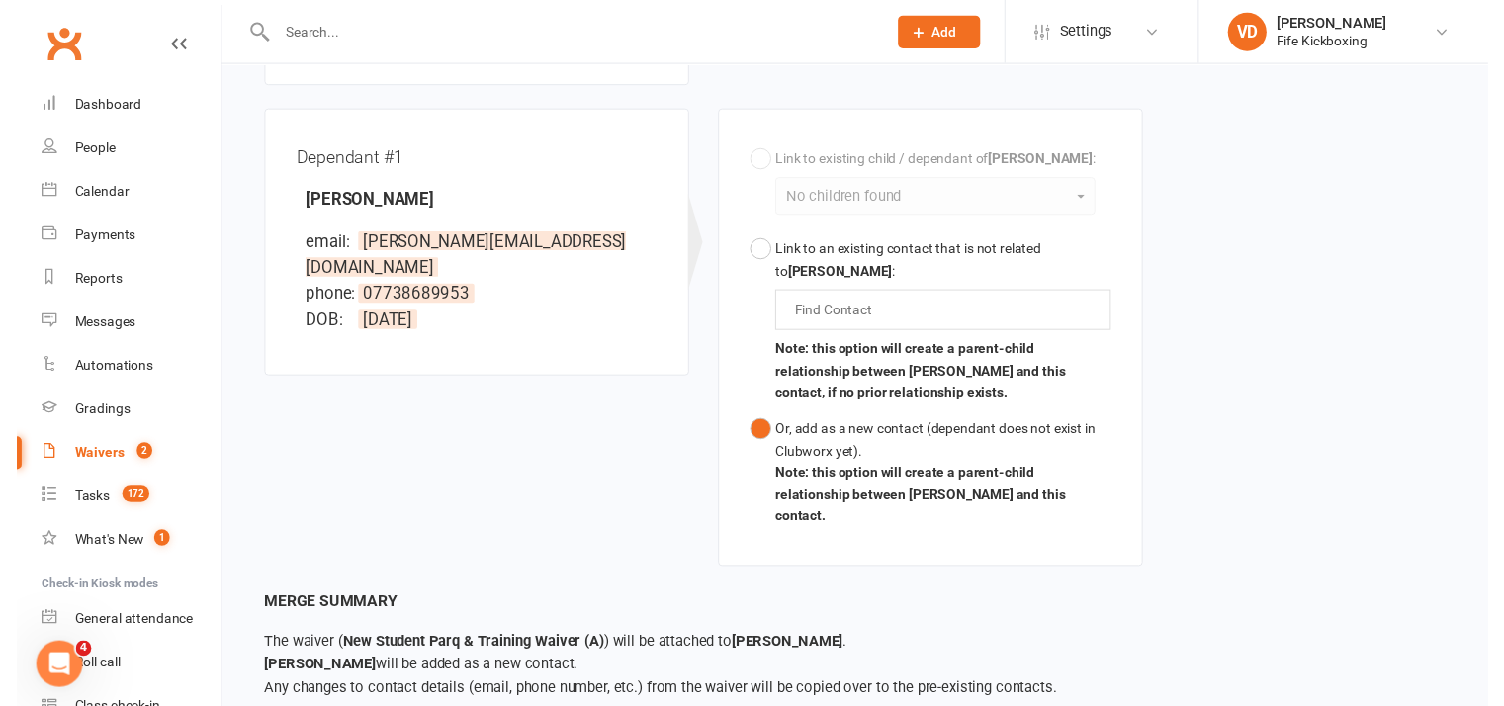
scroll to position [554, 0]
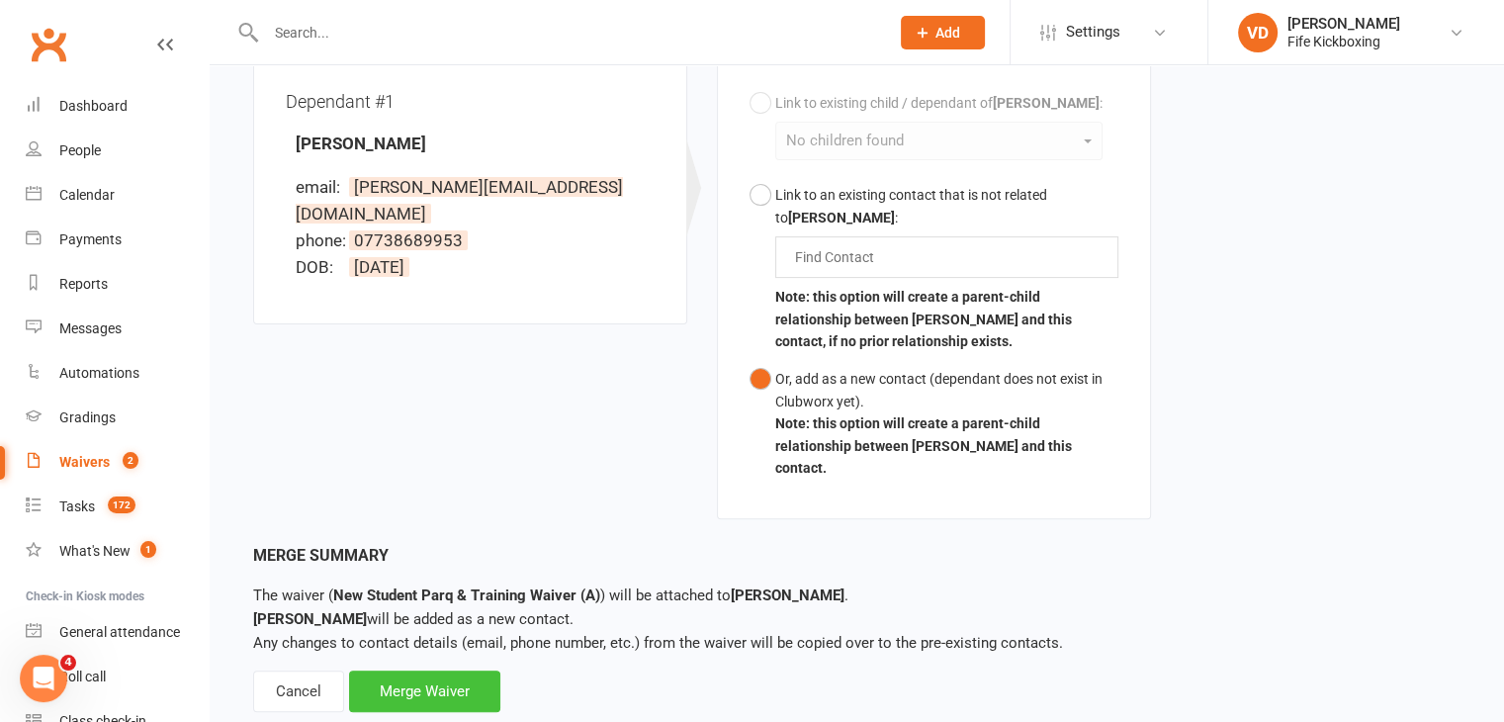
click at [433, 671] on div "Merge Waiver" at bounding box center [424, 692] width 151 height 42
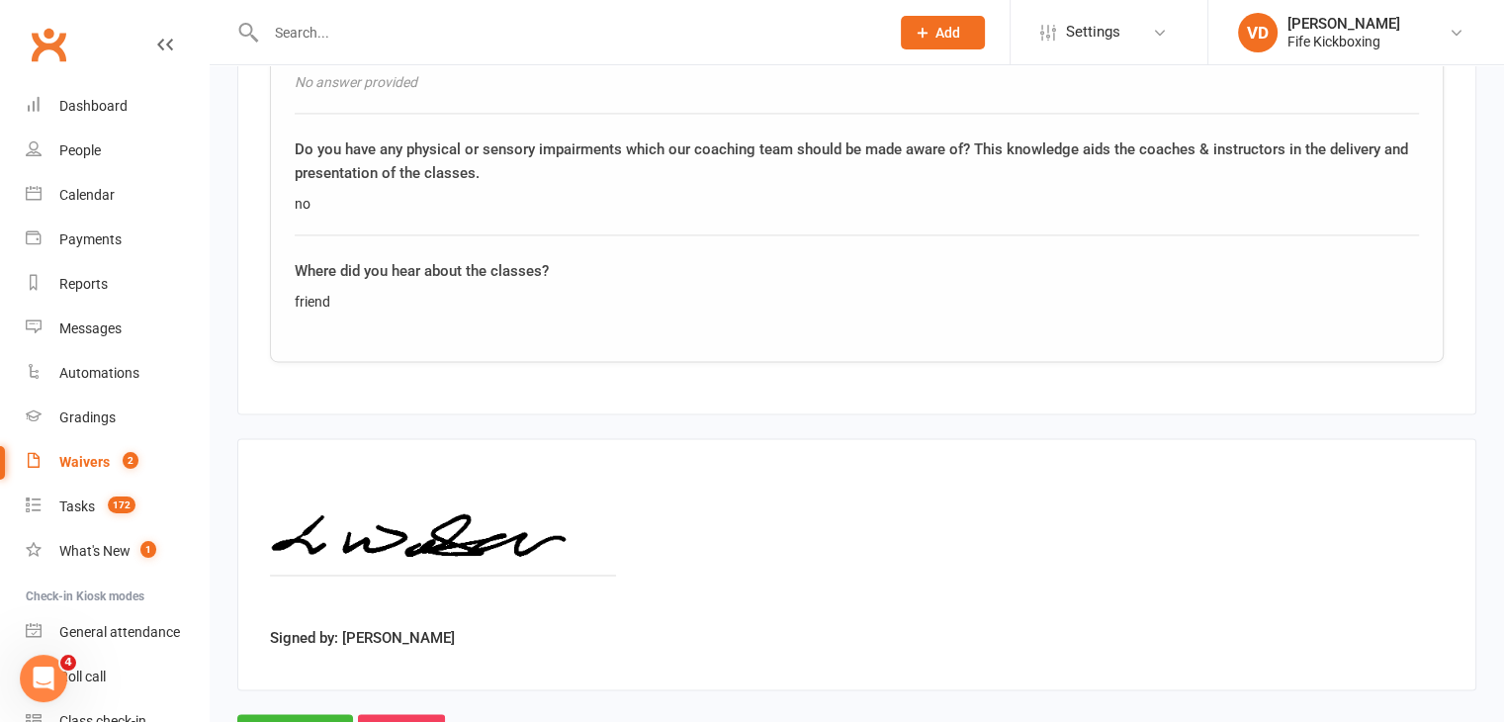
scroll to position [3153, 0]
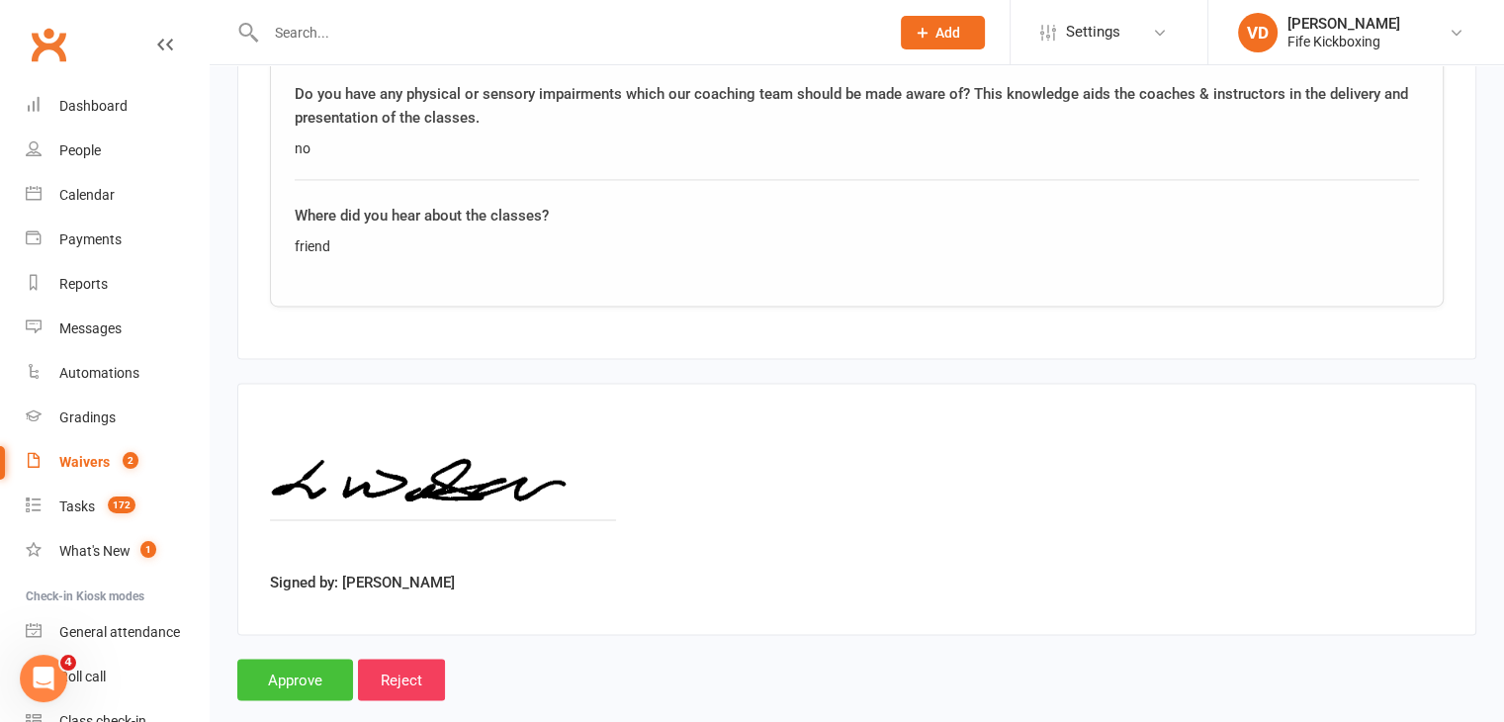
click at [301, 659] on input "Approve" at bounding box center [295, 680] width 116 height 42
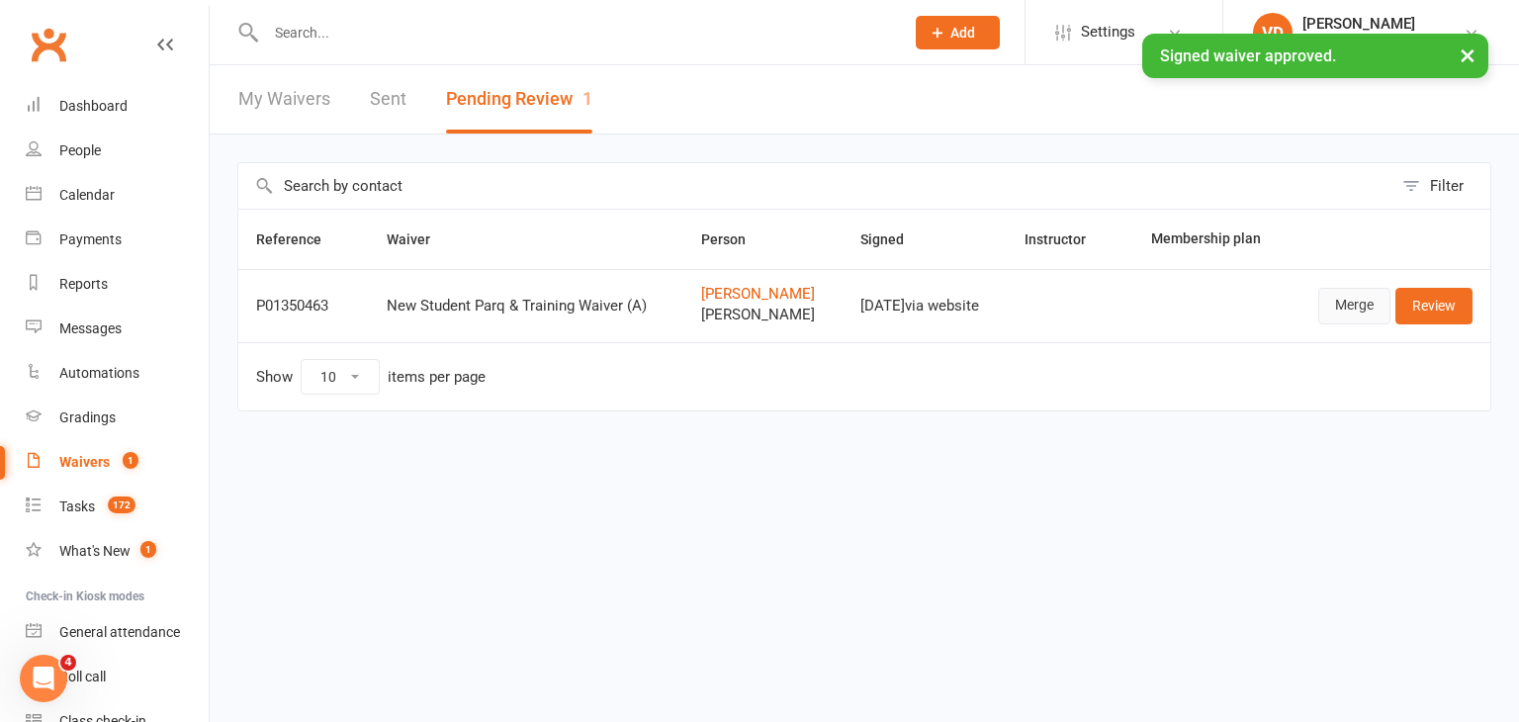
click at [1343, 306] on link "Merge" at bounding box center [1355, 306] width 72 height 36
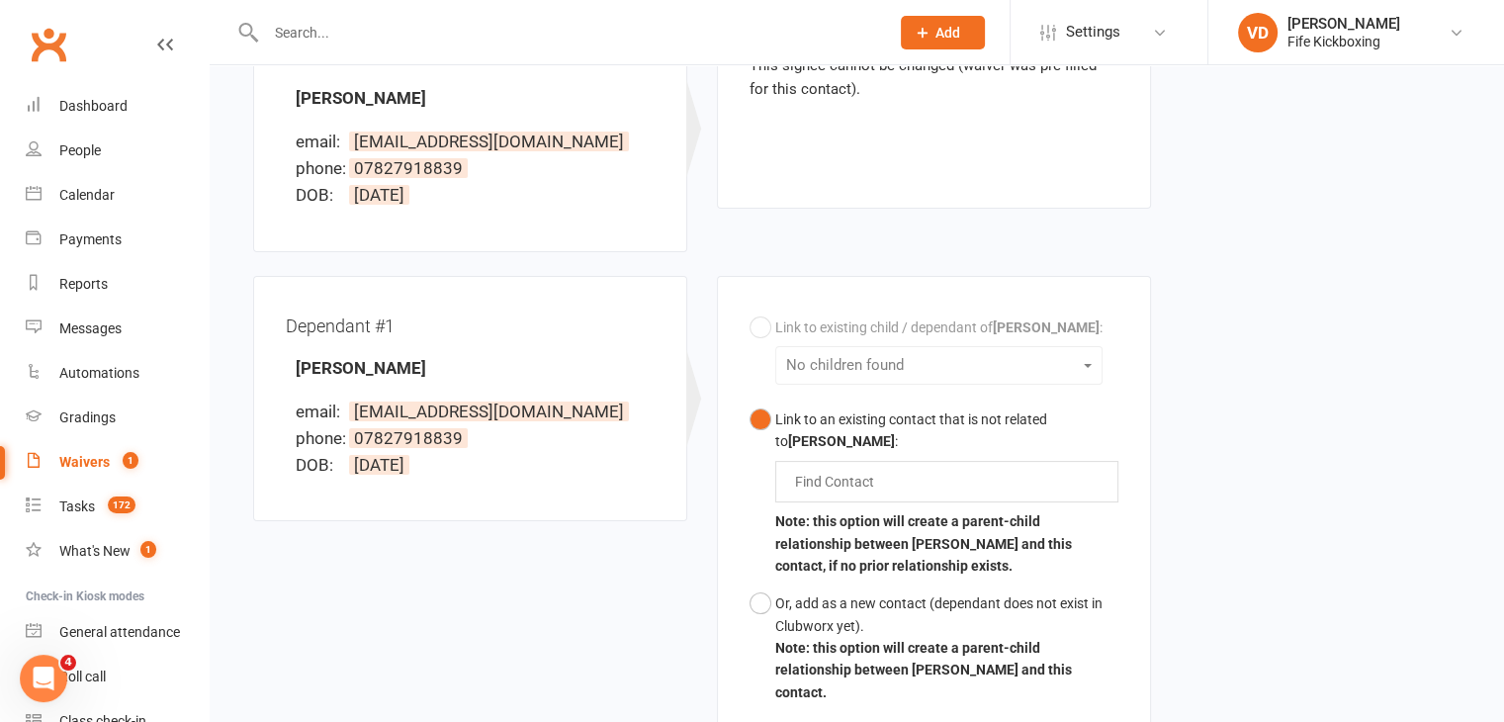
scroll to position [297, 0]
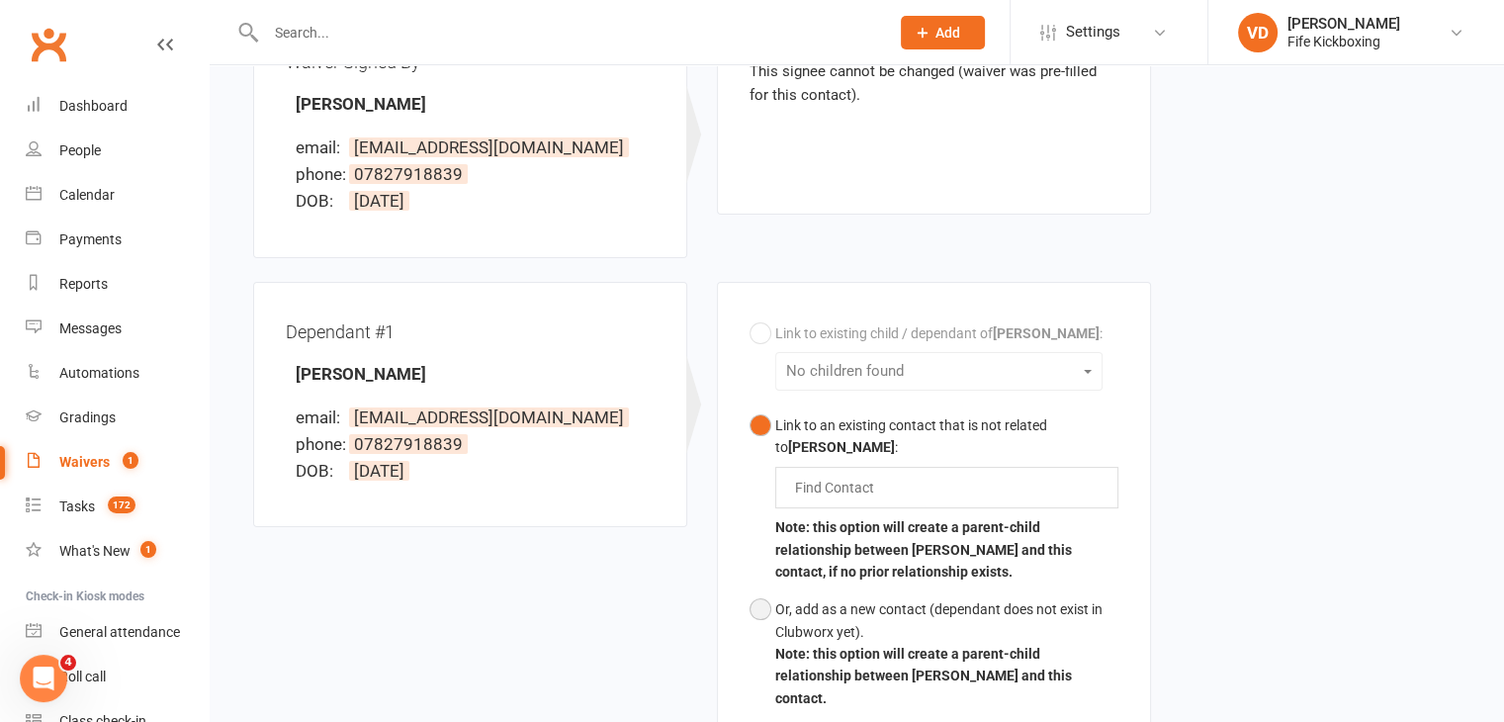
click at [764, 608] on button "Or, add as a new contact (dependant does not exist in Clubworx yet). Note: this…" at bounding box center [934, 654] width 369 height 127
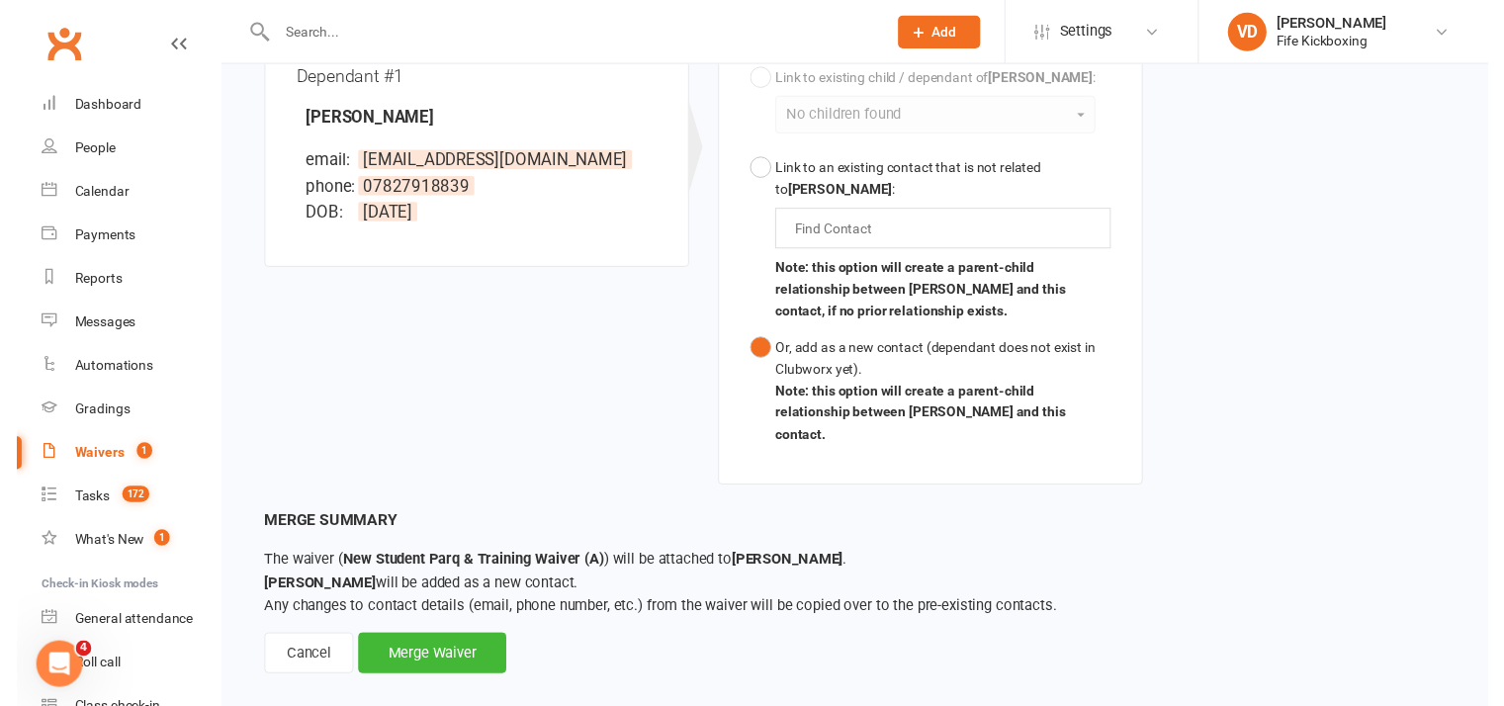
scroll to position [554, 0]
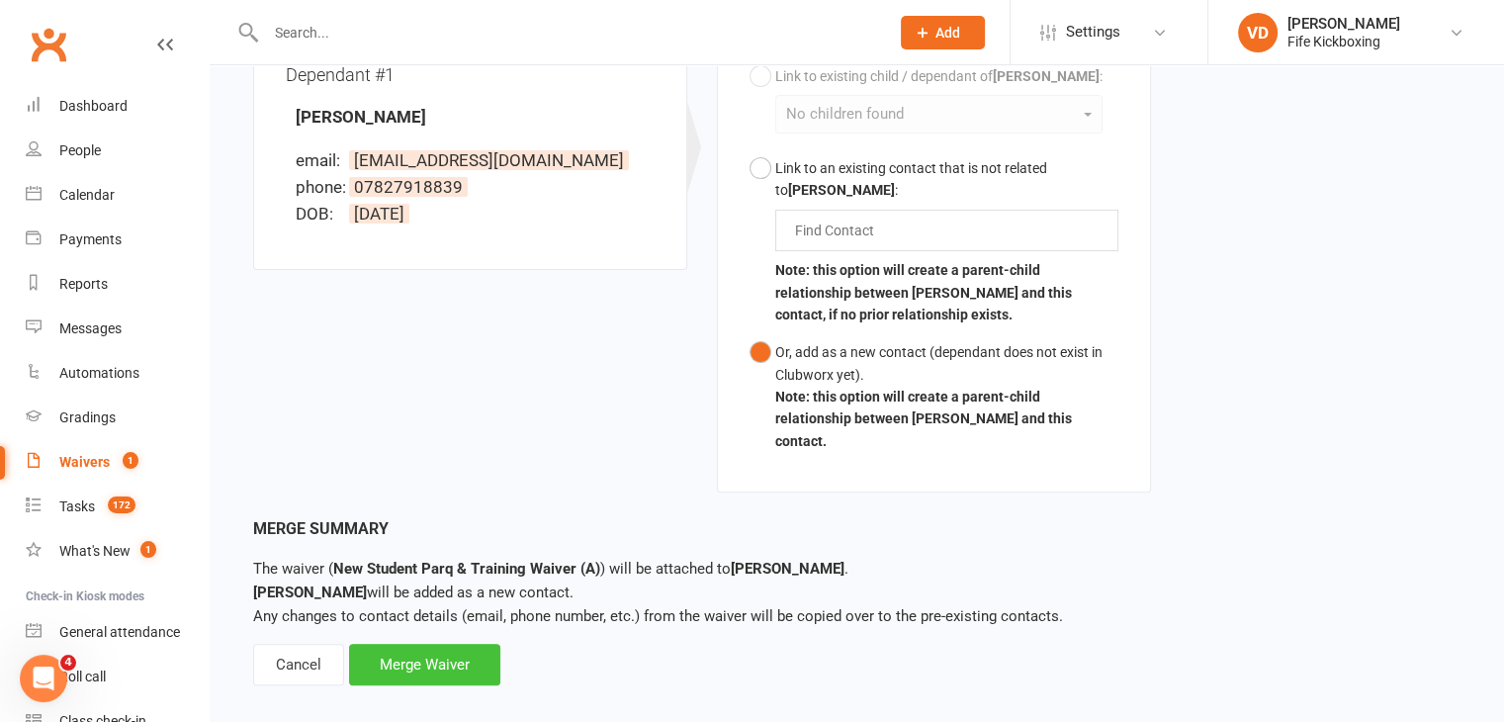
click at [451, 644] on div "Merge Waiver" at bounding box center [424, 665] width 151 height 42
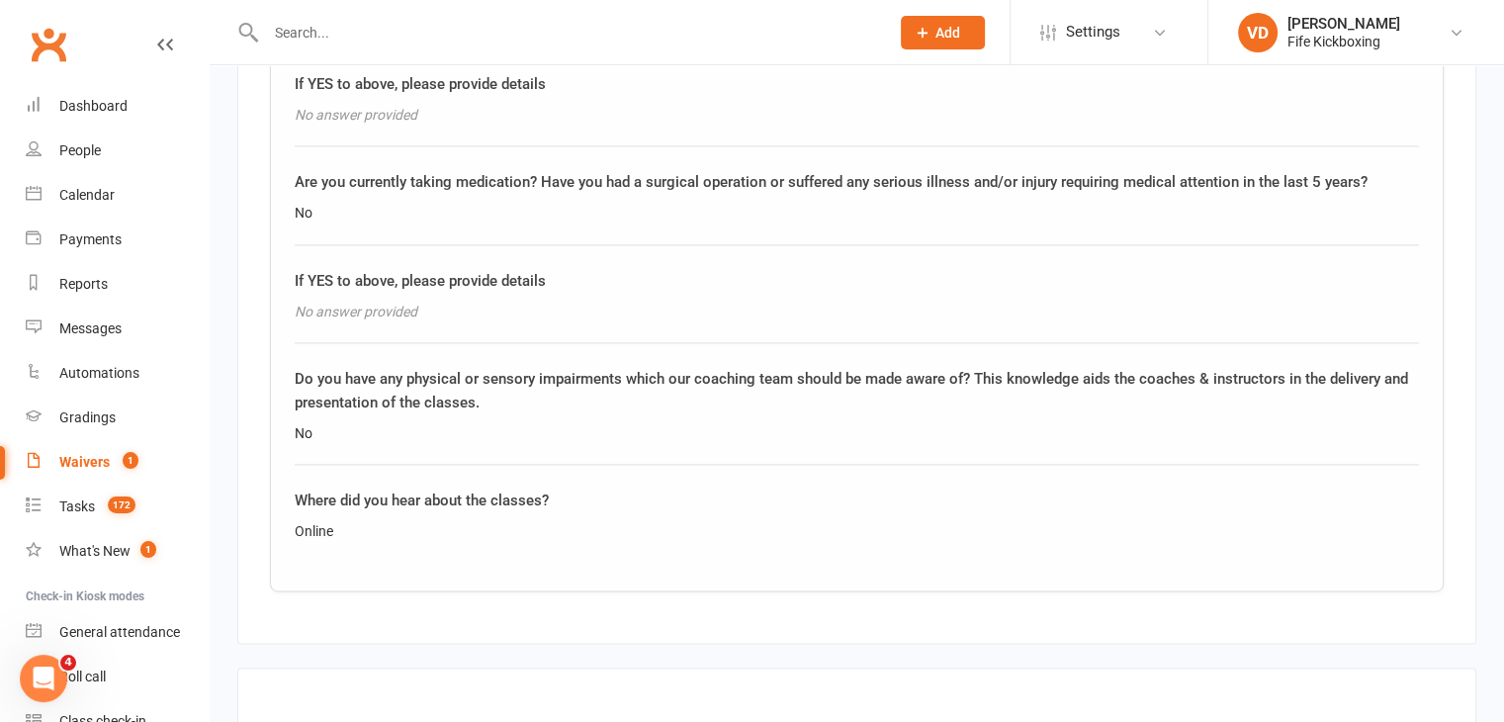
scroll to position [3153, 0]
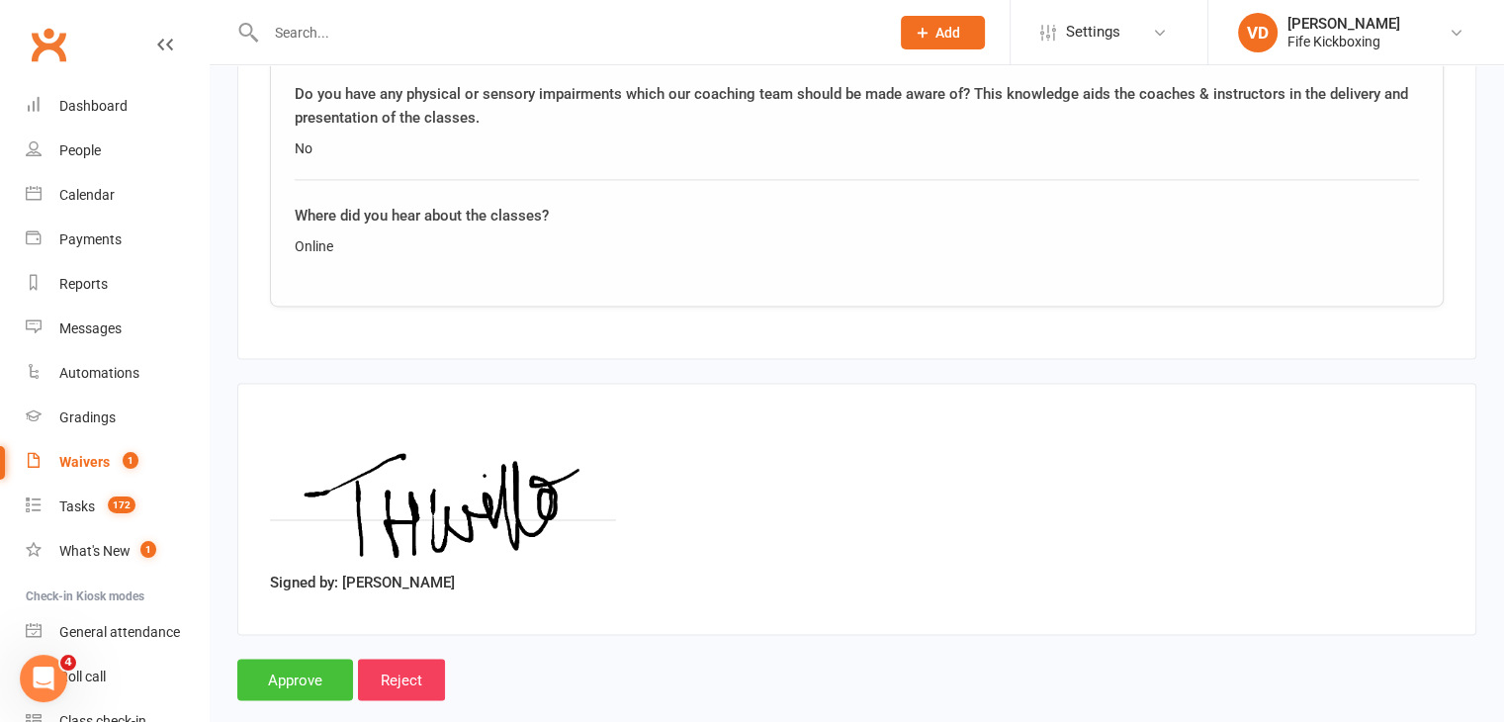
click at [269, 659] on input "Approve" at bounding box center [295, 680] width 116 height 42
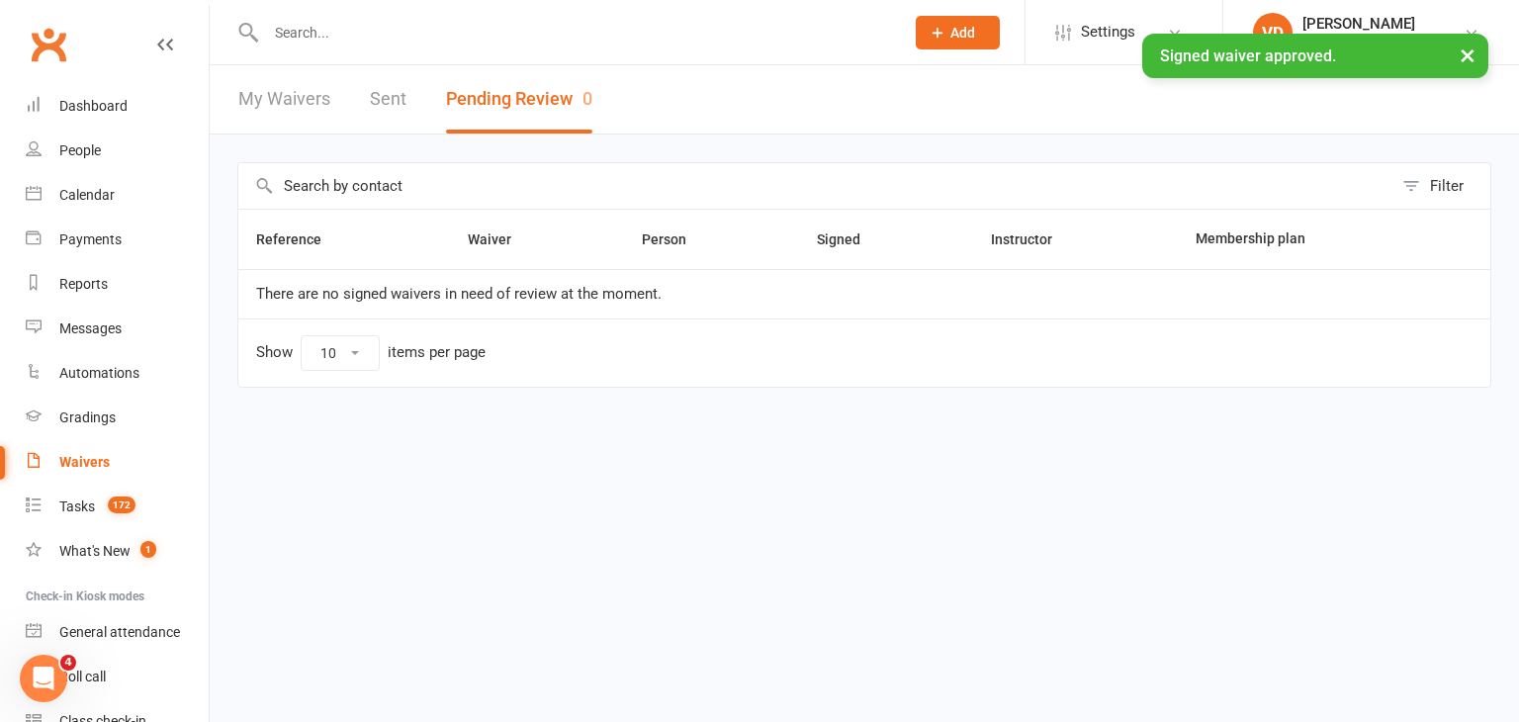
click at [285, 96] on link "My Waivers" at bounding box center [284, 99] width 92 height 68
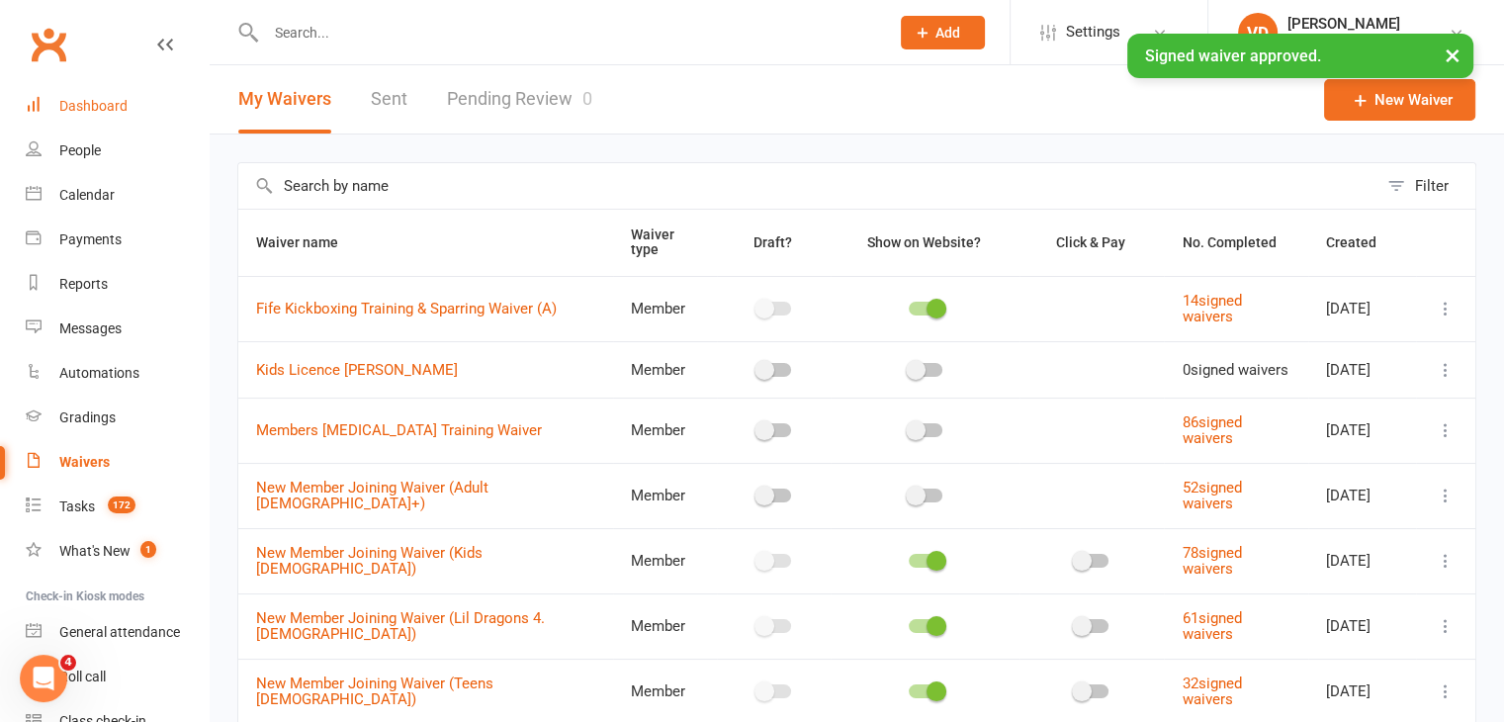
click at [96, 112] on div "Dashboard" at bounding box center [93, 106] width 68 height 16
